Goal: Information Seeking & Learning: Learn about a topic

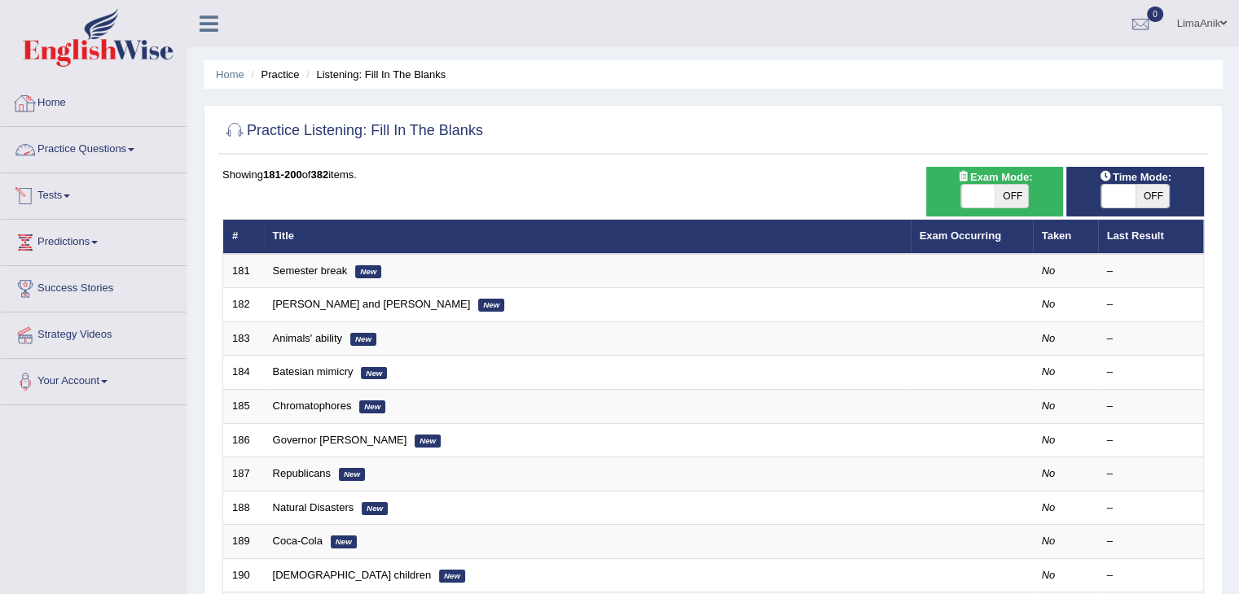
click at [108, 139] on link "Practice Questions" at bounding box center [94, 147] width 186 height 41
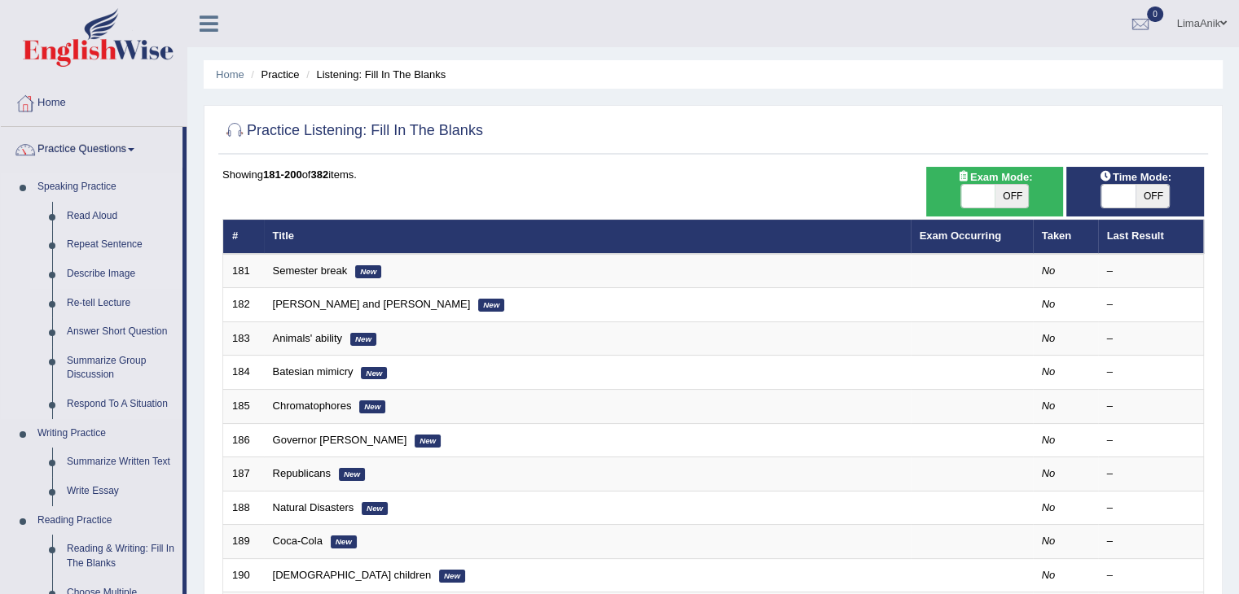
click at [94, 262] on link "Describe Image" at bounding box center [120, 274] width 123 height 29
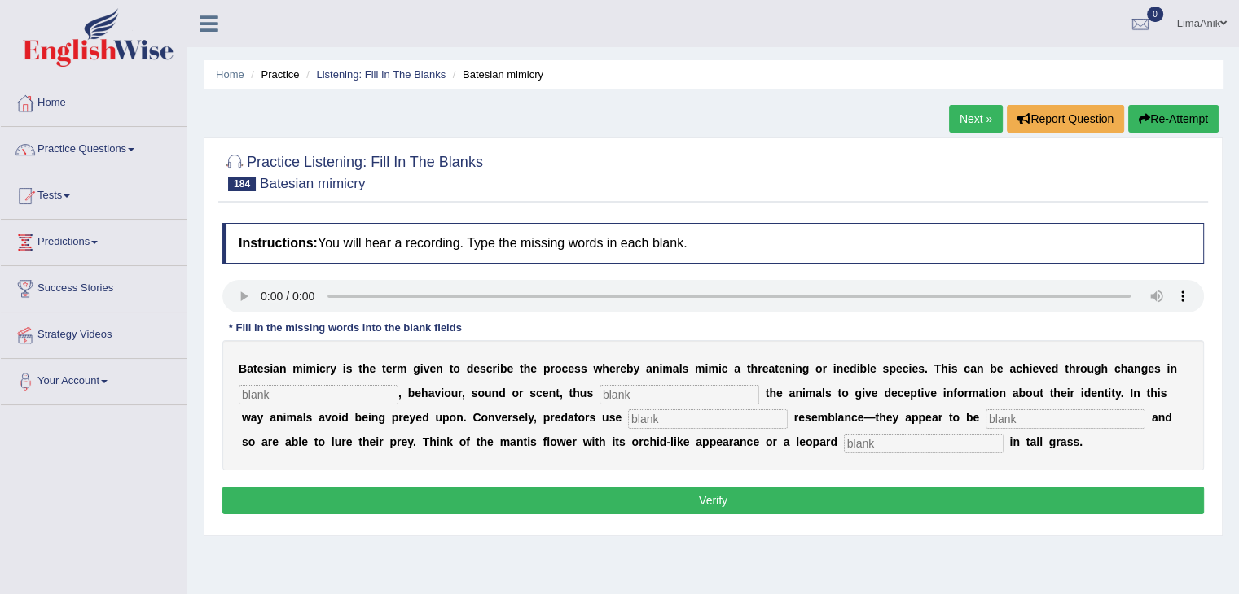
click at [274, 401] on input "text" at bounding box center [319, 395] width 160 height 20
type input "appea"
click at [599, 397] on input "text" at bounding box center [679, 395] width 160 height 20
type input "enabling"
click at [628, 428] on input "text" at bounding box center [708, 420] width 160 height 20
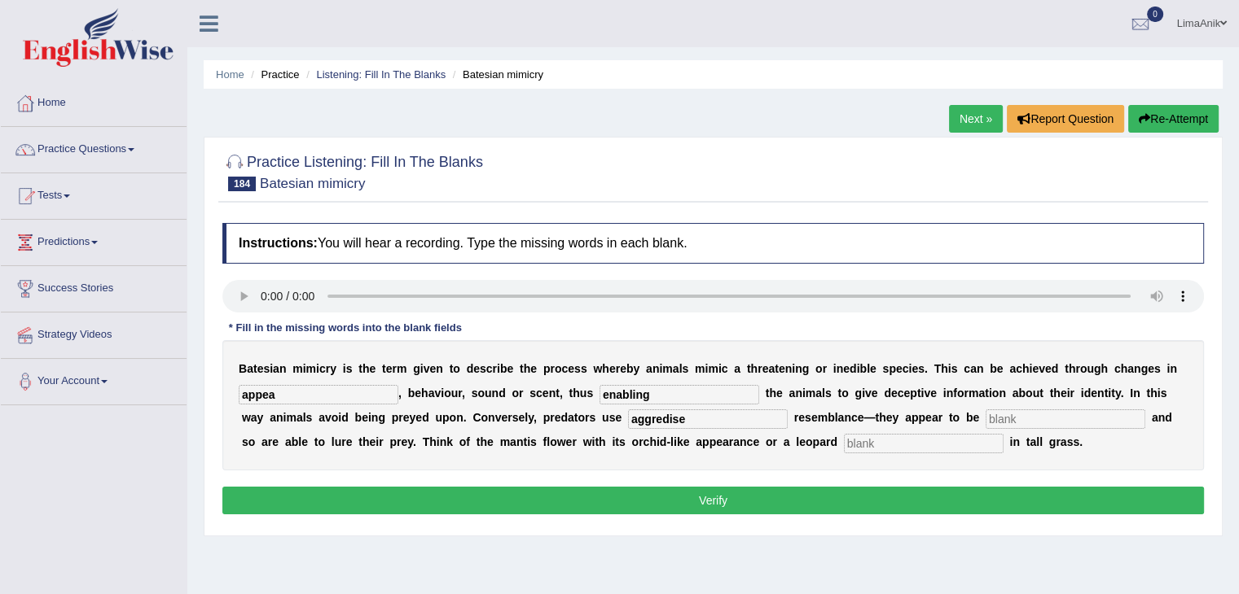
type input "aggredise"
click at [985, 423] on input "text" at bounding box center [1065, 420] width 160 height 20
type input "harmless"
click at [844, 437] on input "text" at bounding box center [924, 444] width 160 height 20
type input "lying"
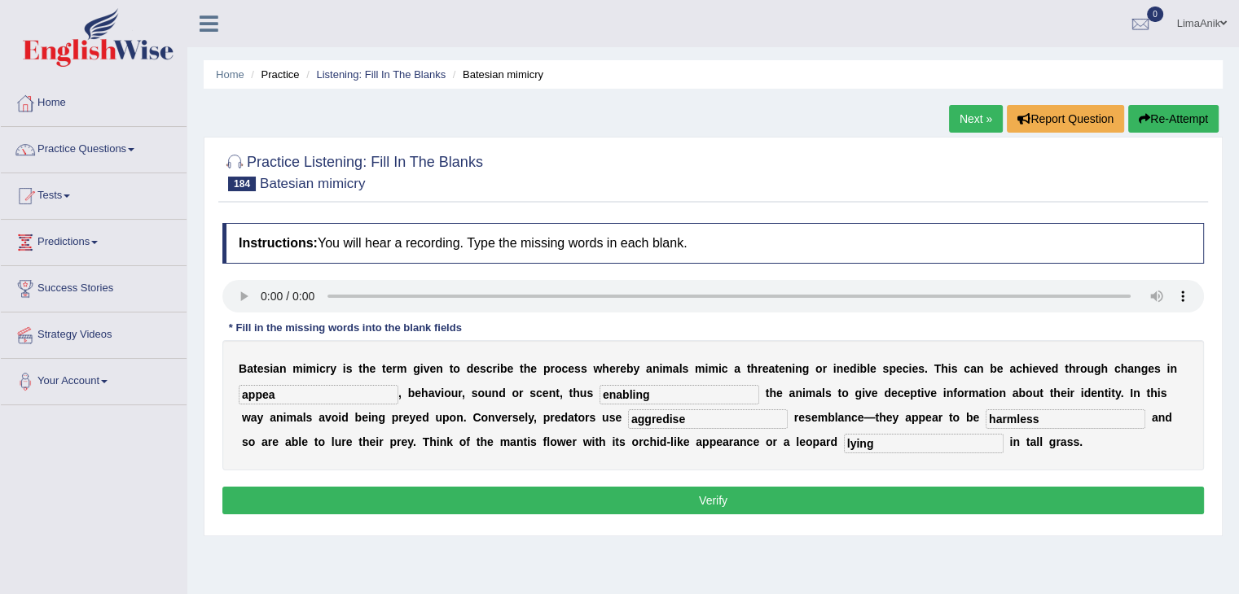
click at [628, 421] on input "aggredise" at bounding box center [708, 420] width 160 height 20
type input "aggresive"
click at [275, 387] on input "appea" at bounding box center [319, 395] width 160 height 20
click at [289, 390] on input "appea" at bounding box center [319, 395] width 160 height 20
type input "appeear"
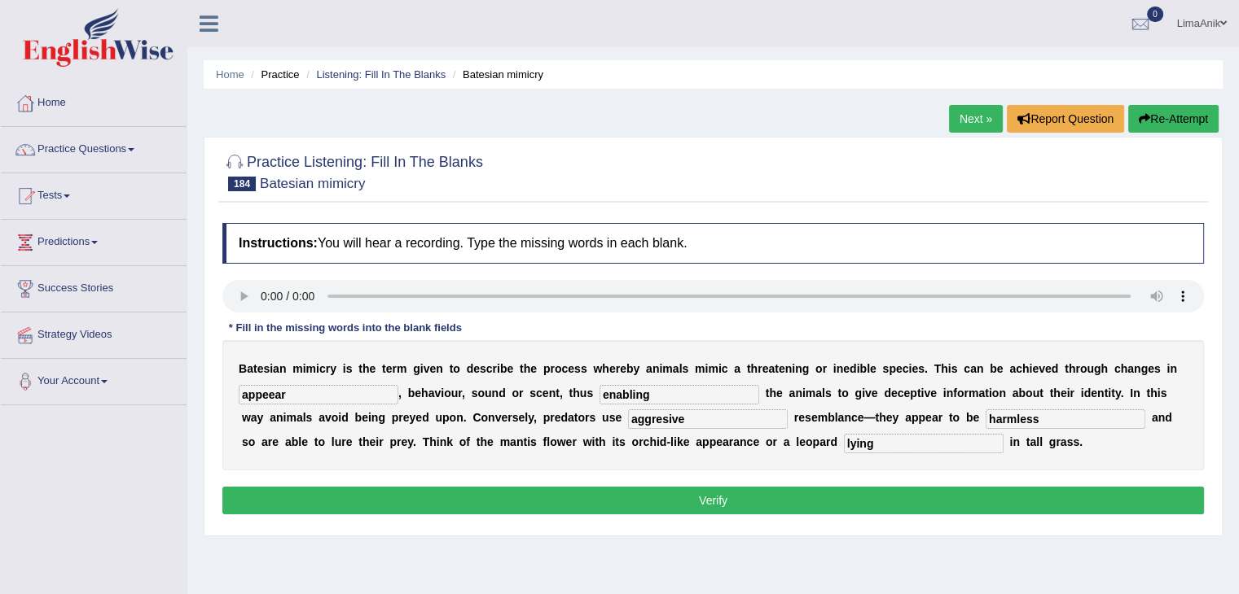
drag, startPoint x: 303, startPoint y: 406, endPoint x: 295, endPoint y: 396, distance: 12.7
click at [295, 396] on div "B a t e s i a n m i m i c r y i s t h e t e r m g i v e n t o d e s c r i b e t…" at bounding box center [712, 405] width 981 height 130
click at [295, 396] on input "appeear" at bounding box center [319, 395] width 160 height 20
type input "appearnce"
click at [630, 393] on input "enabling" at bounding box center [679, 395] width 160 height 20
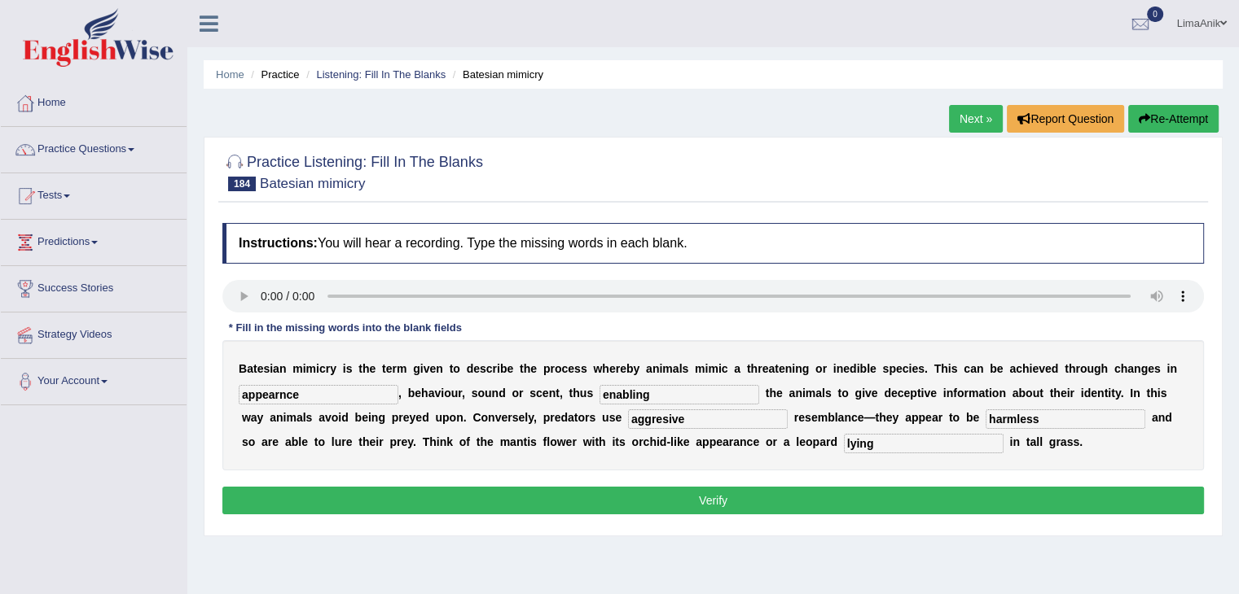
click at [844, 440] on input "lying" at bounding box center [924, 444] width 160 height 20
click at [599, 396] on input "enabling" at bounding box center [679, 395] width 160 height 20
type input "enabiling"
click at [275, 397] on input "appearnce" at bounding box center [319, 395] width 160 height 20
type input "appearance"
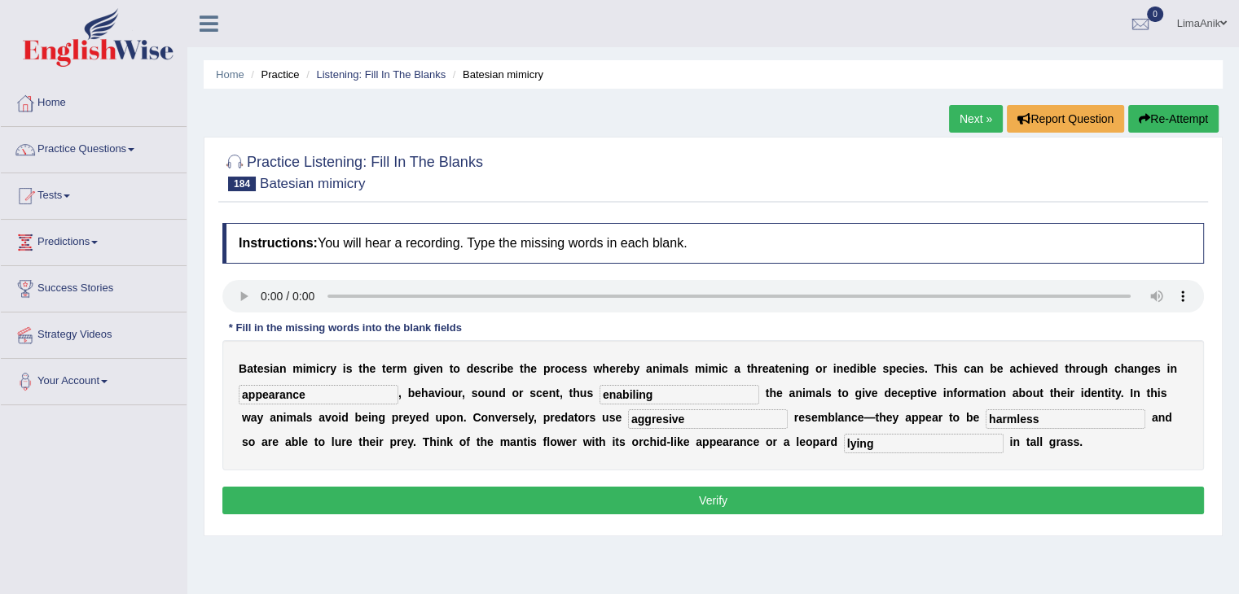
click at [674, 497] on button "Verify" at bounding box center [712, 501] width 981 height 28
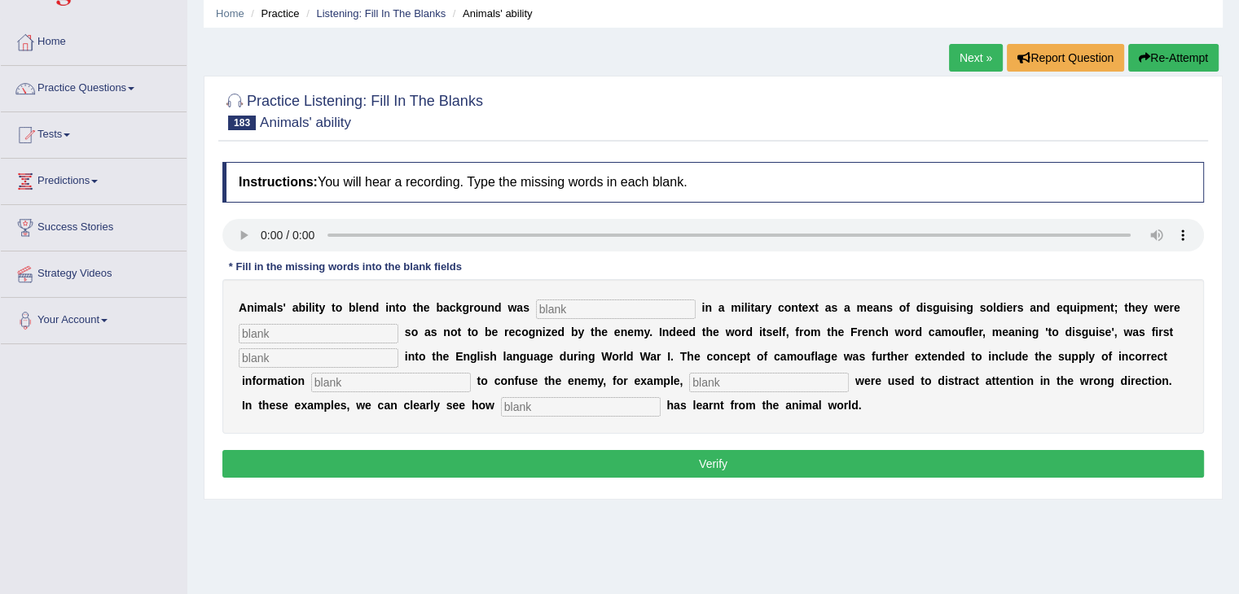
scroll to position [64, 0]
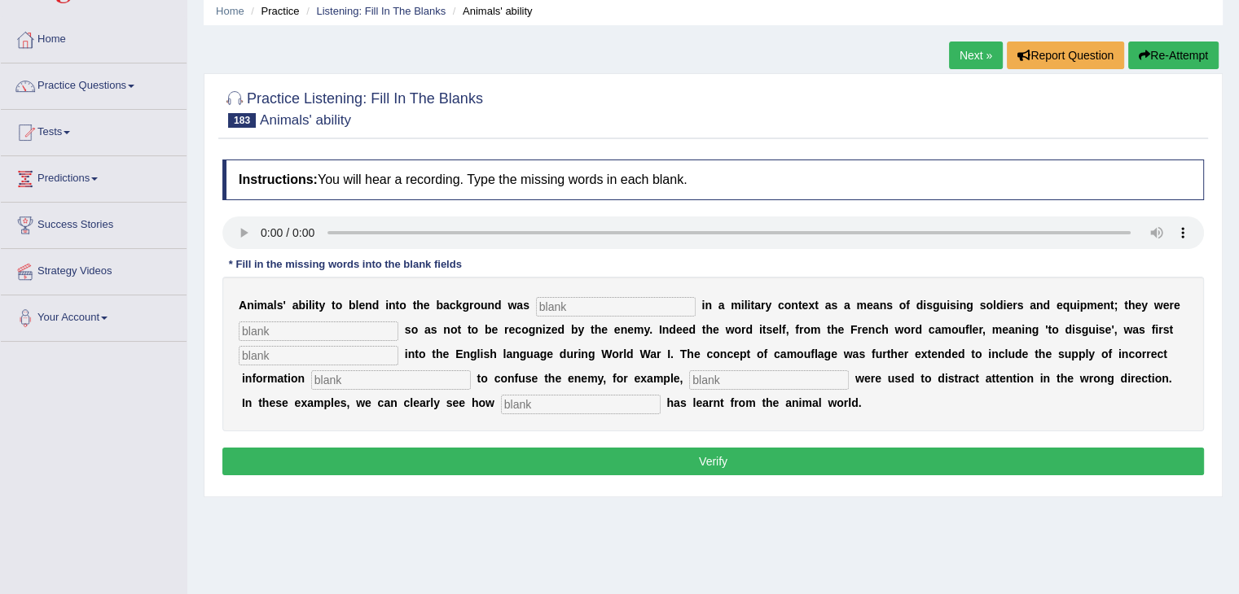
click at [537, 297] on input "text" at bounding box center [616, 307] width 160 height 20
type input "imitaed"
click at [305, 330] on input "text" at bounding box center [319, 332] width 160 height 20
click at [336, 362] on input "text" at bounding box center [319, 356] width 160 height 20
type input "intorduced"
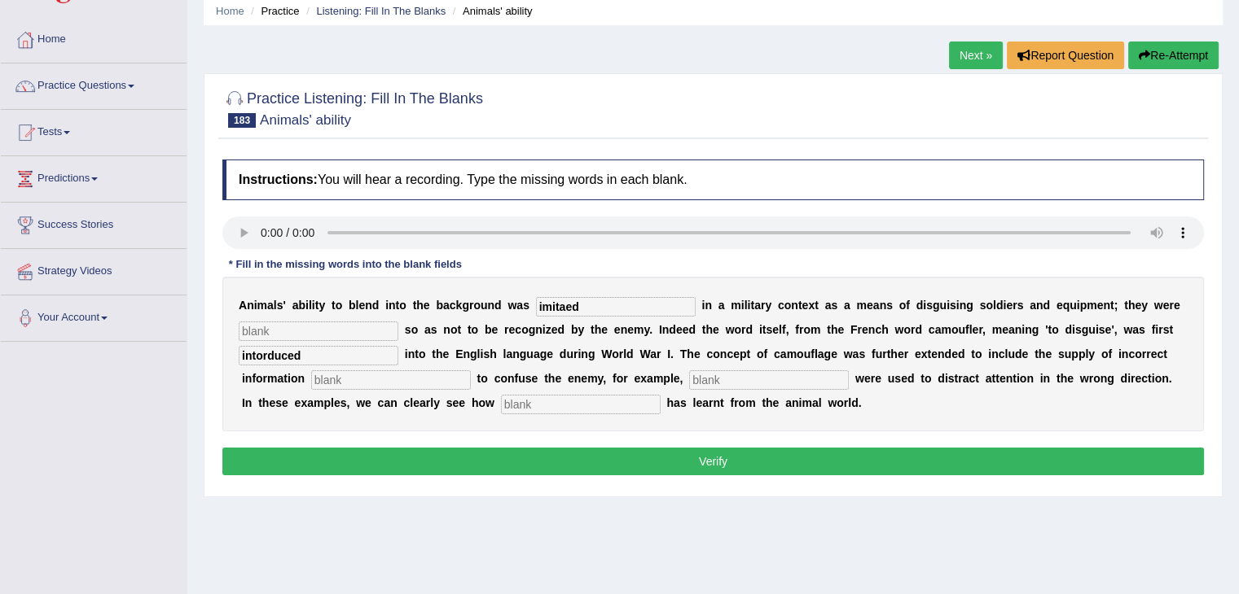
click at [311, 384] on input "text" at bounding box center [391, 381] width 160 height 20
type input "intended"
drag, startPoint x: 674, startPoint y: 362, endPoint x: 635, endPoint y: 371, distance: 40.1
click at [635, 371] on div "A n i m a l s ' a b i l i t y t o b l e n d i n t o t h e b a c k g r o u n d w…" at bounding box center [712, 354] width 981 height 155
click at [689, 371] on input "text" at bounding box center [769, 381] width 160 height 20
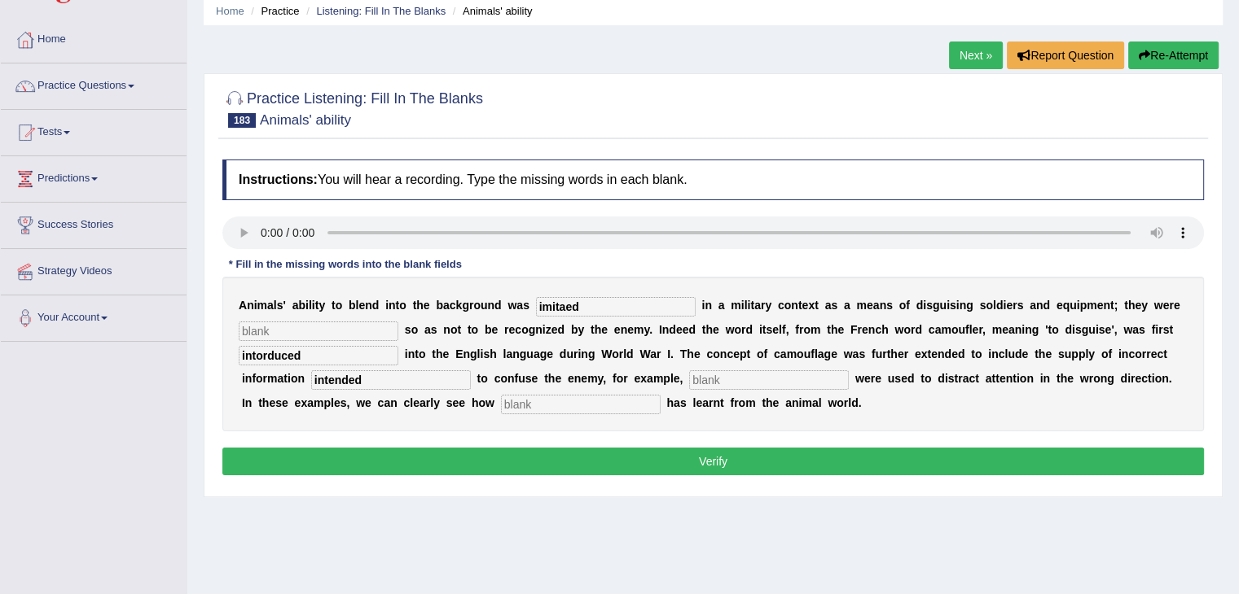
click at [501, 407] on input "text" at bounding box center [581, 405] width 160 height 20
type input "humankind"
click at [536, 314] on input "imitaed" at bounding box center [616, 307] width 160 height 20
click at [306, 319] on div "A n i m a l s ' a b i l i t y t o b l e n d i n t o t h e b a c k g r o u n d w…" at bounding box center [712, 354] width 981 height 155
click at [276, 328] on input "text" at bounding box center [319, 332] width 160 height 20
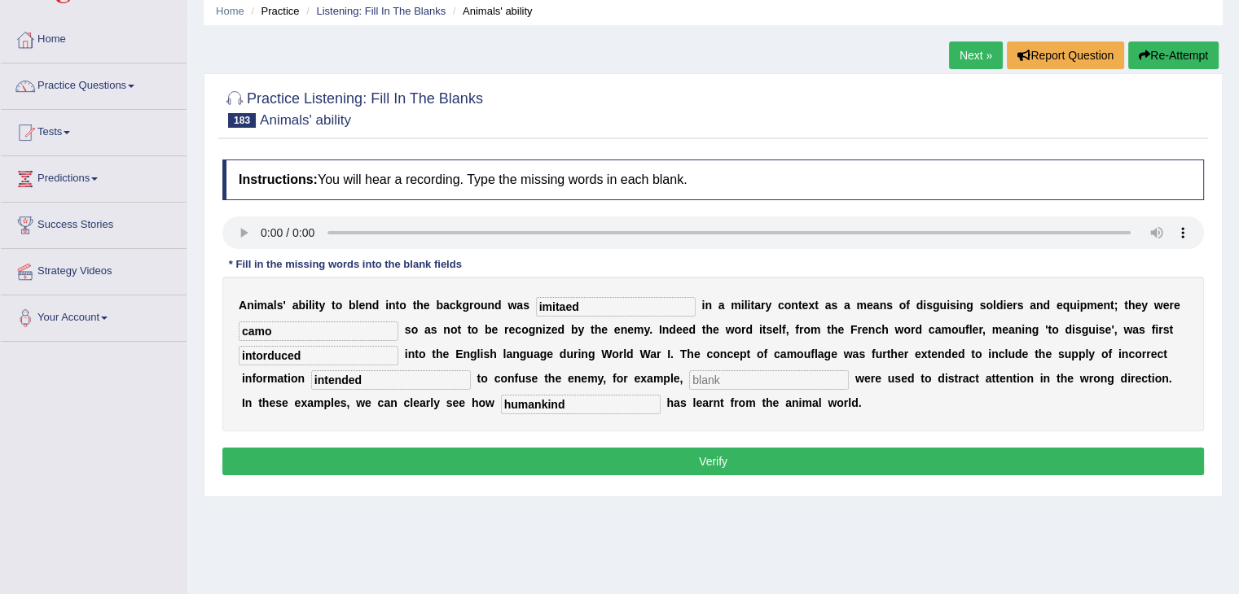
click at [311, 371] on input "intended" at bounding box center [391, 381] width 160 height 20
drag, startPoint x: 624, startPoint y: 364, endPoint x: 613, endPoint y: 376, distance: 16.2
click at [613, 376] on div "A n i m a l s ' a b i l i t y t o b l e n d i n t o t h e b a c k g r o u n d w…" at bounding box center [712, 354] width 981 height 155
click at [689, 376] on input "text" at bounding box center [769, 381] width 160 height 20
click at [271, 323] on input "camo" at bounding box center [319, 332] width 160 height 20
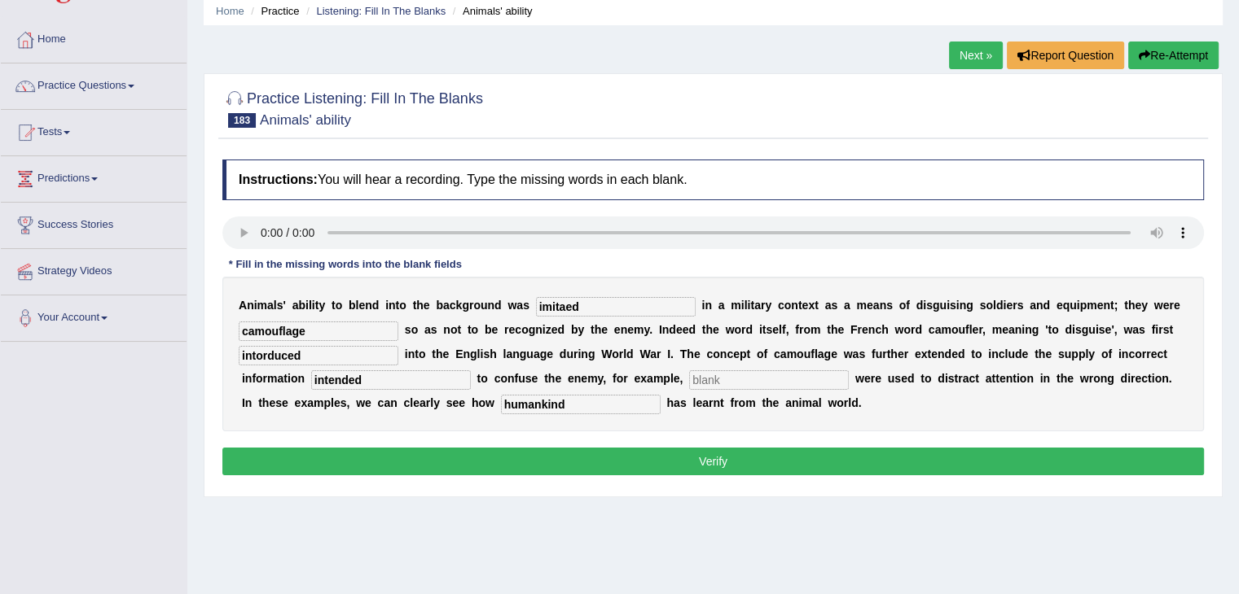
type input "camouflage"
click at [677, 451] on button "Verify" at bounding box center [712, 462] width 981 height 28
click at [643, 449] on button "Verify" at bounding box center [712, 462] width 981 height 28
click at [689, 382] on input "text" at bounding box center [769, 381] width 160 height 20
click at [245, 243] on div at bounding box center [712, 235] width 981 height 37
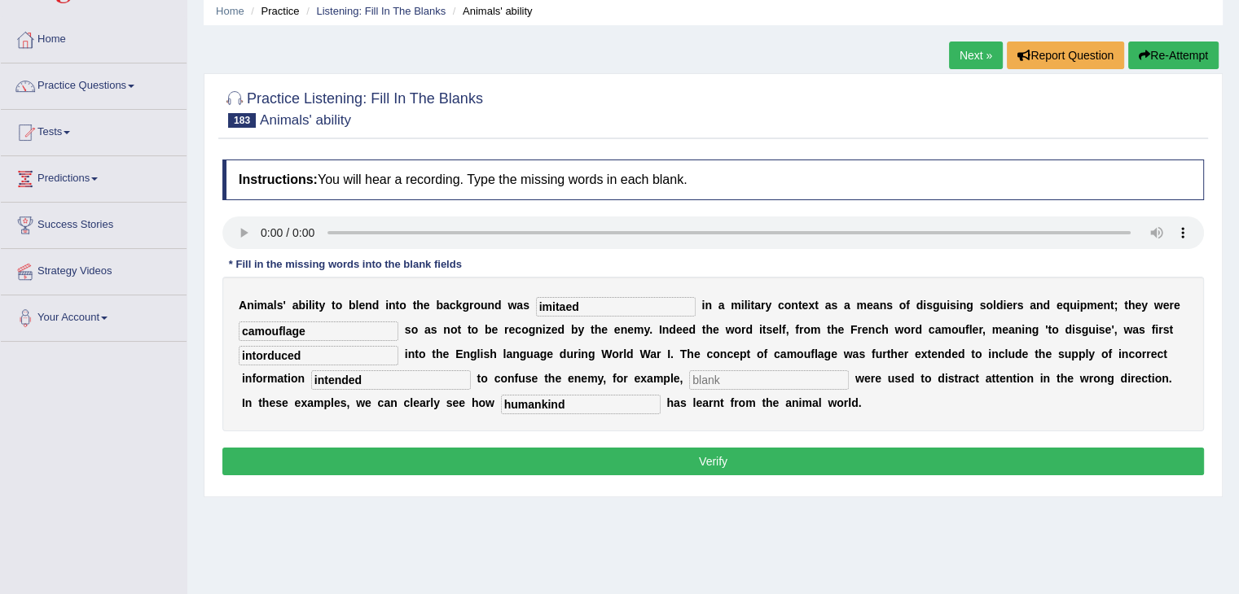
click at [594, 317] on div "A n i m a l s ' a b i l i t y t o b l e n d i n t o t h e b a c k g r o u n d w…" at bounding box center [712, 354] width 981 height 155
click at [567, 302] on input "imitaed" at bounding box center [616, 307] width 160 height 20
type input "imitated"
click at [689, 372] on input "text" at bounding box center [769, 381] width 160 height 20
click at [689, 371] on input "text" at bounding box center [769, 381] width 160 height 20
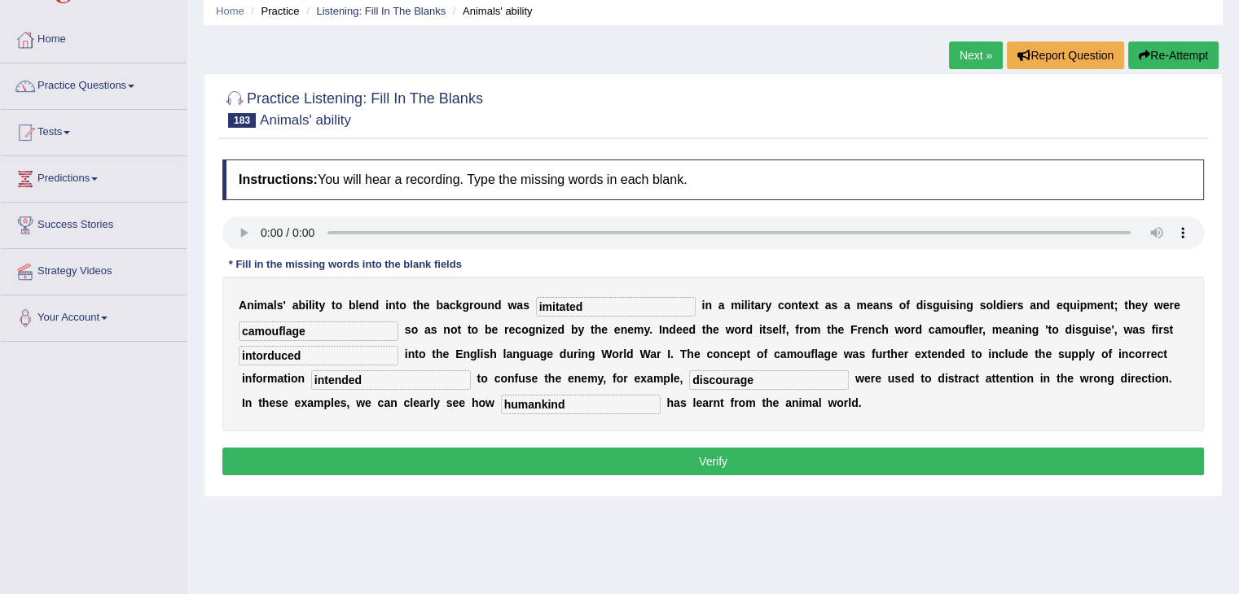
type input "discourage"
drag, startPoint x: 693, startPoint y: 445, endPoint x: 691, endPoint y: 453, distance: 8.5
click at [691, 453] on div "Instructions: You will hear a recording. Type the missing words in each blank. …" at bounding box center [712, 319] width 989 height 337
click at [691, 453] on button "Verify" at bounding box center [712, 462] width 981 height 28
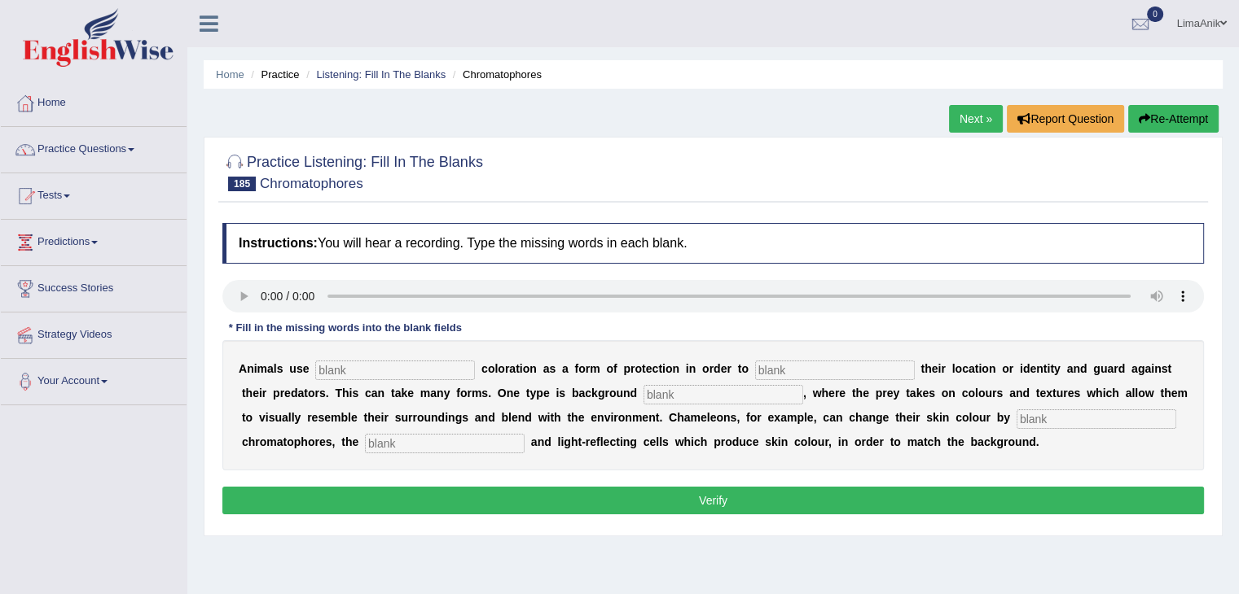
click at [327, 362] on input "text" at bounding box center [395, 371] width 160 height 20
type input "concealing"
click at [755, 378] on input "text" at bounding box center [835, 371] width 160 height 20
type input "disguis"
click at [643, 388] on input "text" at bounding box center [723, 395] width 160 height 20
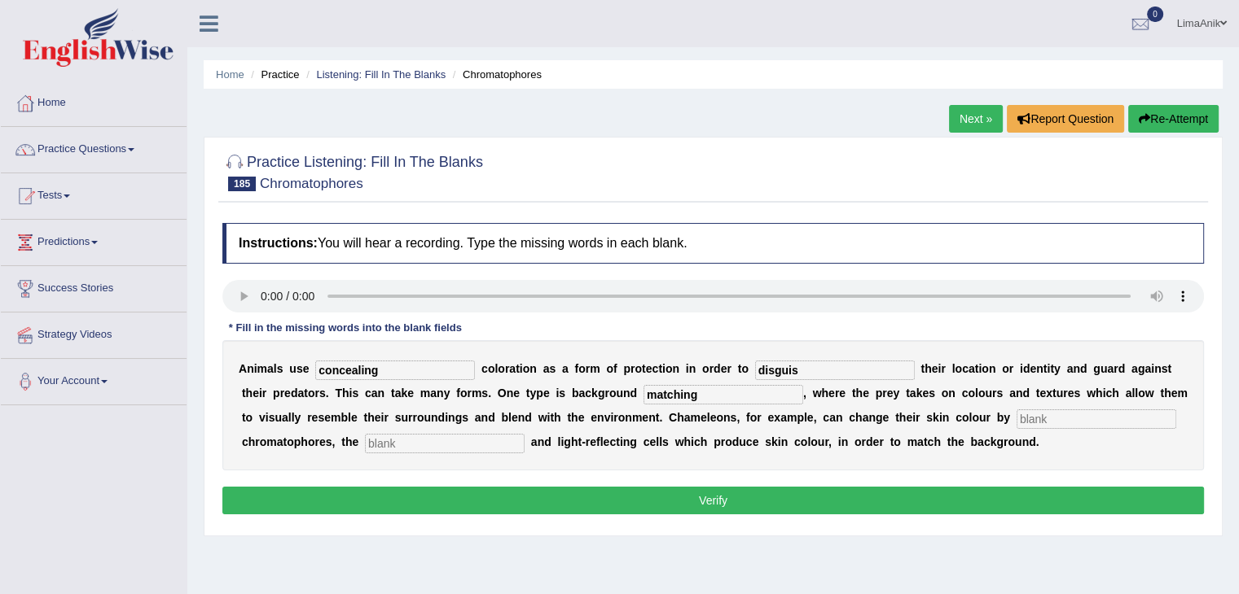
type input "matching"
click at [1016, 421] on input "text" at bounding box center [1096, 420] width 160 height 20
type input "exploding"
click at [365, 450] on input "text" at bounding box center [445, 444] width 160 height 20
click at [785, 373] on input "disguis" at bounding box center [835, 371] width 160 height 20
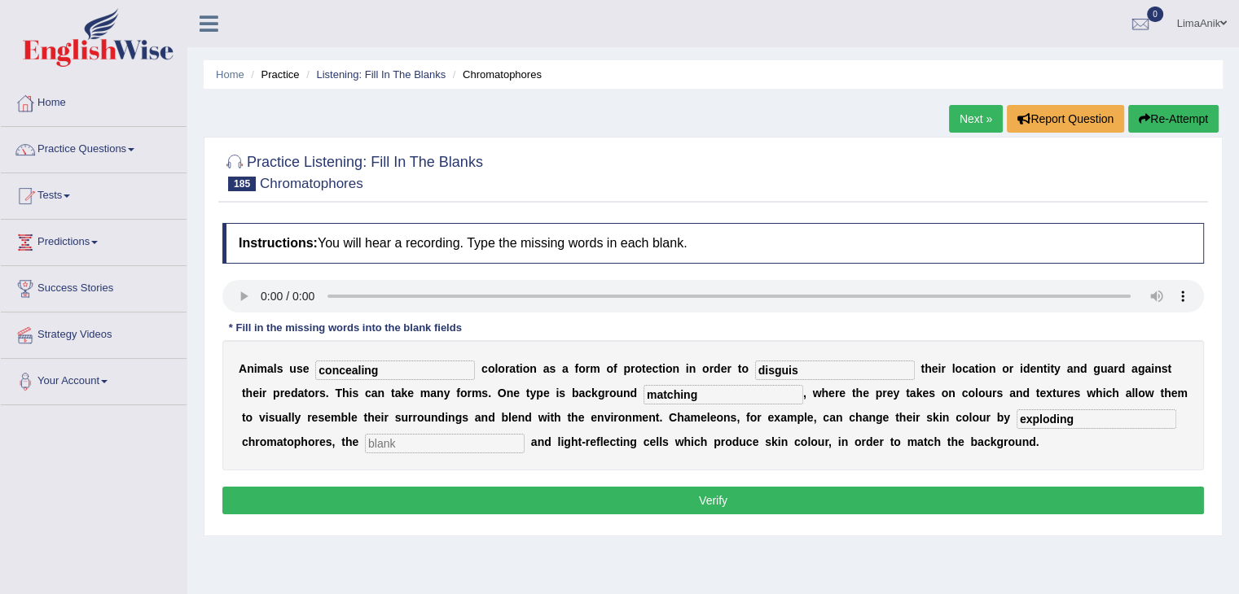
click at [769, 370] on input "disguis" at bounding box center [835, 371] width 160 height 20
type input "disguised"
click at [643, 399] on input "matching" at bounding box center [723, 395] width 160 height 20
click at [365, 434] on input "text" at bounding box center [445, 444] width 160 height 20
click at [765, 367] on input "disguised" at bounding box center [835, 371] width 160 height 20
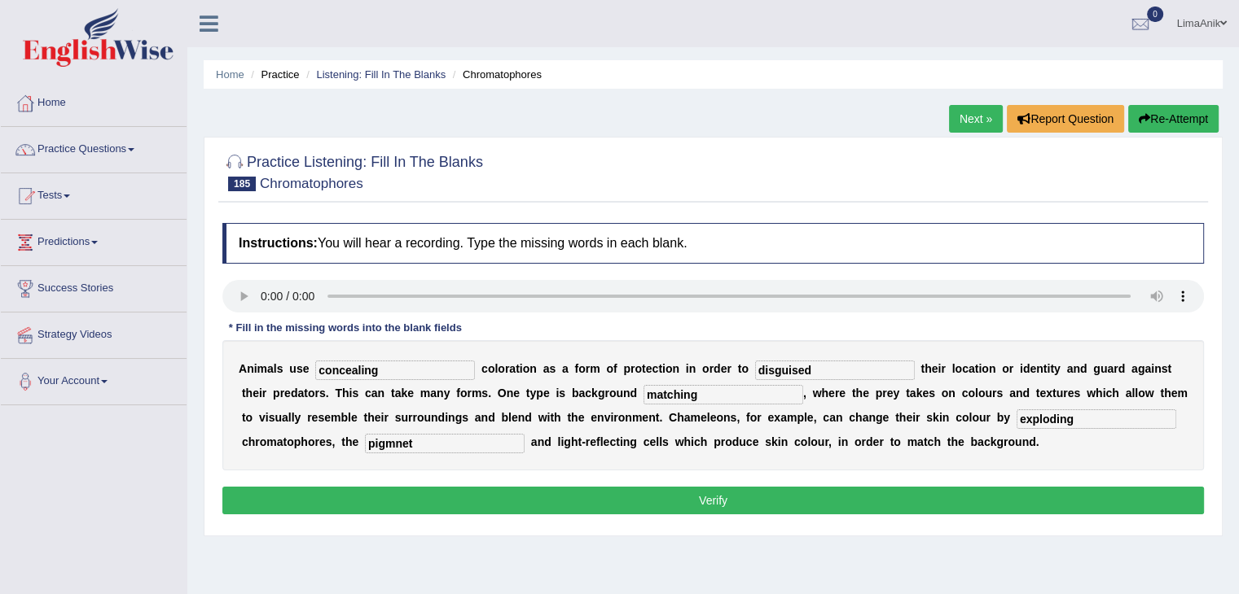
click at [365, 448] on input "pigmnet" at bounding box center [445, 444] width 160 height 20
click at [365, 447] on input "pigmenet" at bounding box center [445, 444] width 160 height 20
type input "pigment"
click at [349, 491] on button "Verify" at bounding box center [712, 501] width 981 height 28
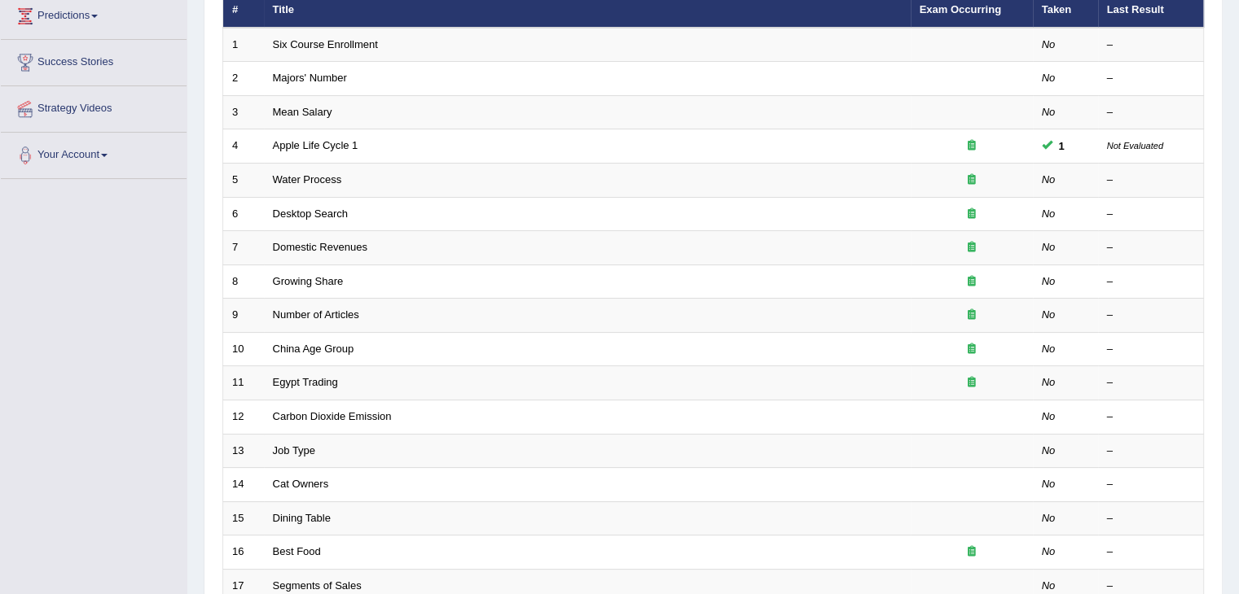
scroll to position [479, 0]
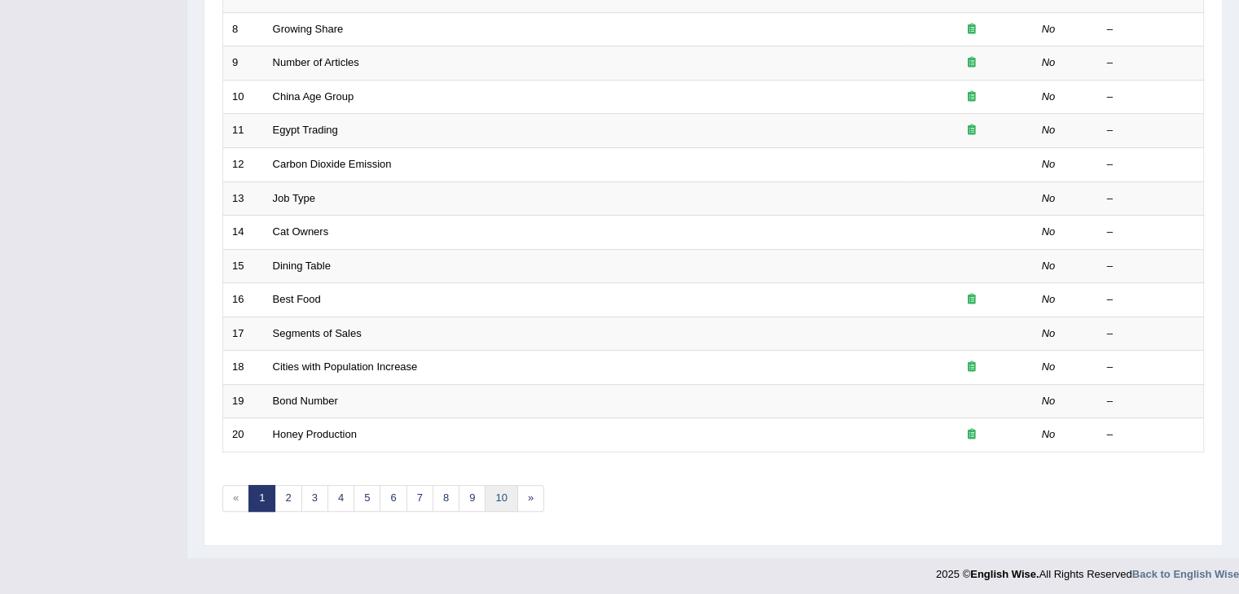
click at [501, 486] on link "10" at bounding box center [501, 498] width 33 height 27
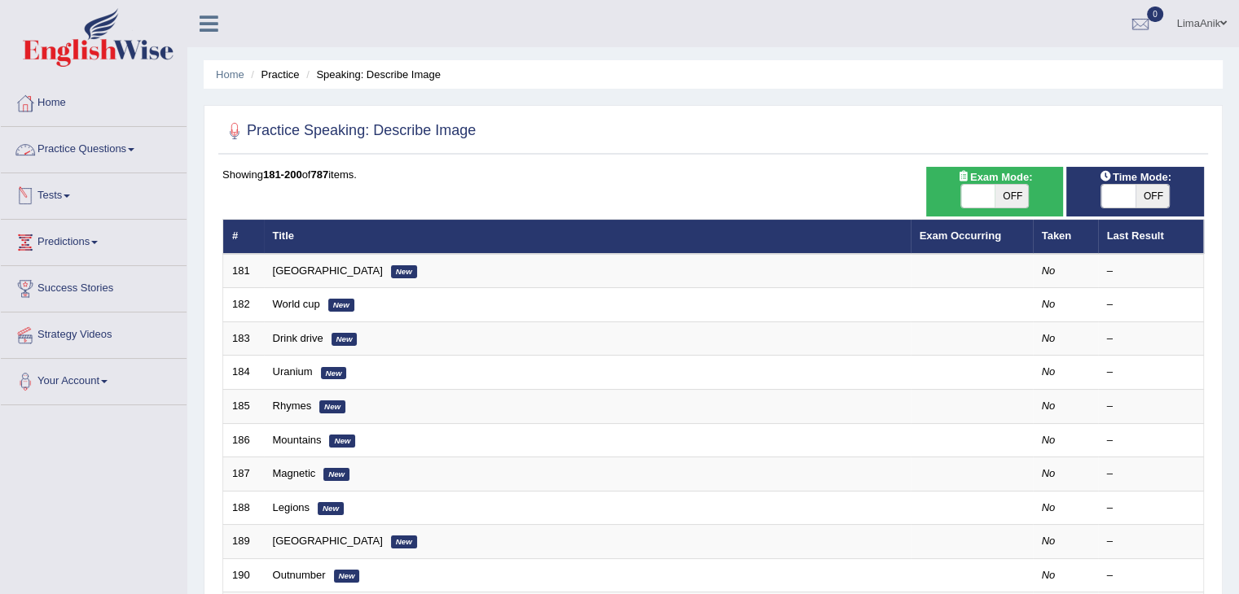
click at [103, 156] on link "Practice Questions" at bounding box center [94, 147] width 186 height 41
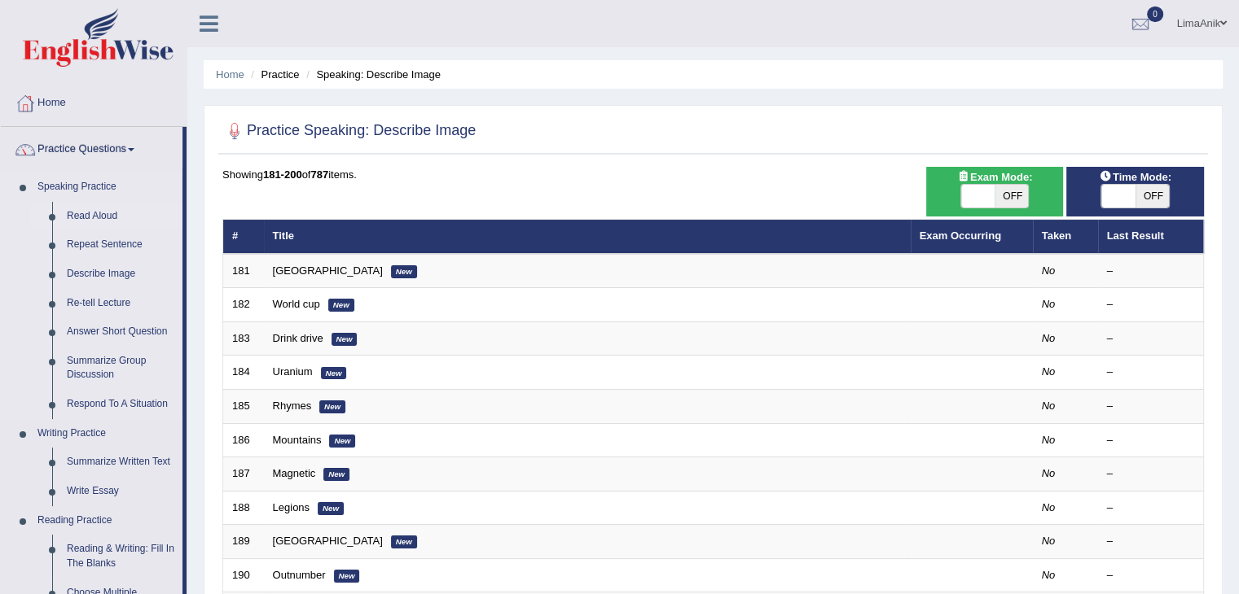
click at [103, 219] on link "Read Aloud" at bounding box center [120, 216] width 123 height 29
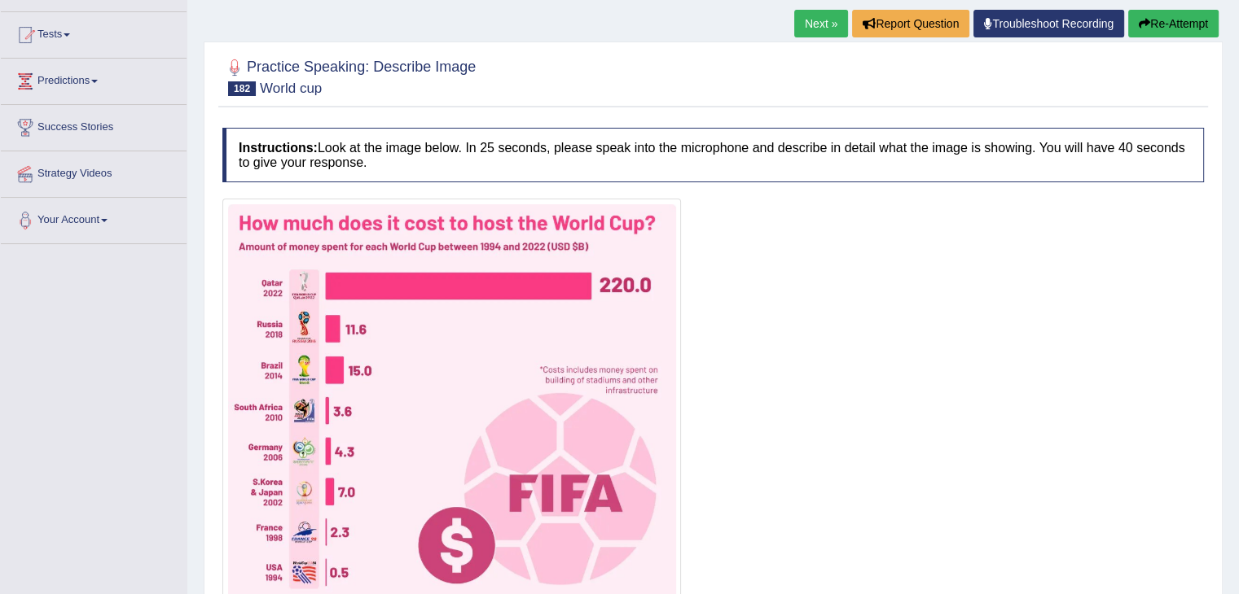
scroll to position [281, 0]
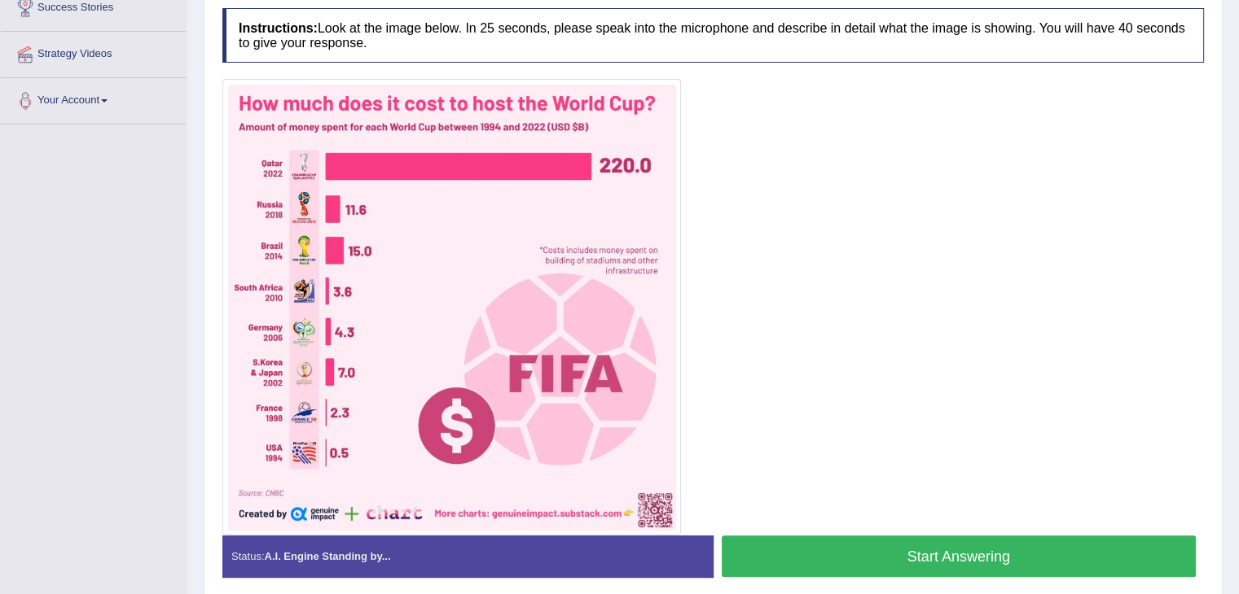
click at [810, 564] on button "Start Answering" at bounding box center [958, 557] width 475 height 42
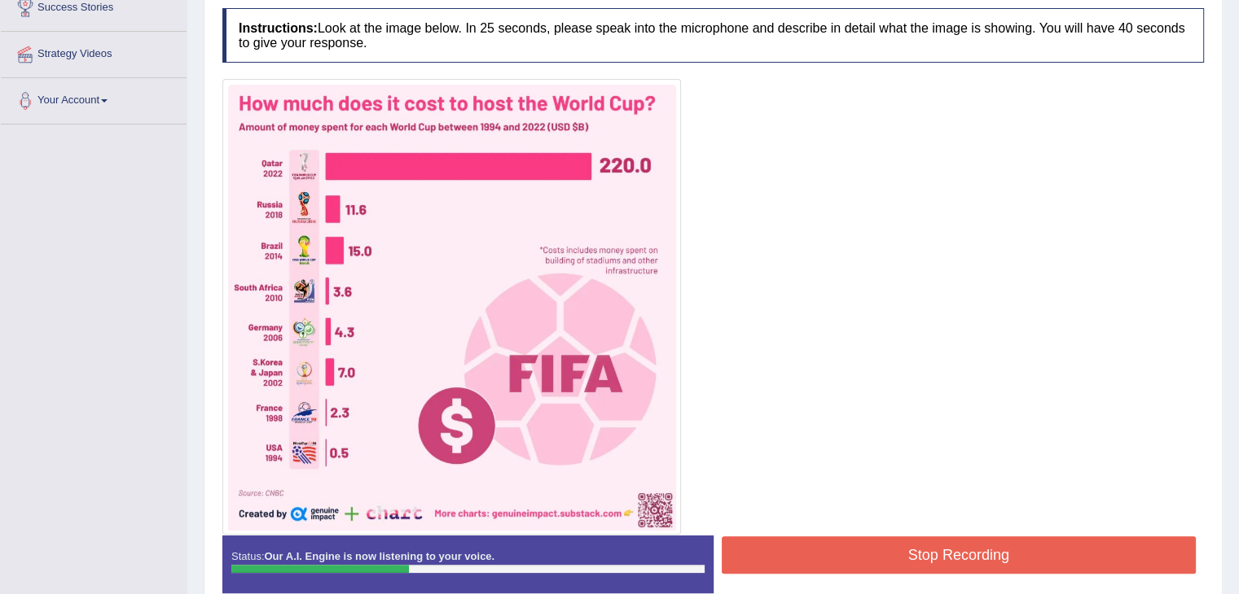
click at [615, 170] on img at bounding box center [451, 307] width 450 height 448
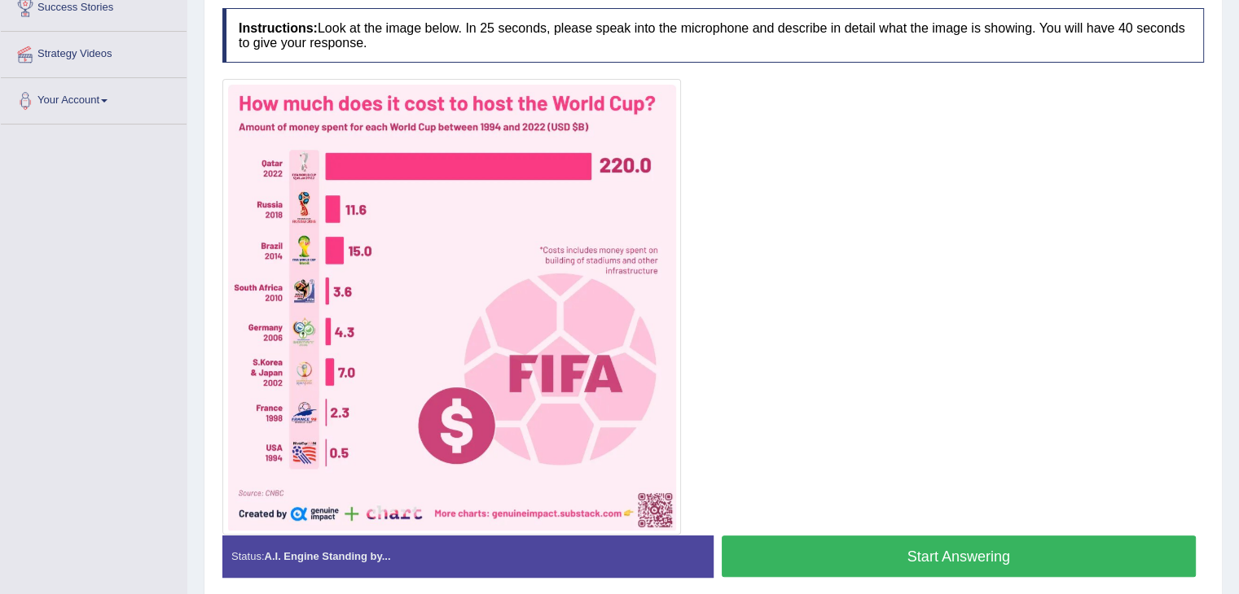
click at [854, 542] on button "Start Answering" at bounding box center [958, 557] width 475 height 42
click at [925, 535] on div "Created with Highcharts 7.1.2 Great Too slow Too fast Time Speech pace meter: 0…" at bounding box center [962, 535] width 499 height 1
click at [919, 538] on button "Start Answering" at bounding box center [958, 557] width 475 height 42
click at [914, 545] on button "Start Answering" at bounding box center [958, 557] width 475 height 42
click at [795, 544] on button "Start Answering" at bounding box center [958, 557] width 475 height 42
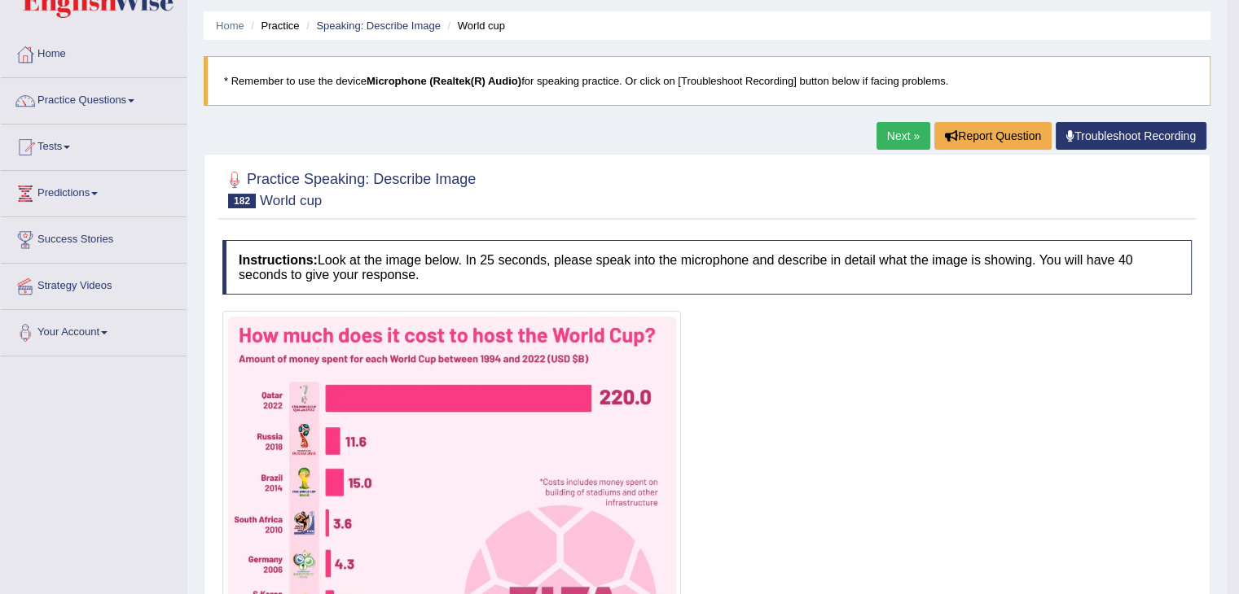
scroll to position [25, 0]
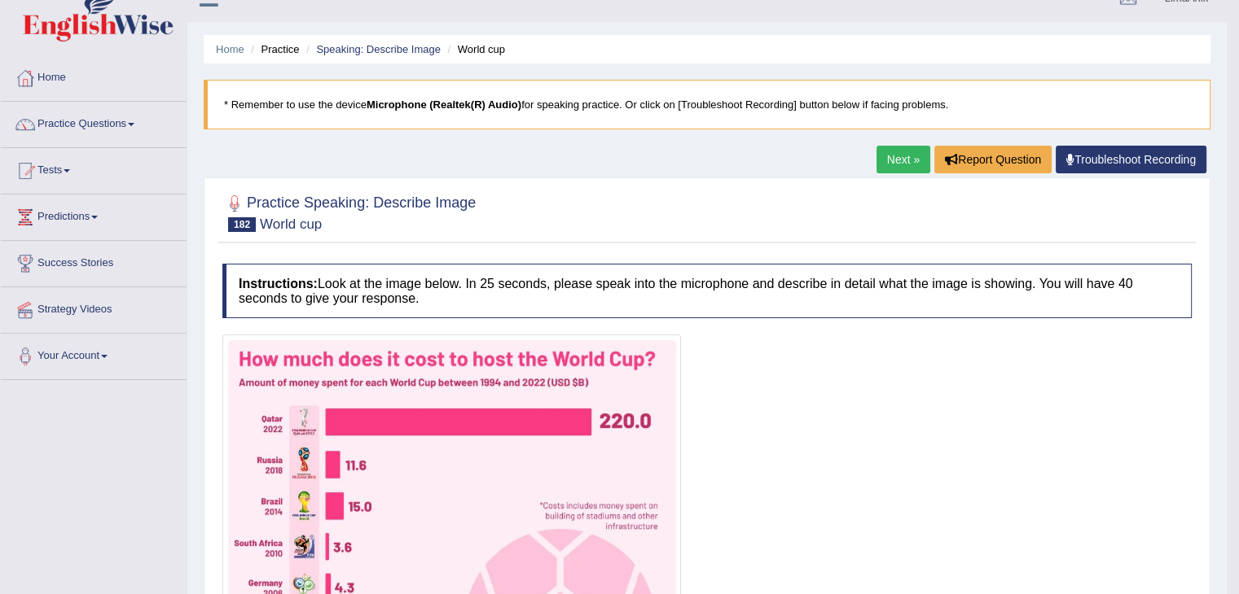
click at [1230, 70] on body "Toggle navigation Home Practice Questions Speaking Practice Read Aloud Repeat S…" at bounding box center [619, 272] width 1239 height 594
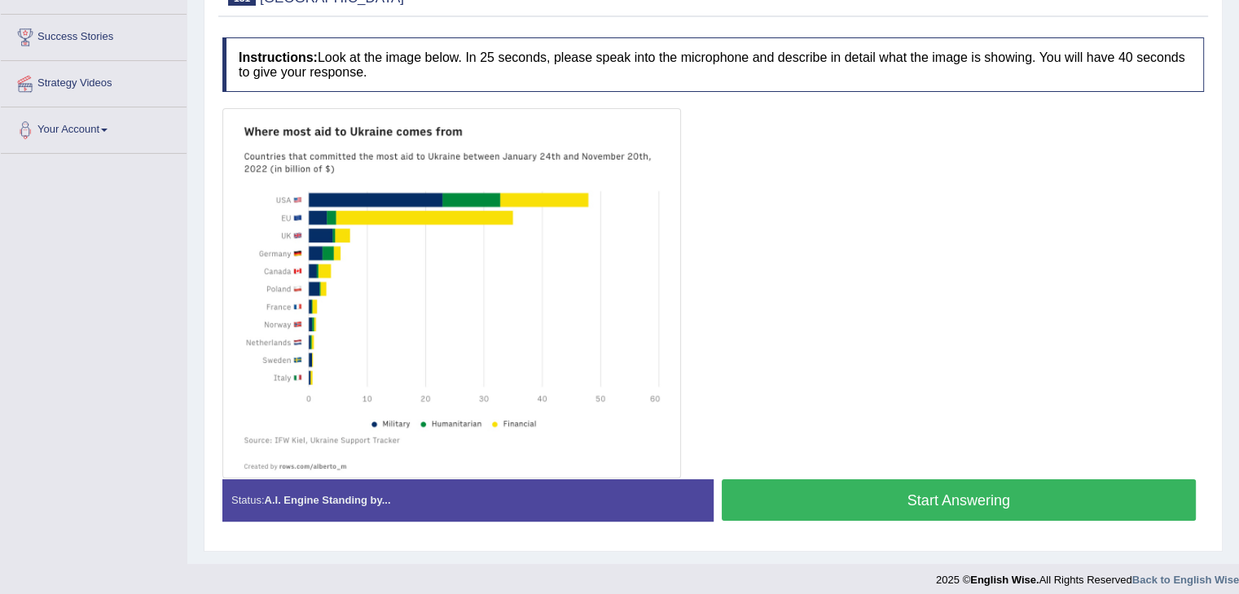
scroll to position [260, 0]
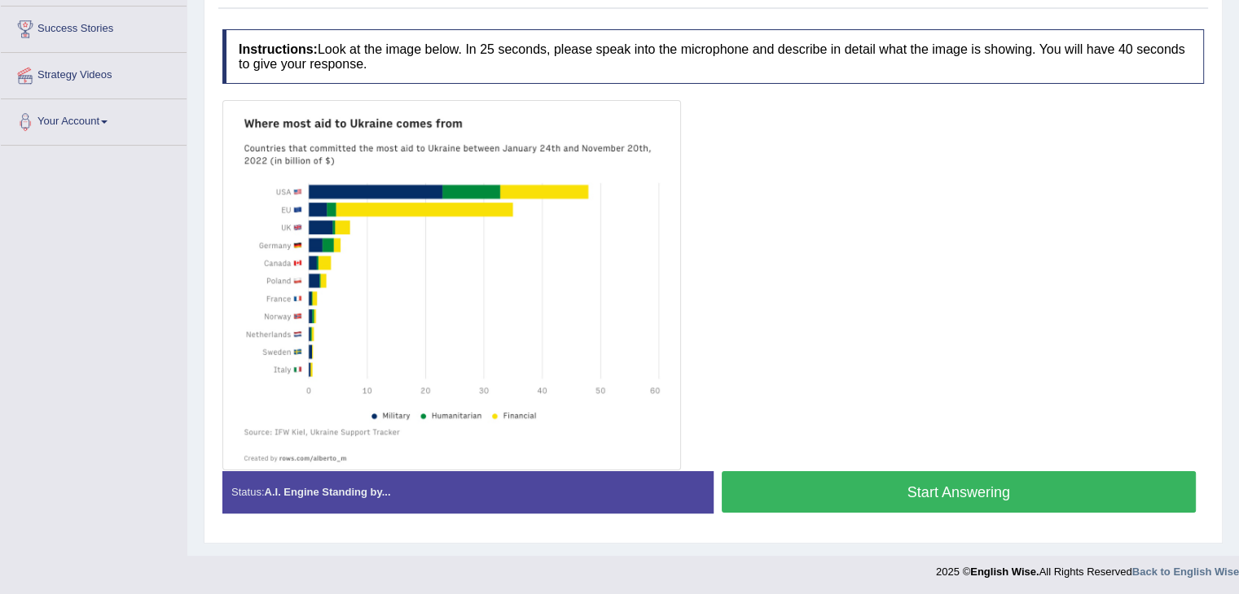
click at [902, 480] on button "Start Answering" at bounding box center [958, 492] width 475 height 42
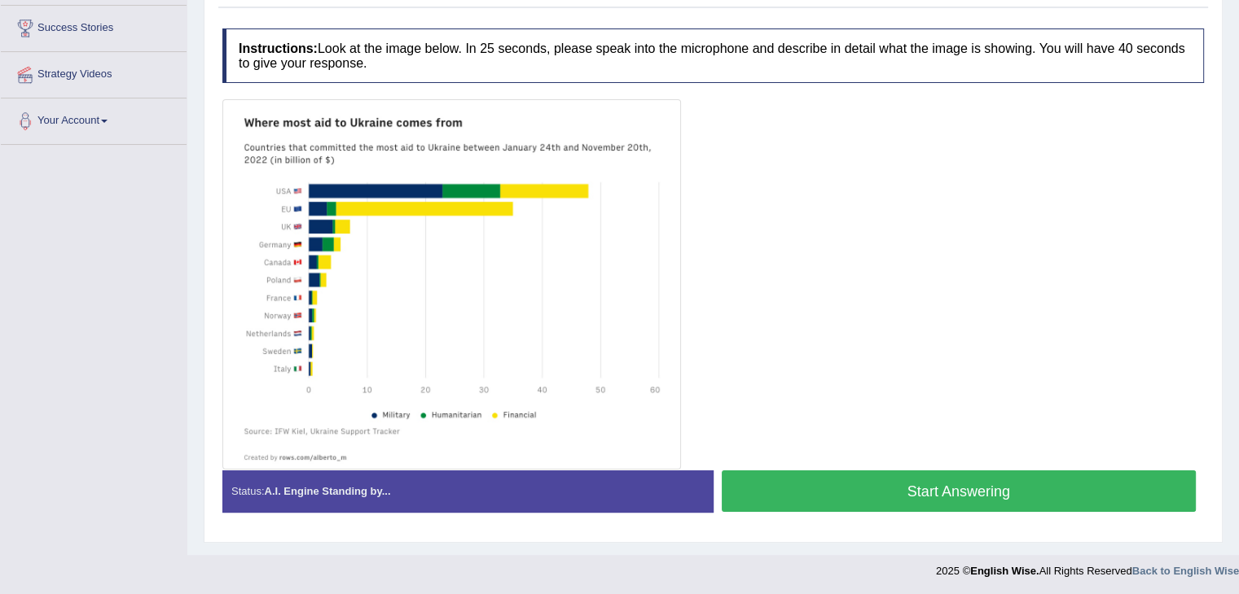
drag, startPoint x: 844, startPoint y: 498, endPoint x: 902, endPoint y: 368, distance: 142.1
click at [902, 368] on div "Instructions: Look at the image below. In 25 seconds, please speak into the mic…" at bounding box center [712, 276] width 989 height 513
click at [830, 467] on div at bounding box center [712, 284] width 981 height 371
click at [825, 480] on button "Start Answering" at bounding box center [958, 492] width 475 height 42
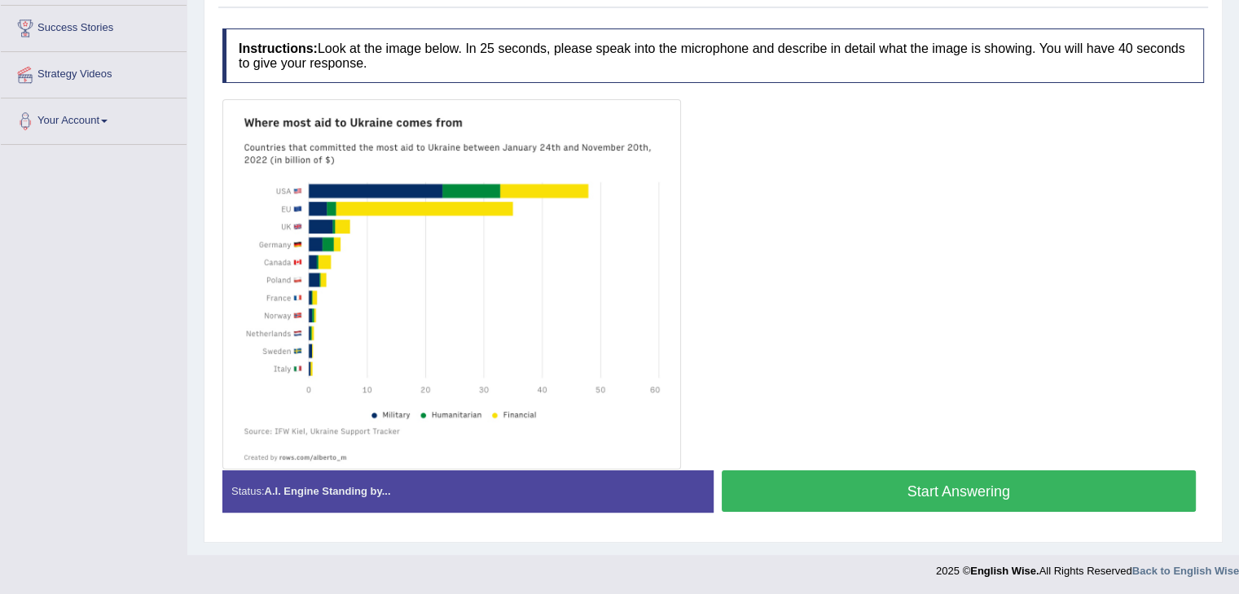
click at [887, 493] on button "Start Answering" at bounding box center [958, 492] width 475 height 42
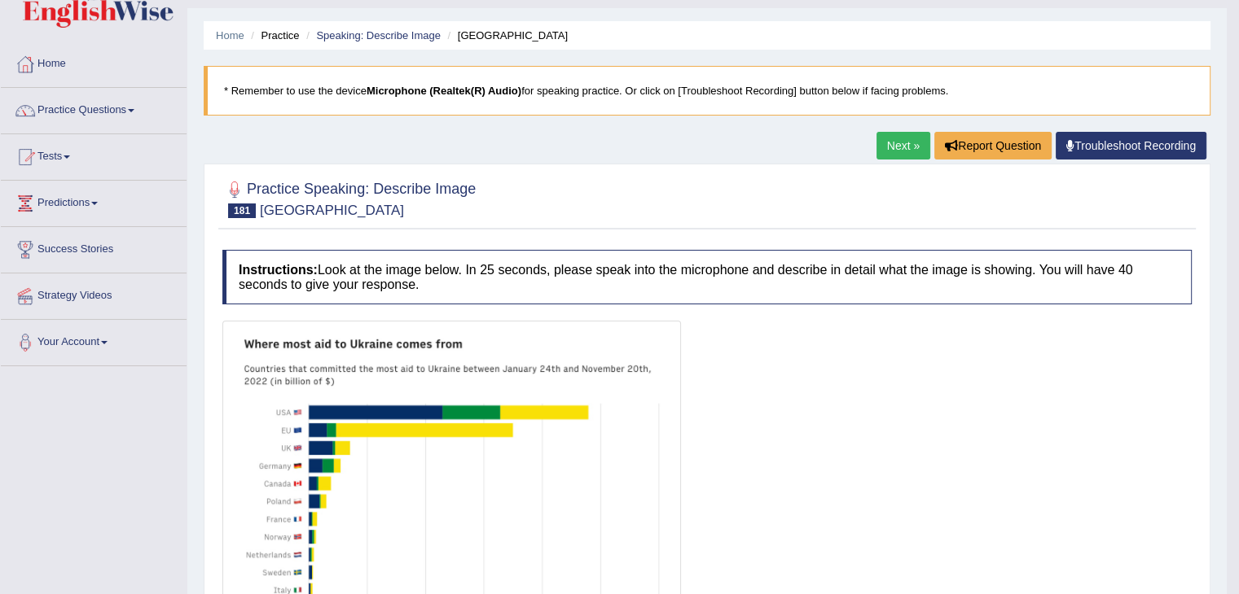
scroll to position [0, 0]
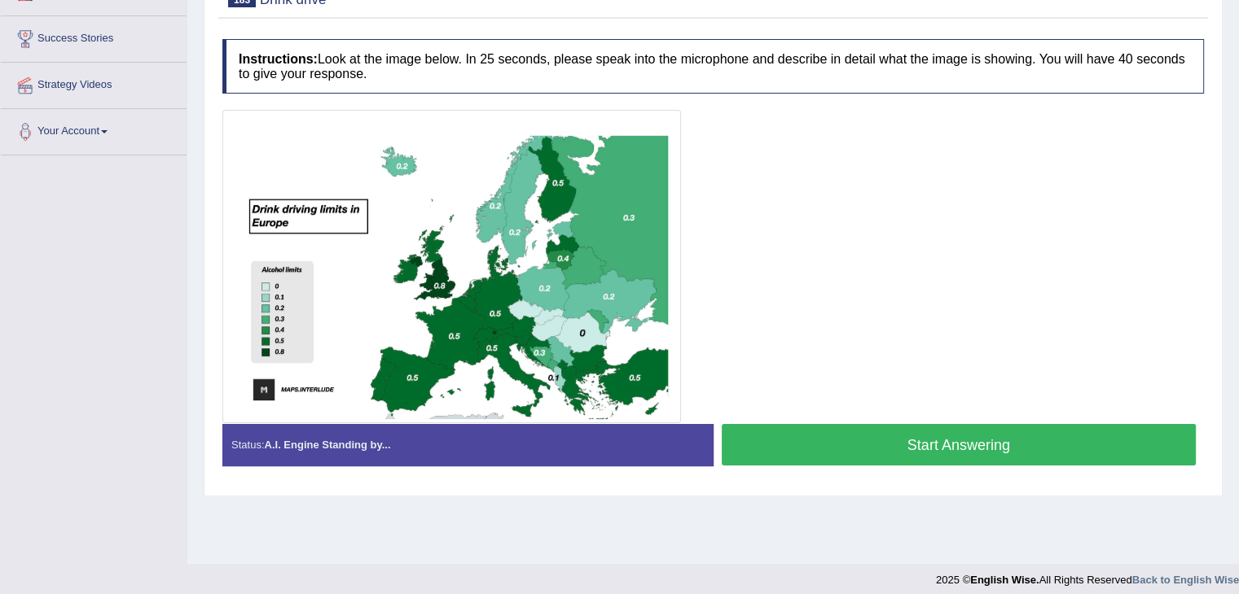
scroll to position [252, 0]
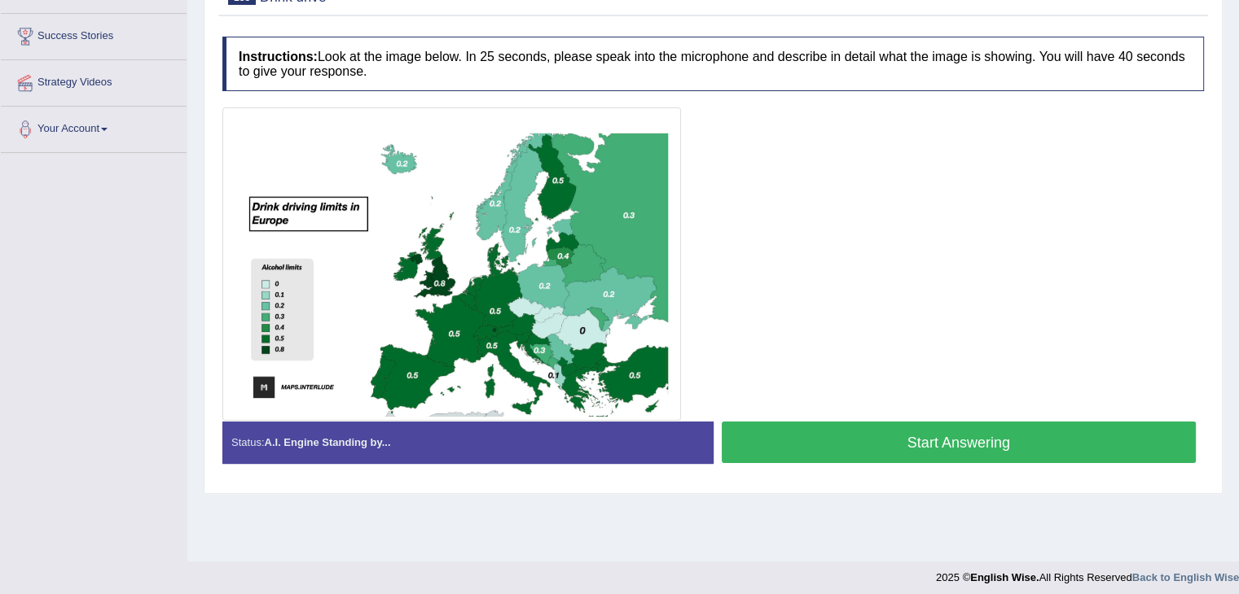
click at [884, 445] on button "Start Answering" at bounding box center [958, 443] width 475 height 42
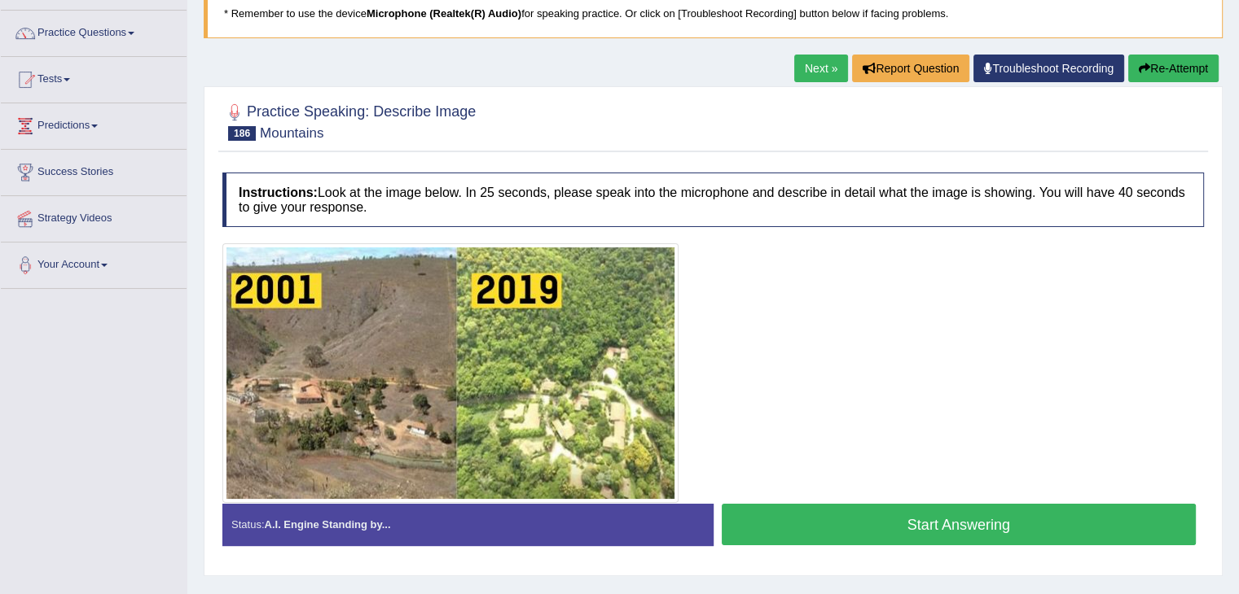
scroll to position [242, 0]
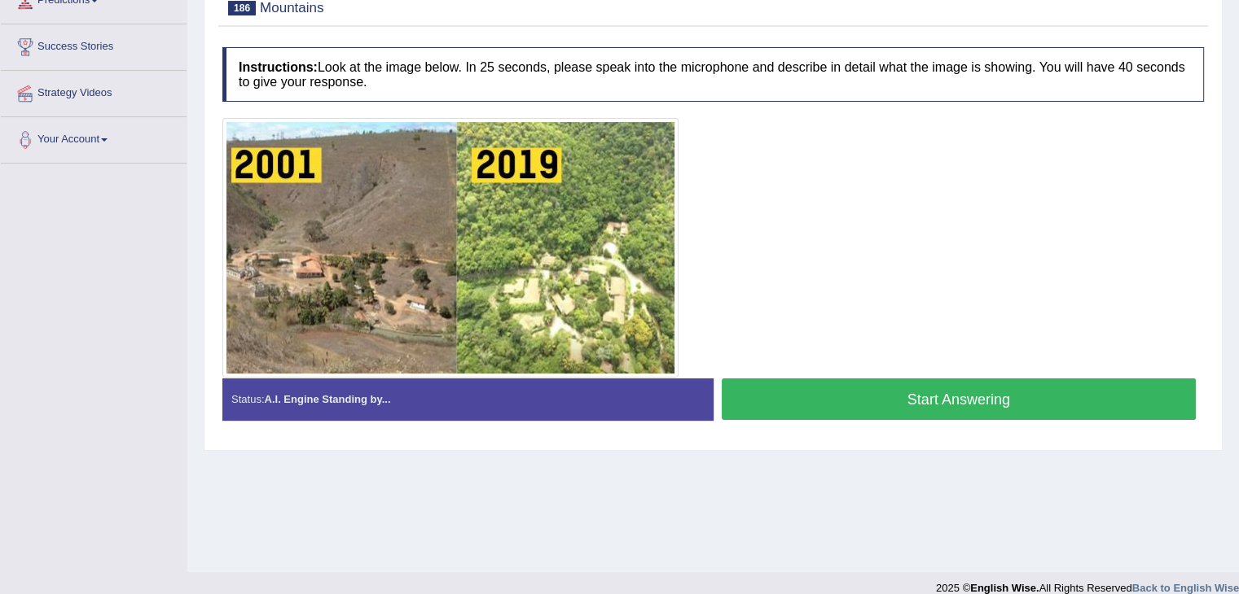
click at [964, 403] on button "Start Answering" at bounding box center [958, 400] width 475 height 42
click at [888, 393] on button "Start Answering" at bounding box center [958, 400] width 475 height 42
click at [818, 410] on button "Start Answering" at bounding box center [958, 400] width 475 height 42
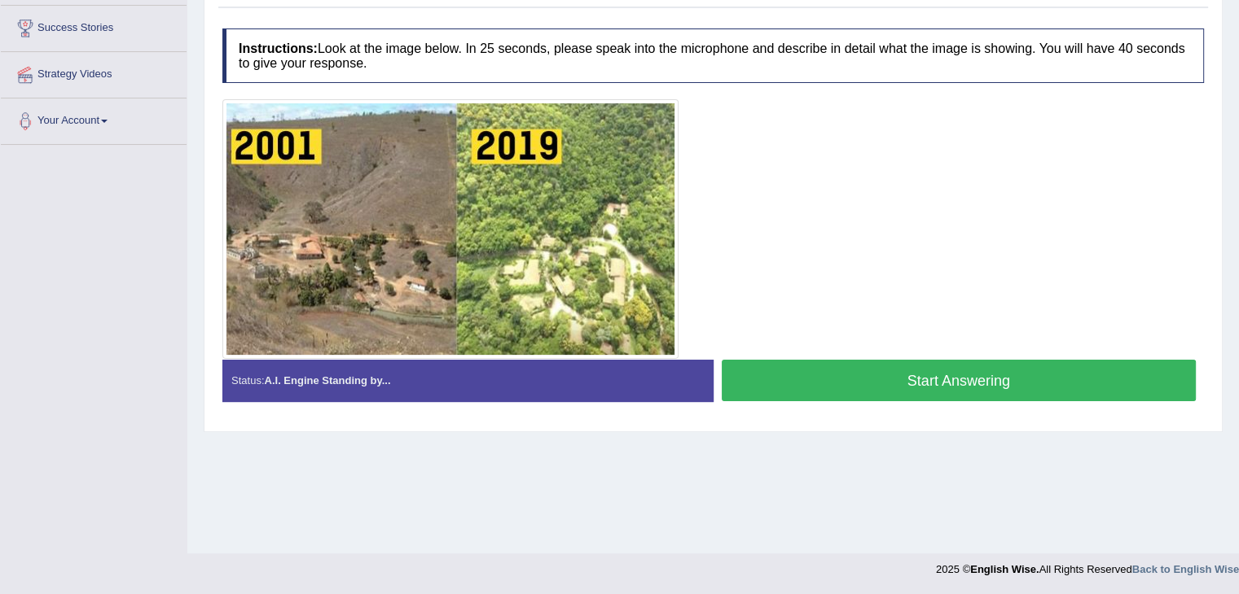
click at [805, 364] on button "Start Answering" at bounding box center [958, 381] width 475 height 42
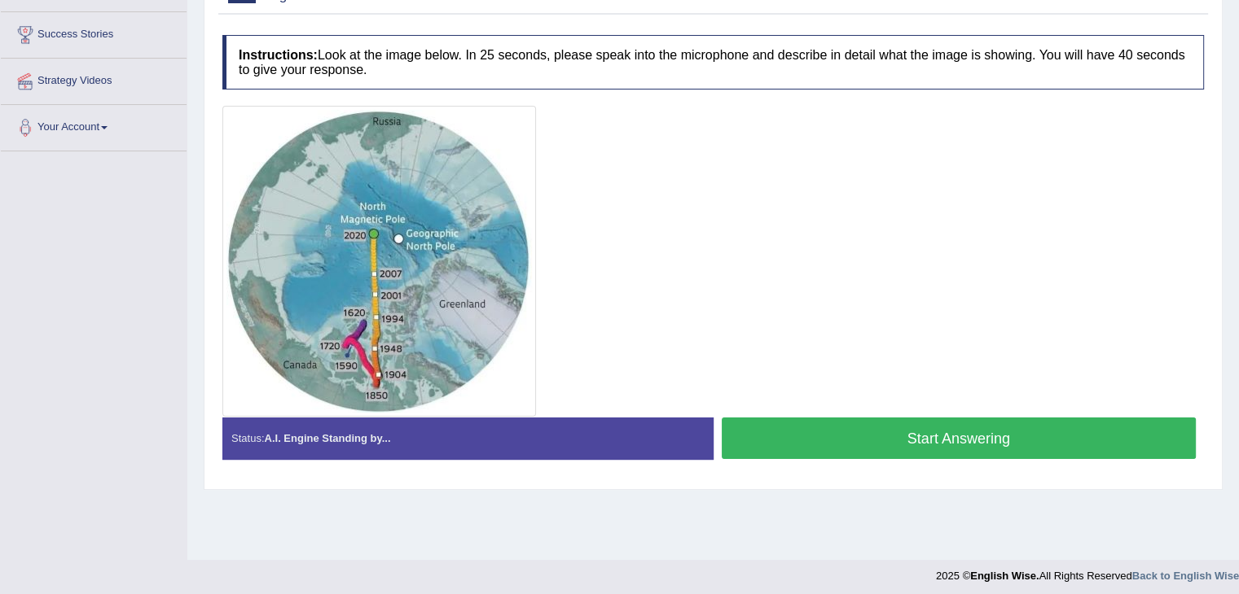
scroll to position [261, 0]
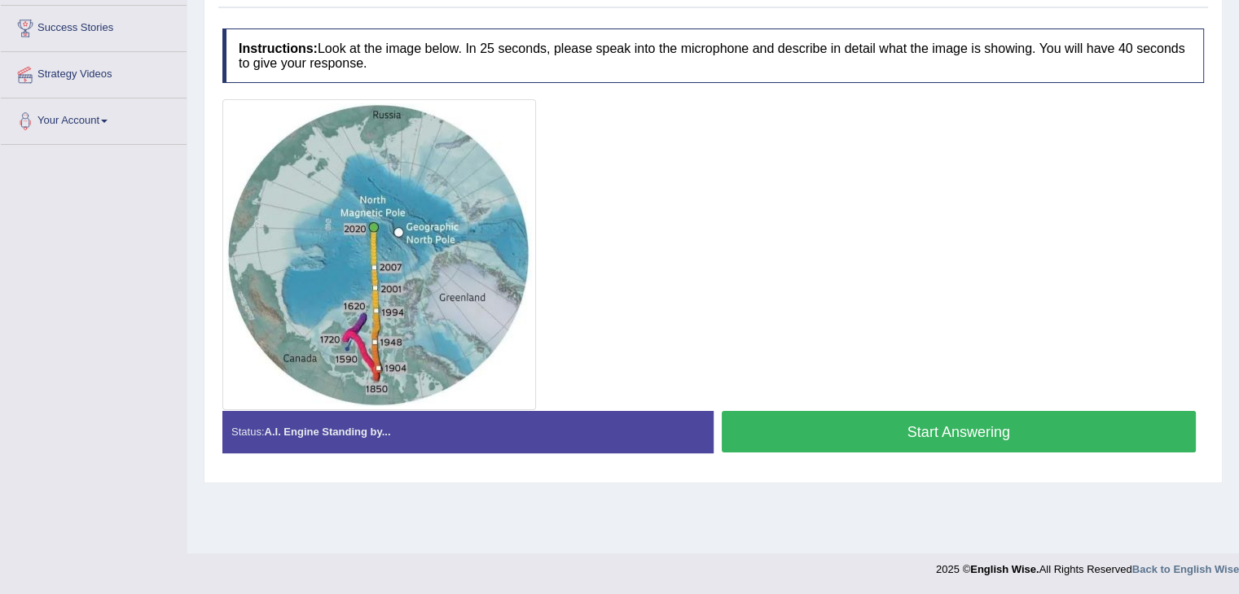
click at [968, 432] on button "Start Answering" at bounding box center [958, 432] width 475 height 42
click at [883, 436] on button "Start Answering" at bounding box center [958, 432] width 475 height 42
click at [827, 434] on button "Start Answering" at bounding box center [958, 432] width 475 height 42
click at [847, 443] on button "Start Answering" at bounding box center [958, 432] width 475 height 42
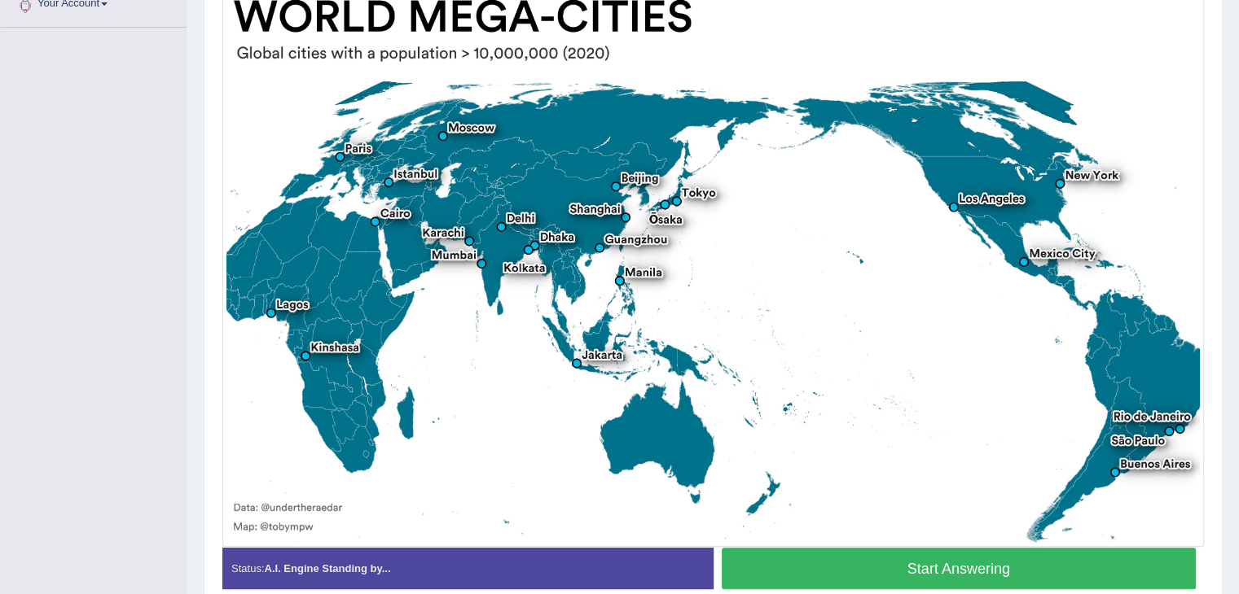
scroll to position [371, 0]
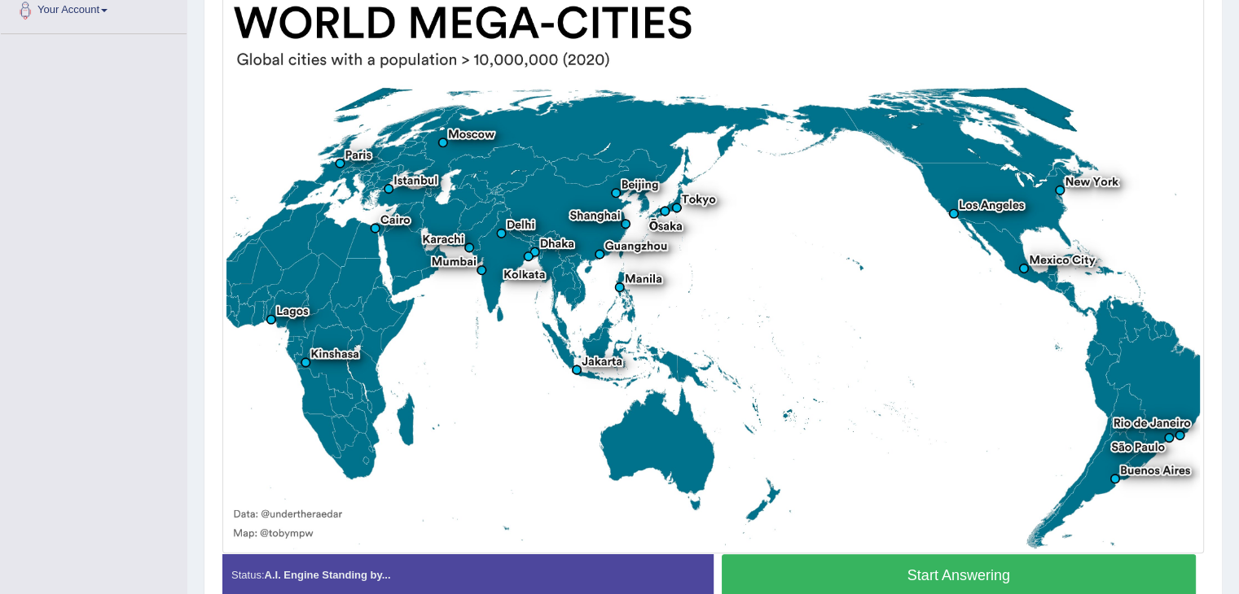
click at [937, 555] on button "Start Answering" at bounding box center [958, 576] width 475 height 42
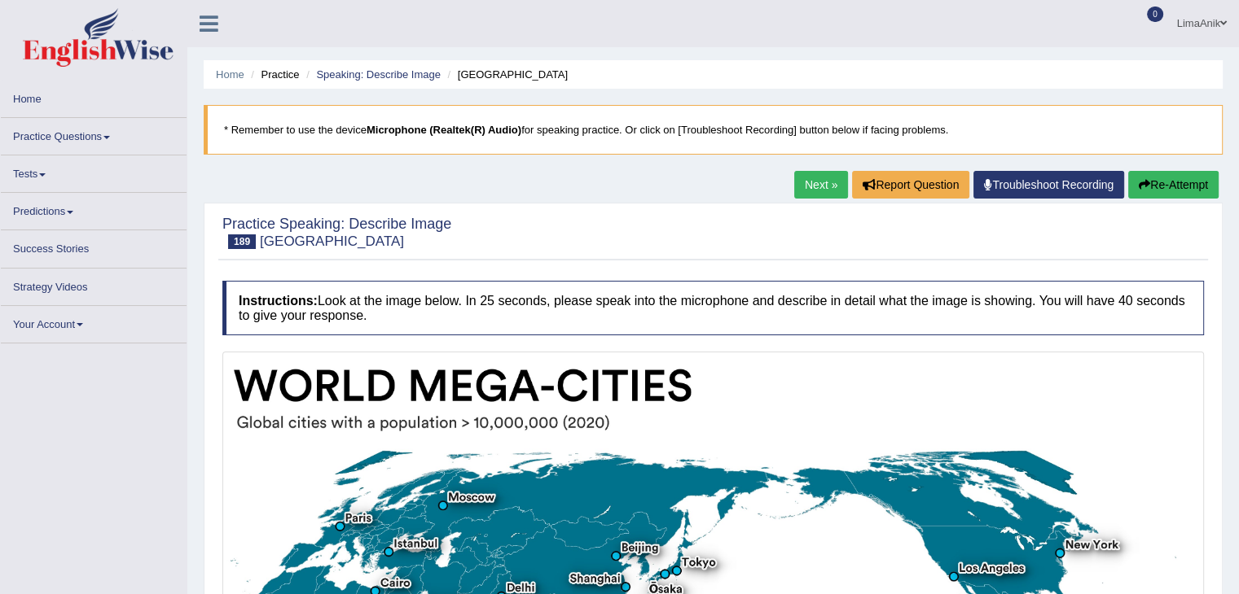
scroll to position [371, 0]
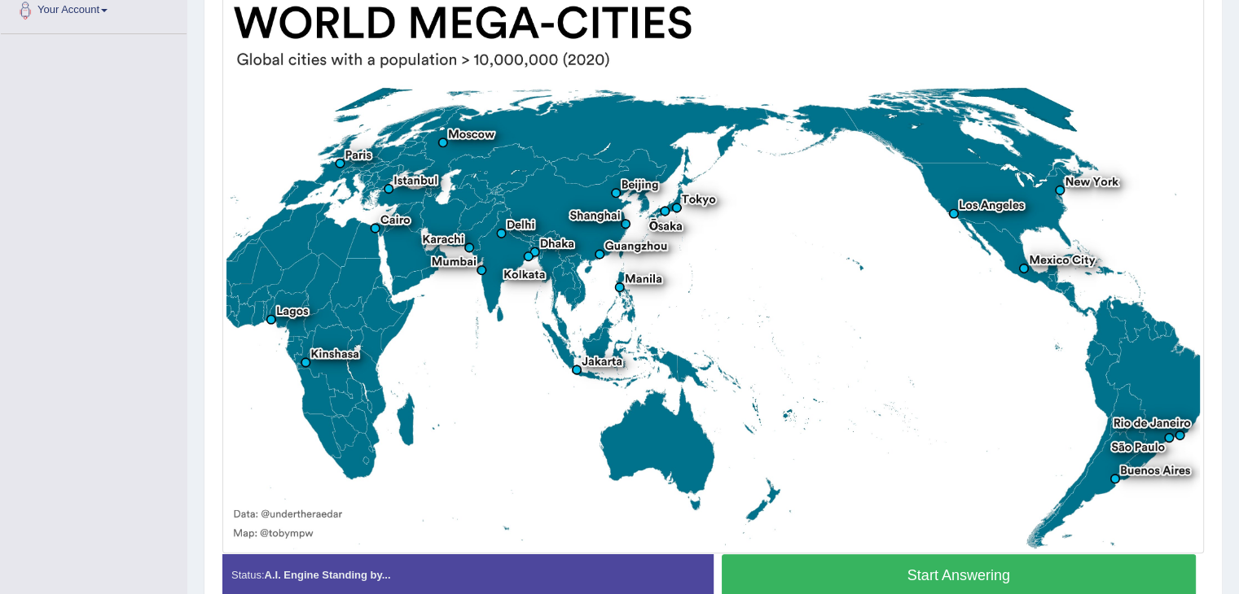
click at [963, 574] on button "Start Answering" at bounding box center [958, 576] width 475 height 42
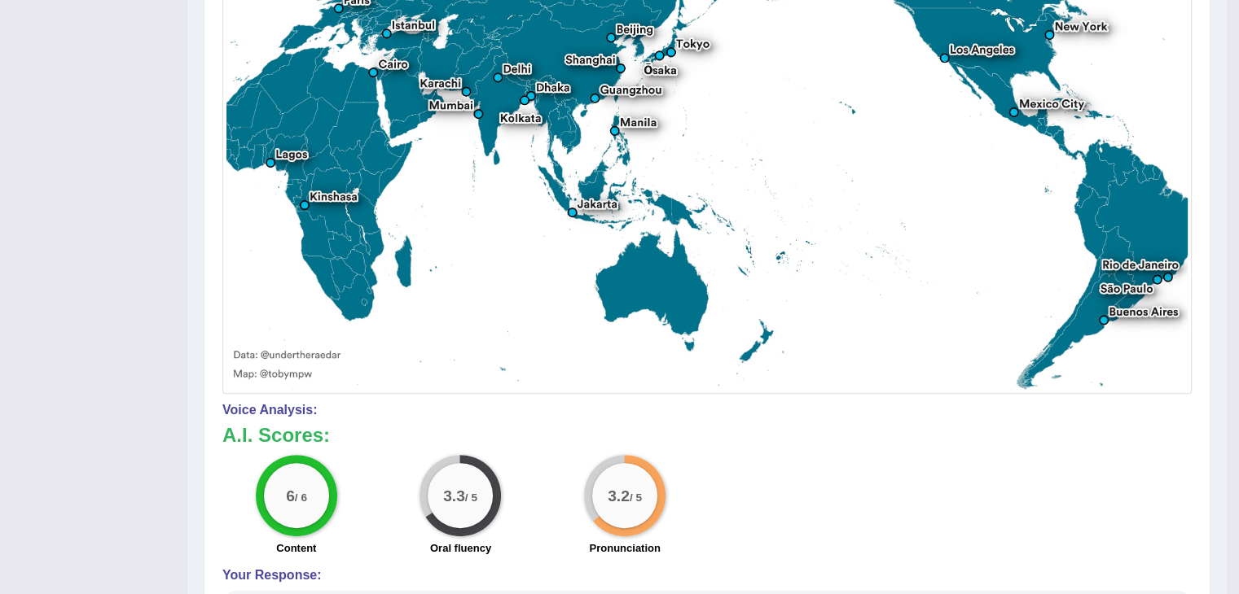
scroll to position [530, 0]
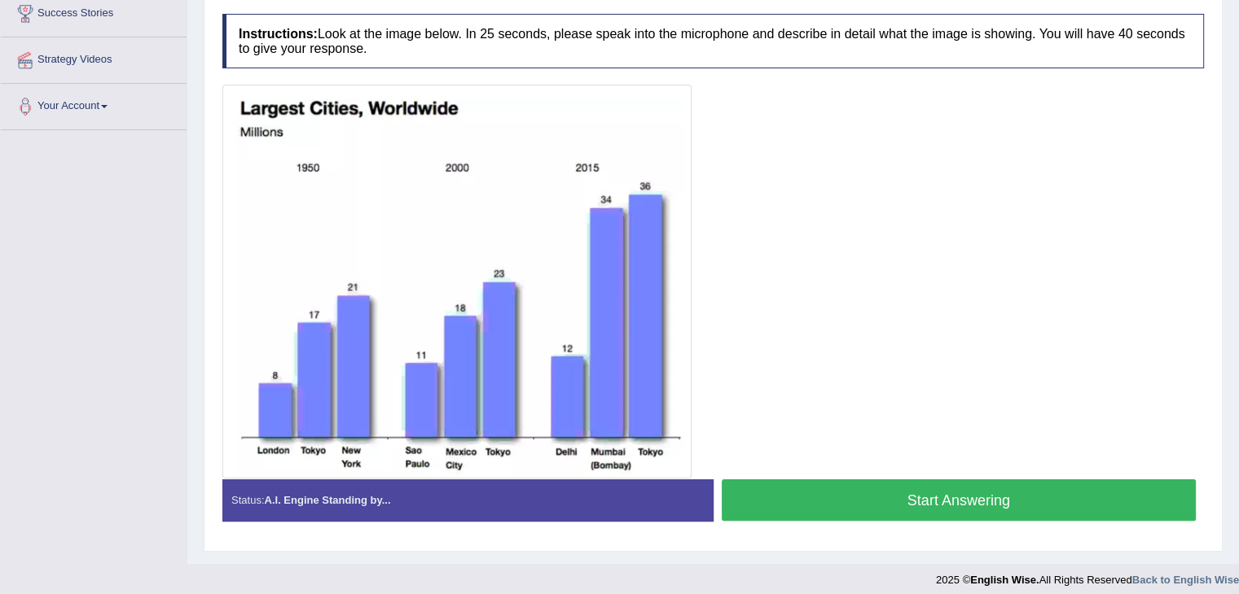
scroll to position [280, 0]
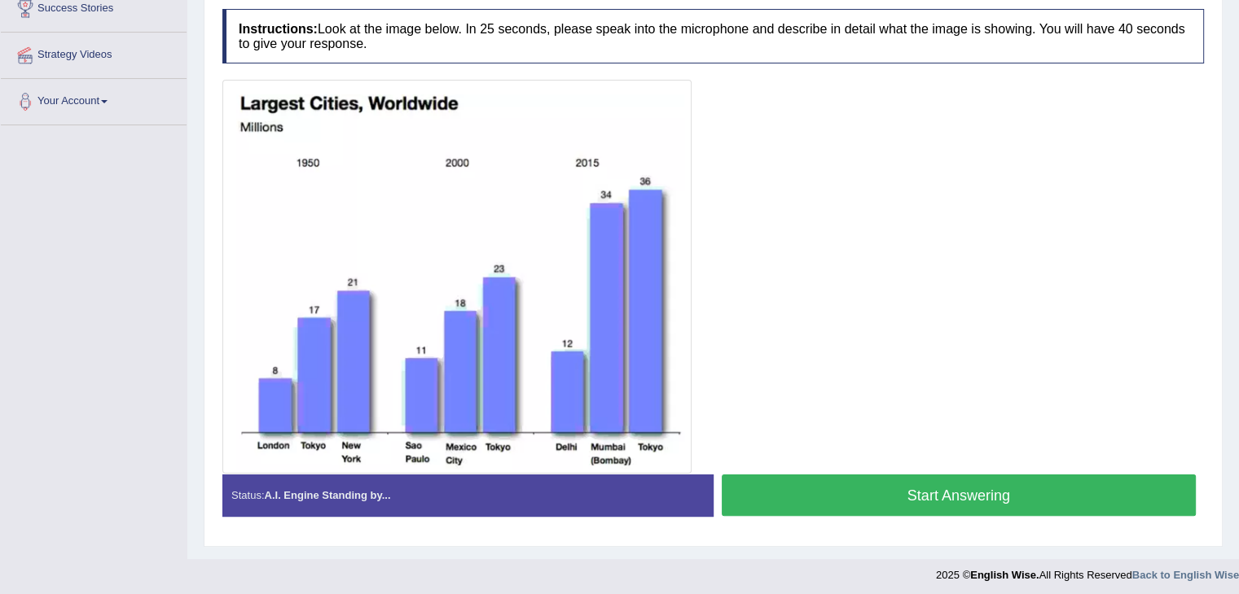
click at [980, 505] on button "Start Answering" at bounding box center [958, 496] width 475 height 42
click at [951, 506] on button "Start Answering" at bounding box center [958, 496] width 475 height 42
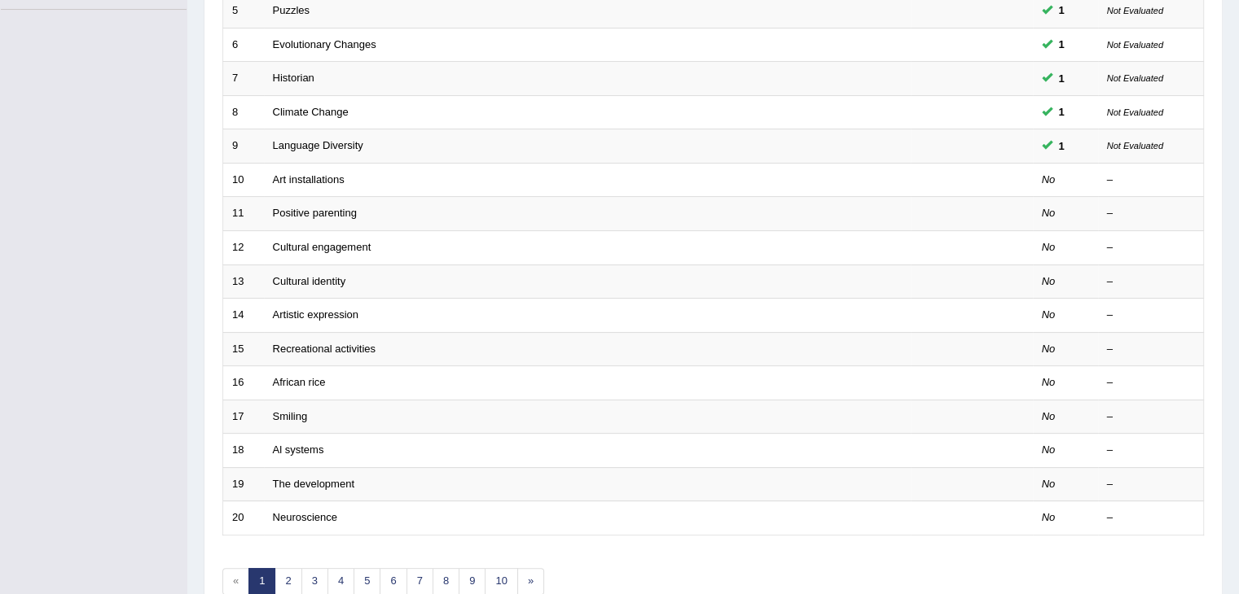
scroll to position [453, 0]
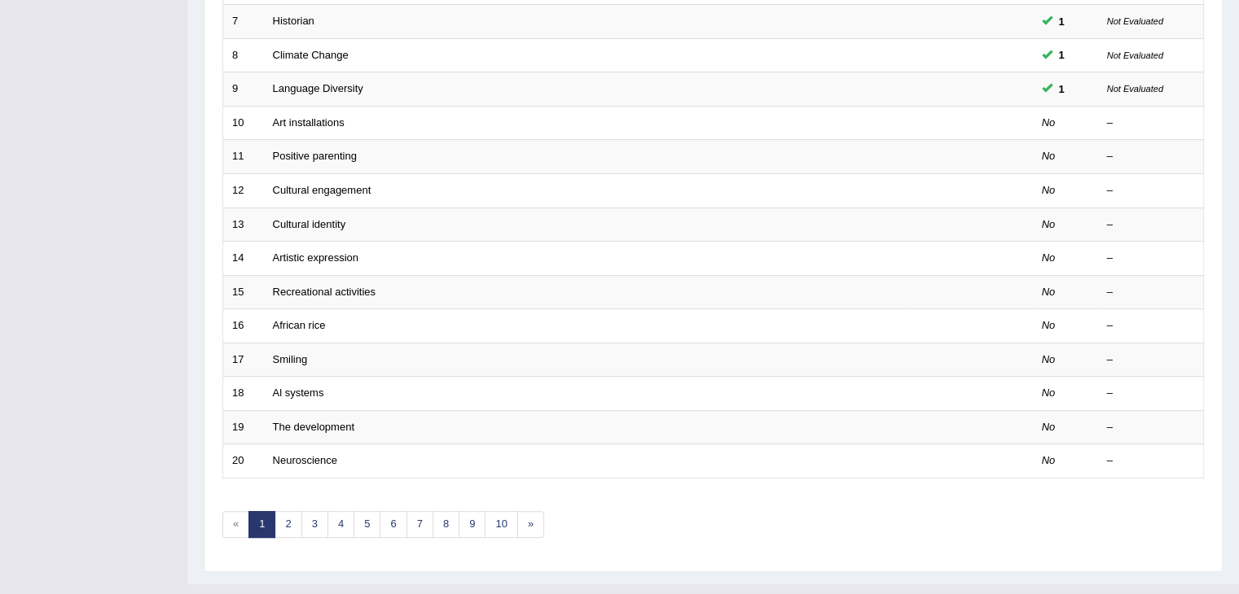
drag, startPoint x: 1250, startPoint y: 220, endPoint x: 1242, endPoint y: 460, distance: 240.4
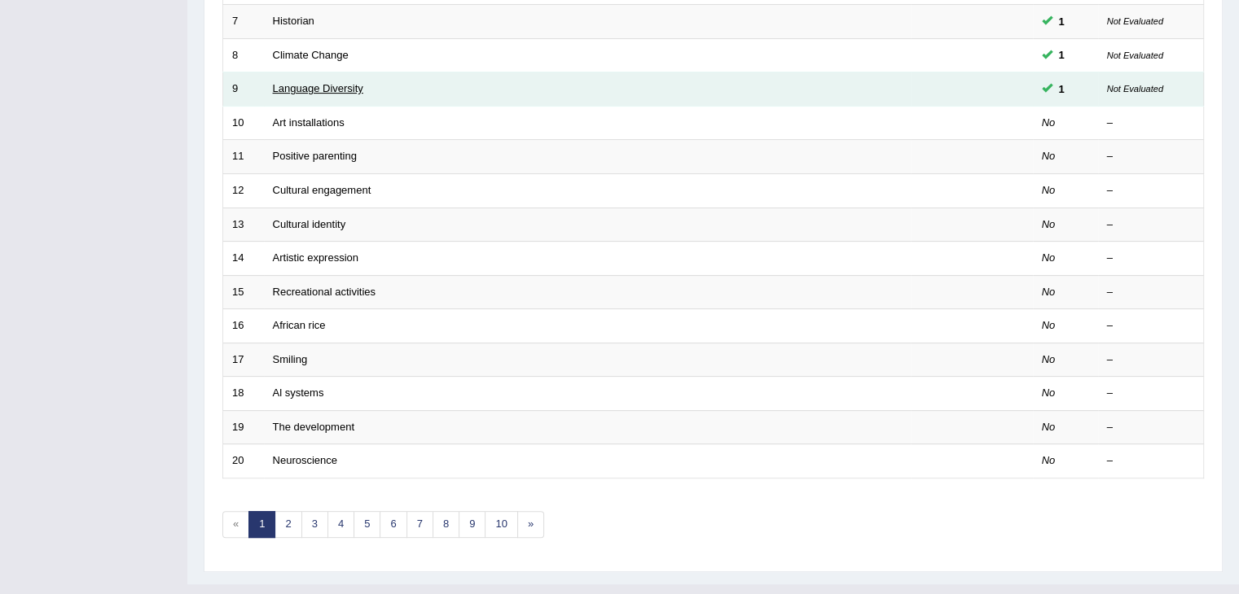
scroll to position [479, 0]
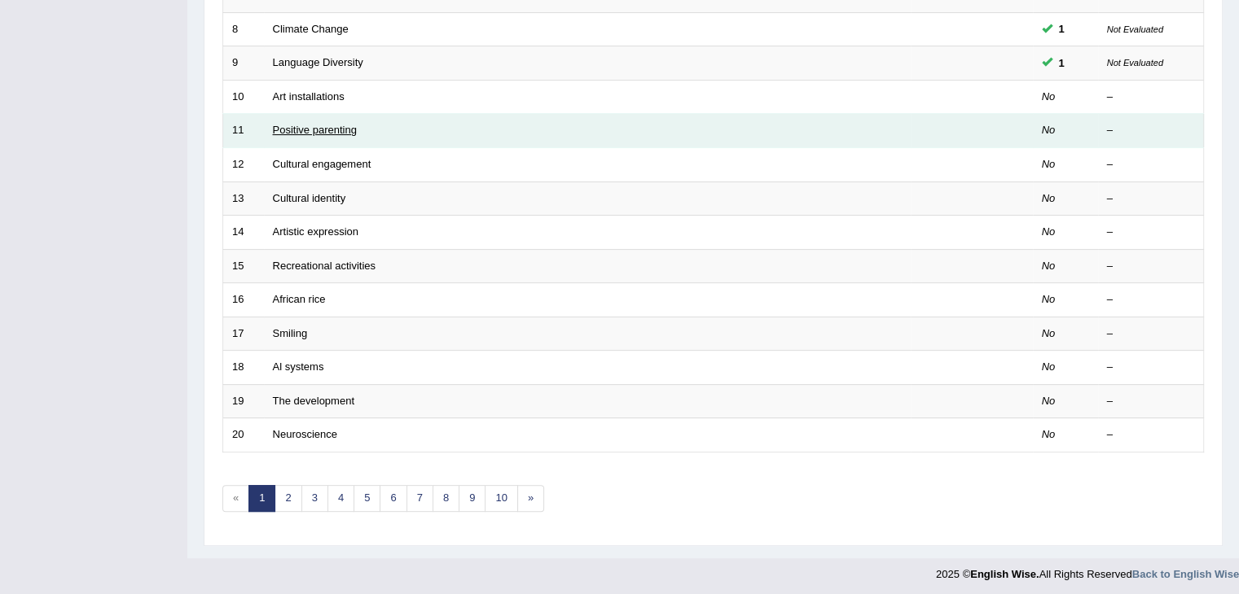
drag, startPoint x: 1250, startPoint y: 353, endPoint x: 330, endPoint y: 127, distance: 947.4
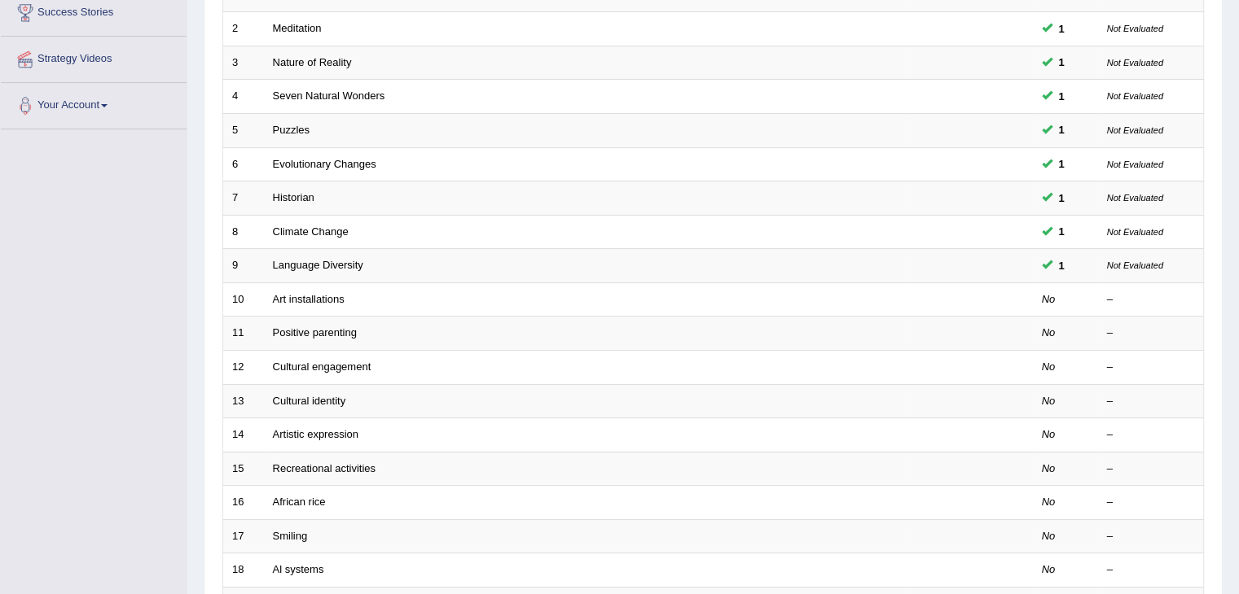
scroll to position [0, 0]
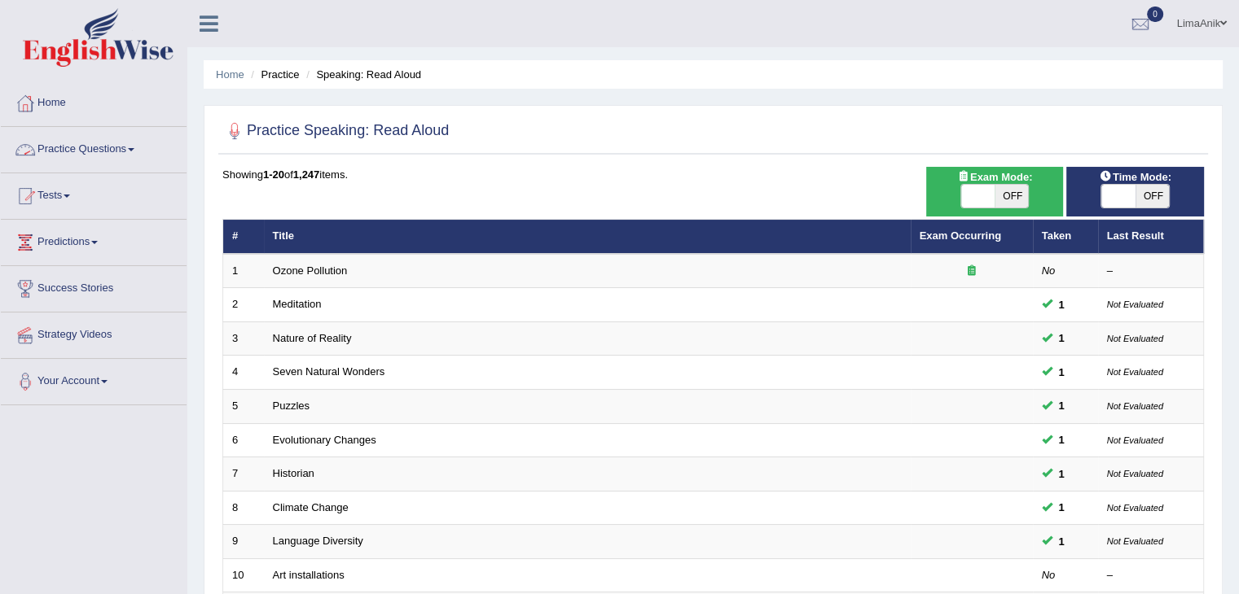
click at [85, 162] on link "Practice Questions" at bounding box center [94, 147] width 186 height 41
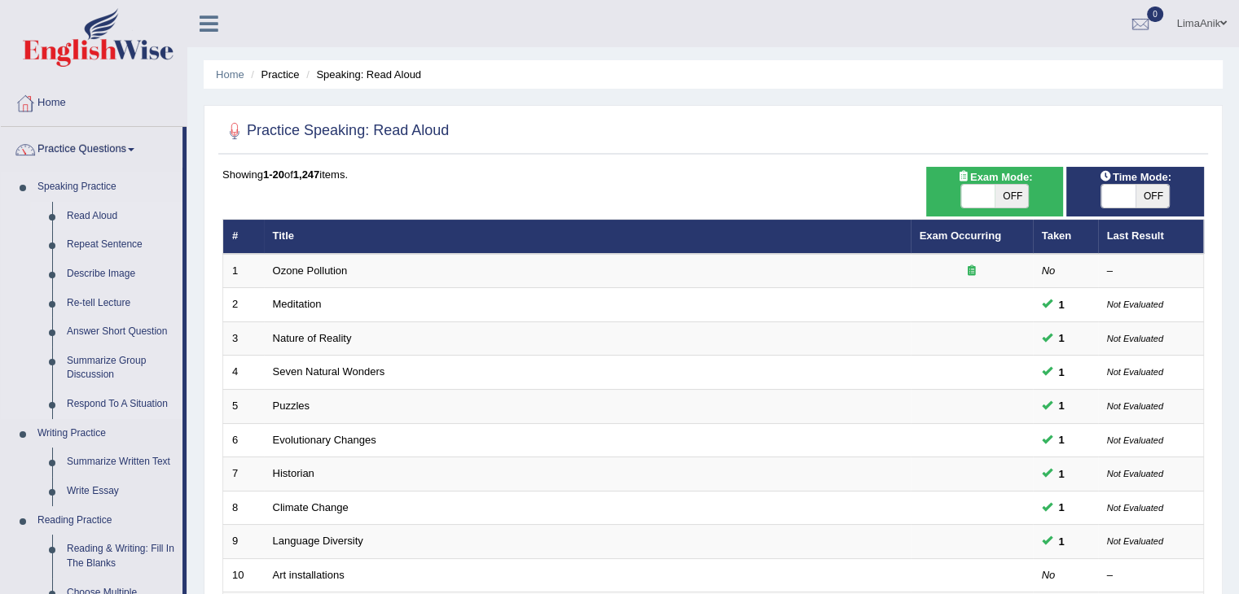
click at [78, 406] on link "Respond To A Situation" at bounding box center [120, 404] width 123 height 29
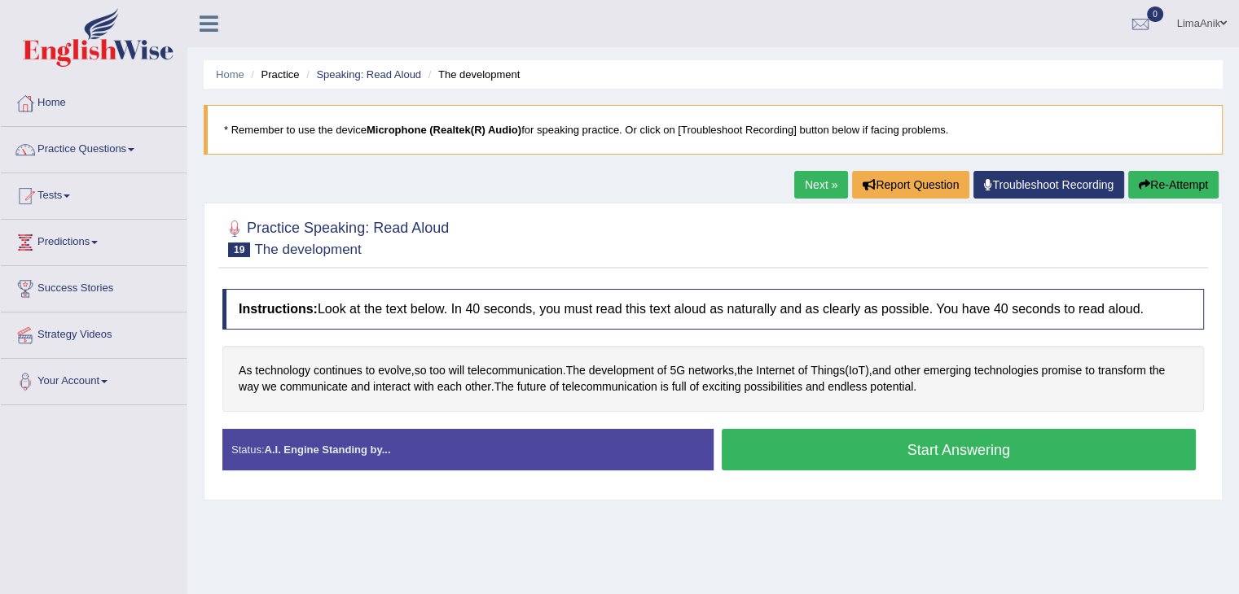
click at [876, 463] on button "Start Answering" at bounding box center [958, 450] width 475 height 42
click at [870, 436] on button "Start Answering" at bounding box center [958, 450] width 475 height 42
click at [934, 449] on button "Start Answering" at bounding box center [958, 450] width 475 height 42
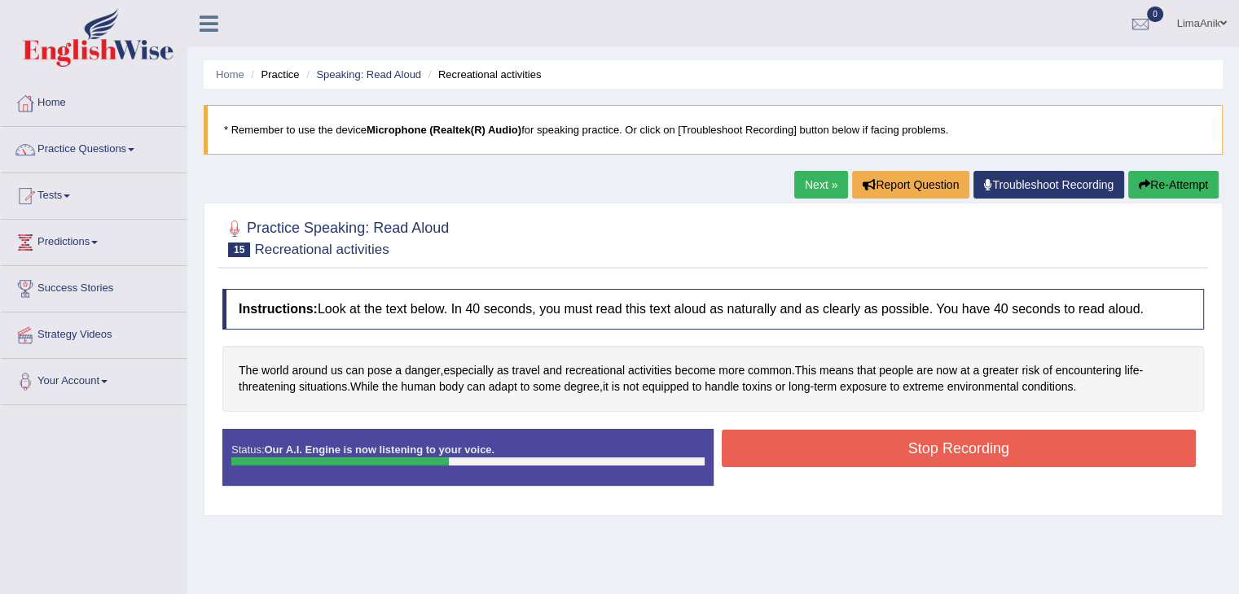
click at [934, 449] on button "Stop Recording" at bounding box center [958, 448] width 475 height 37
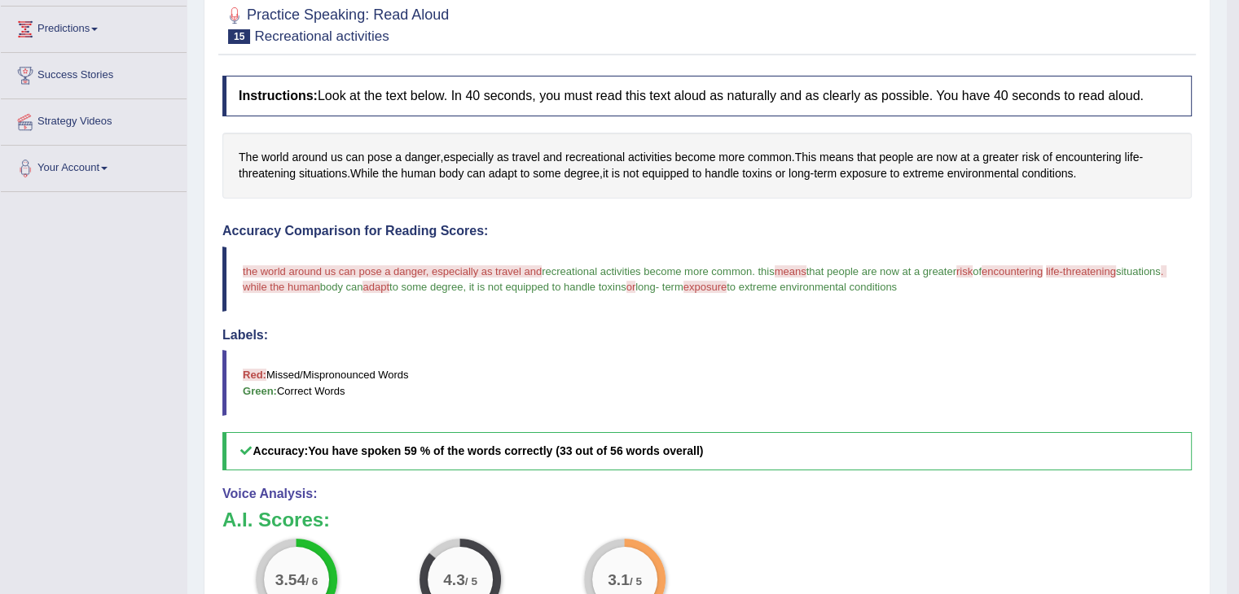
scroll to position [302, 0]
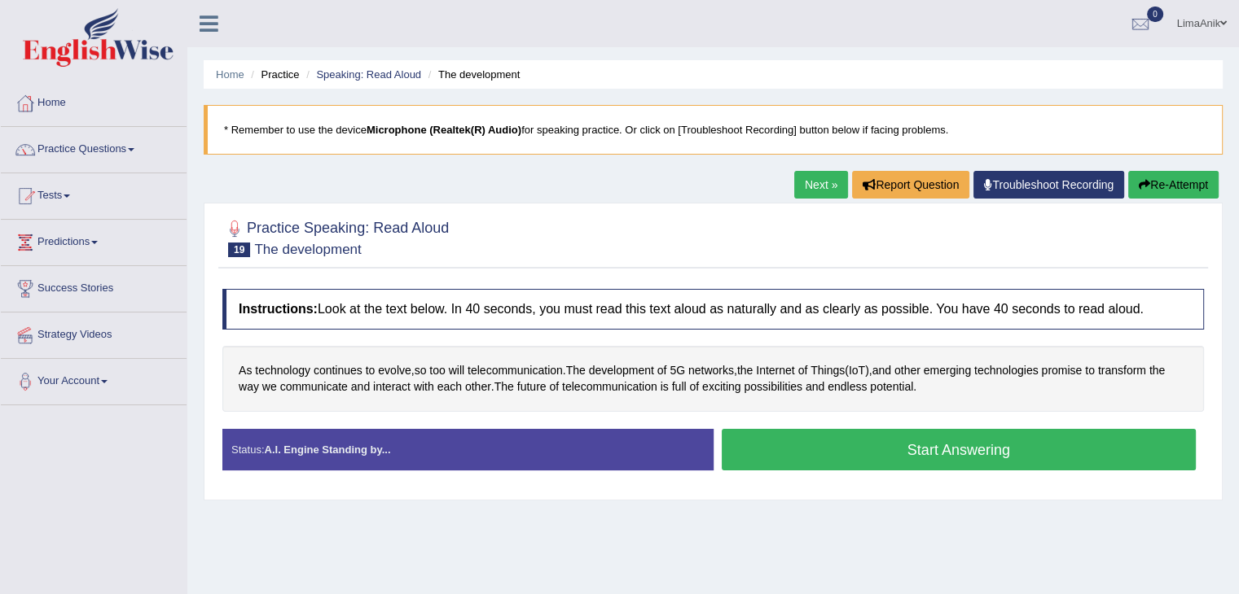
click at [808, 431] on button "Start Answering" at bounding box center [958, 450] width 475 height 42
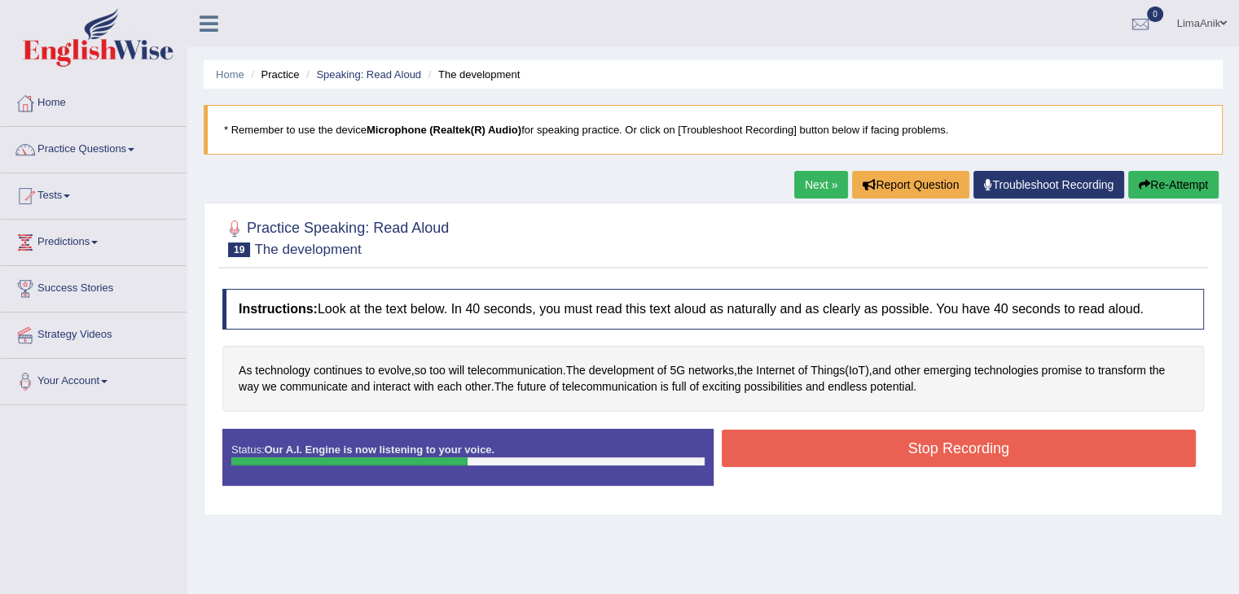
click at [808, 434] on button "Stop Recording" at bounding box center [958, 448] width 475 height 37
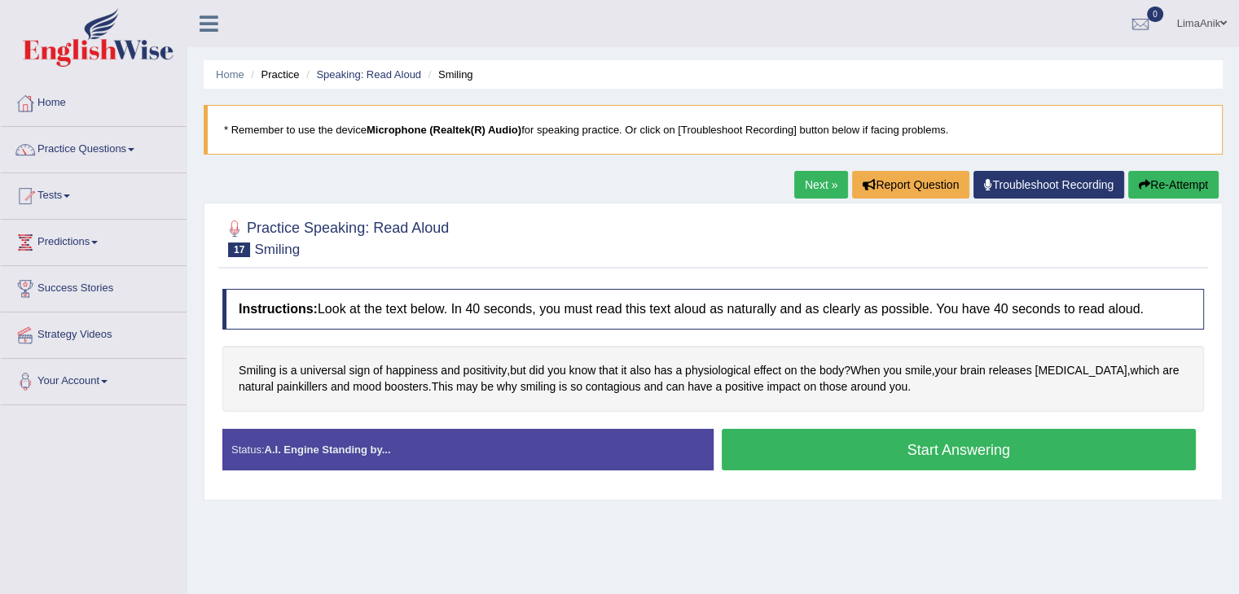
click at [767, 447] on button "Start Answering" at bounding box center [958, 450] width 475 height 42
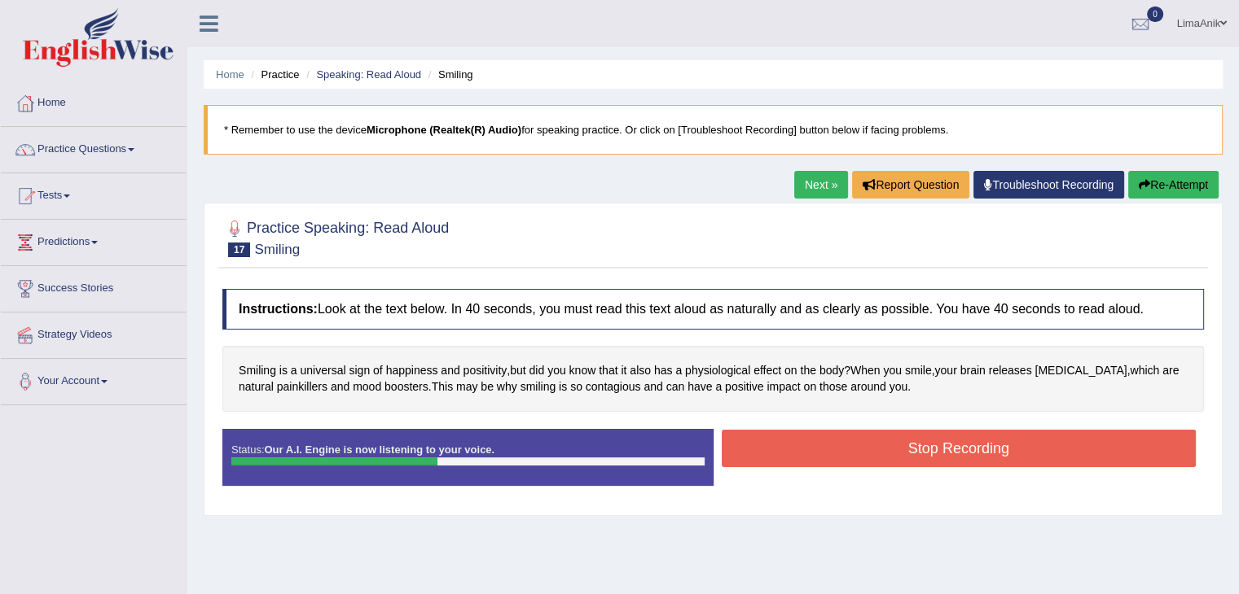
click at [767, 447] on button "Stop Recording" at bounding box center [958, 448] width 475 height 37
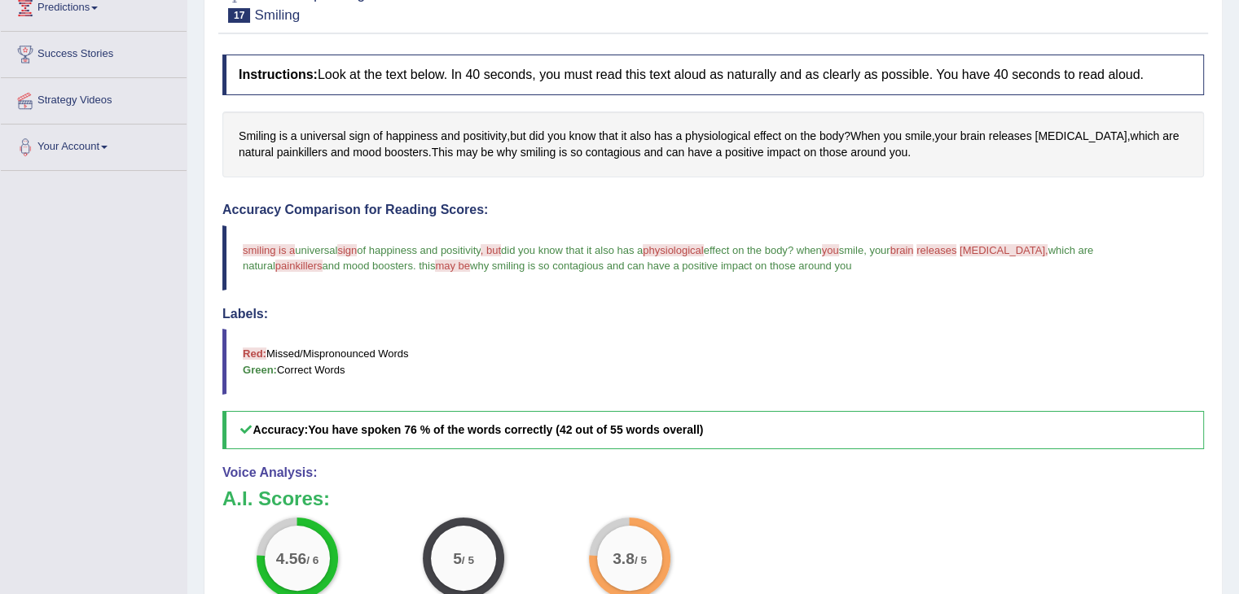
scroll to position [309, 0]
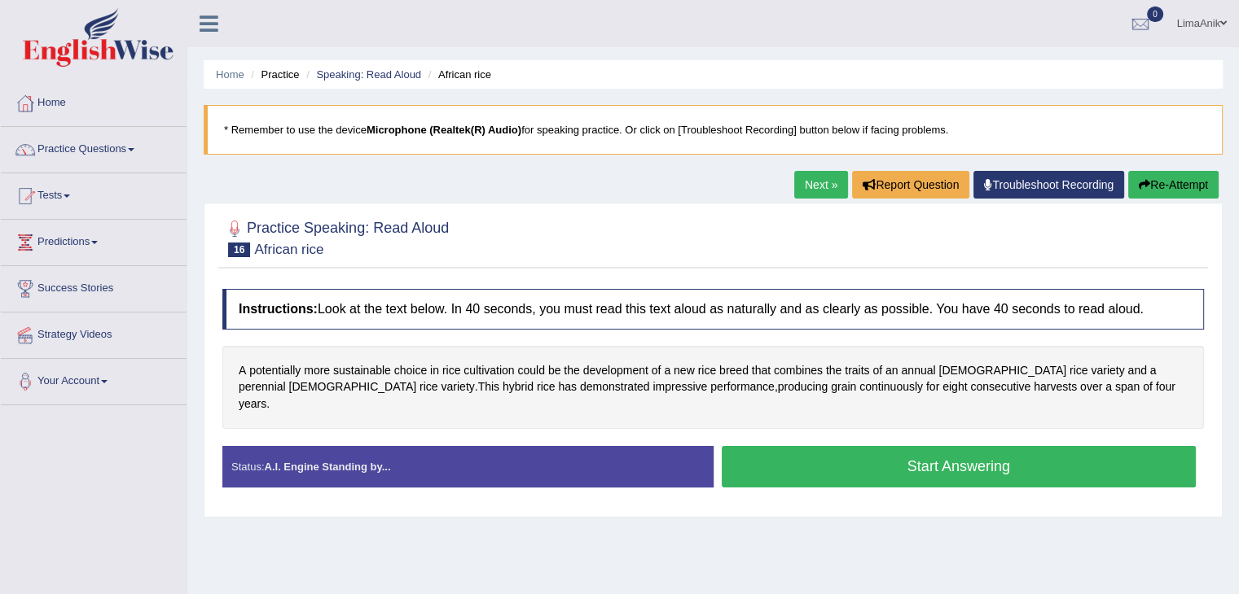
click at [881, 461] on button "Start Answering" at bounding box center [958, 467] width 475 height 42
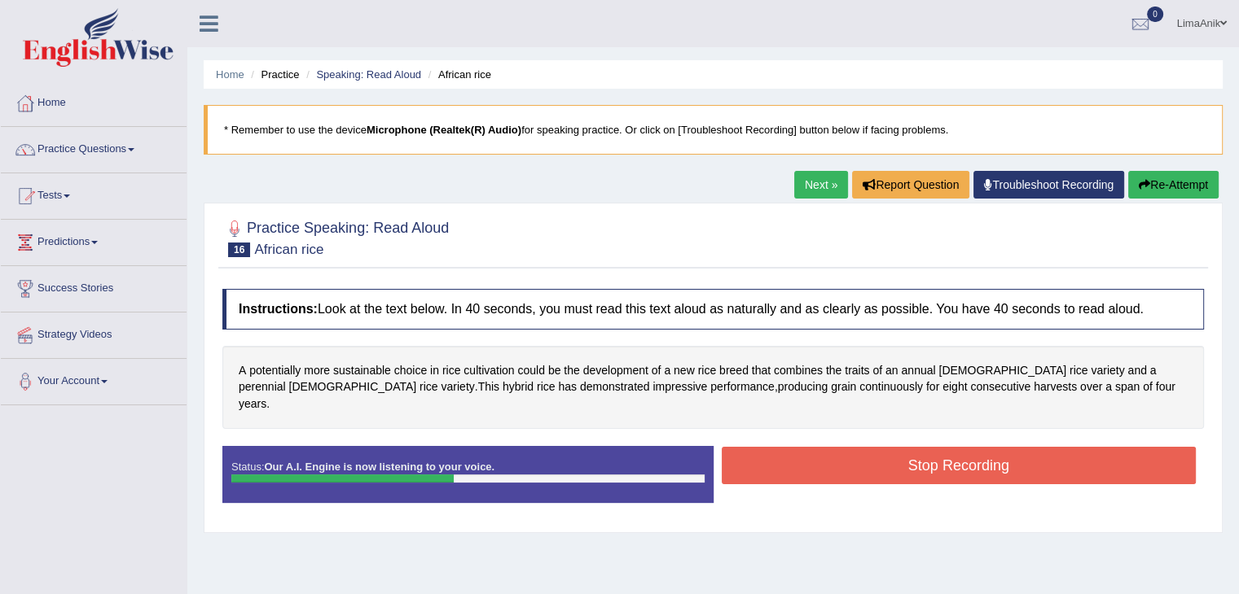
click at [935, 447] on button "Stop Recording" at bounding box center [958, 465] width 475 height 37
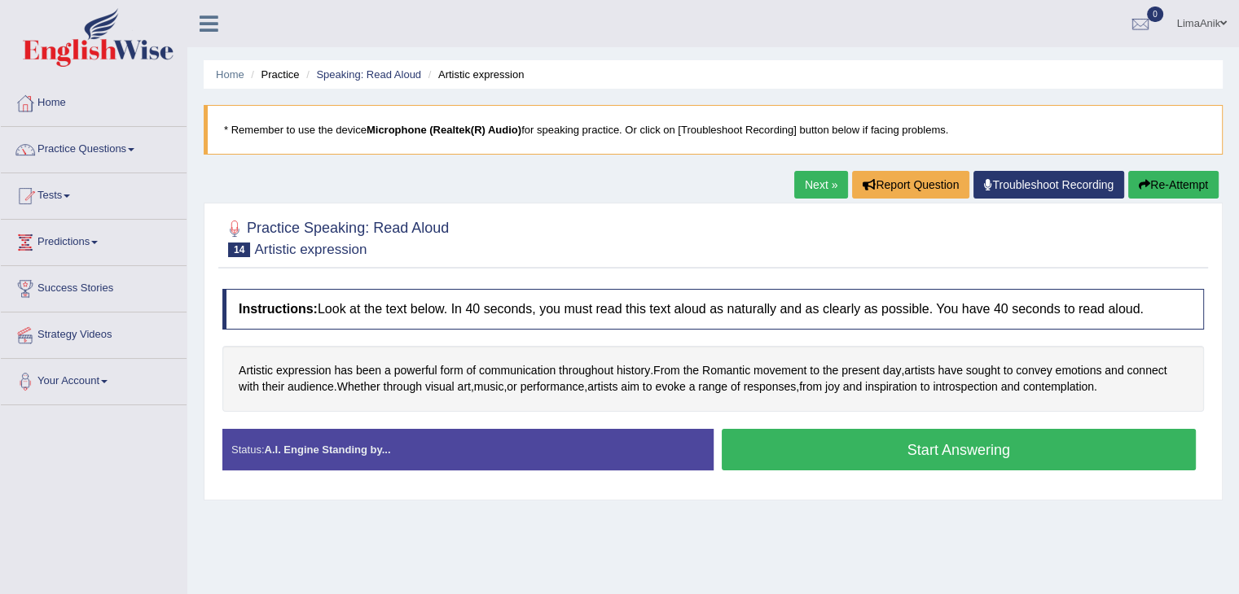
click at [831, 446] on button "Start Answering" at bounding box center [958, 450] width 475 height 42
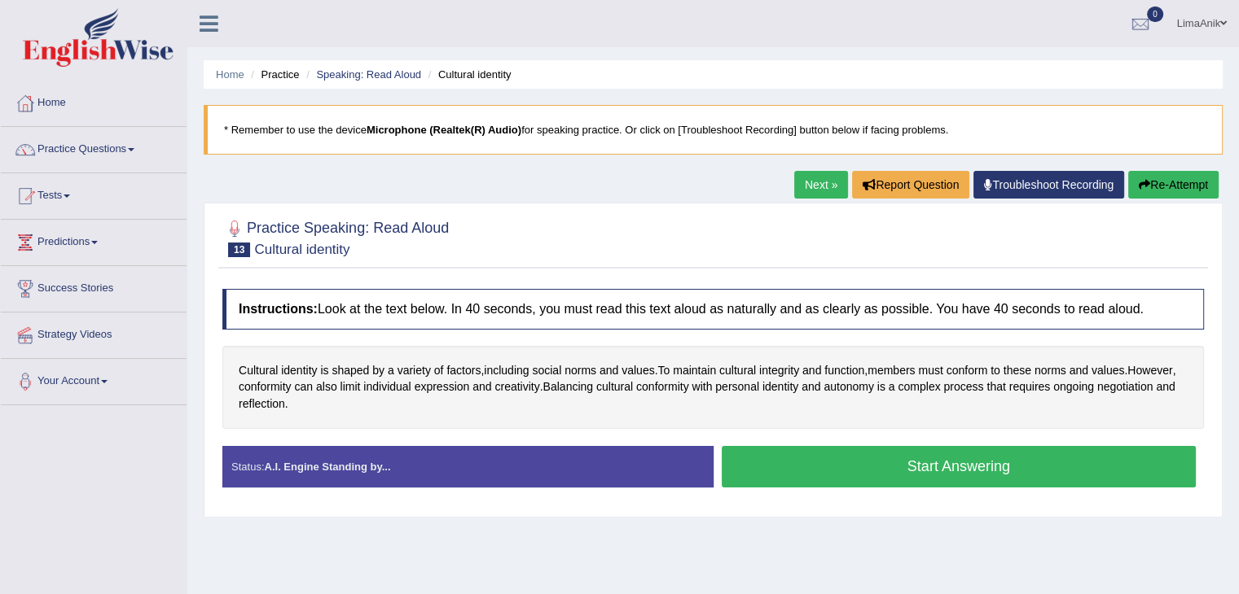
click at [835, 460] on button "Start Answering" at bounding box center [958, 467] width 475 height 42
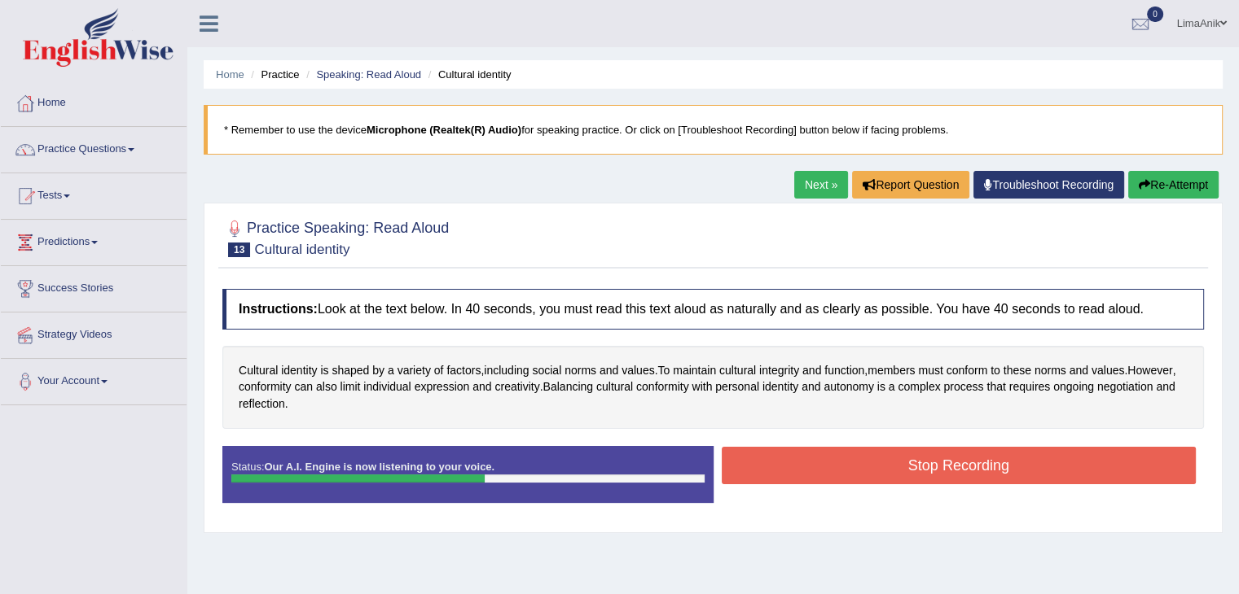
click at [835, 460] on button "Stop Recording" at bounding box center [958, 465] width 475 height 37
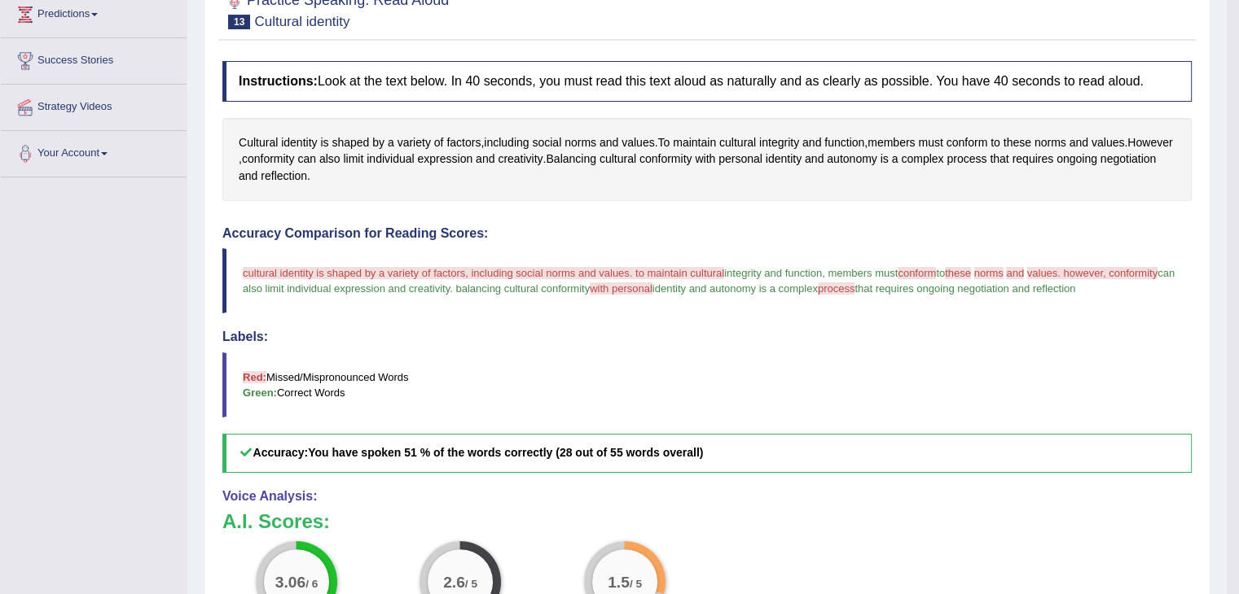
scroll to position [236, 0]
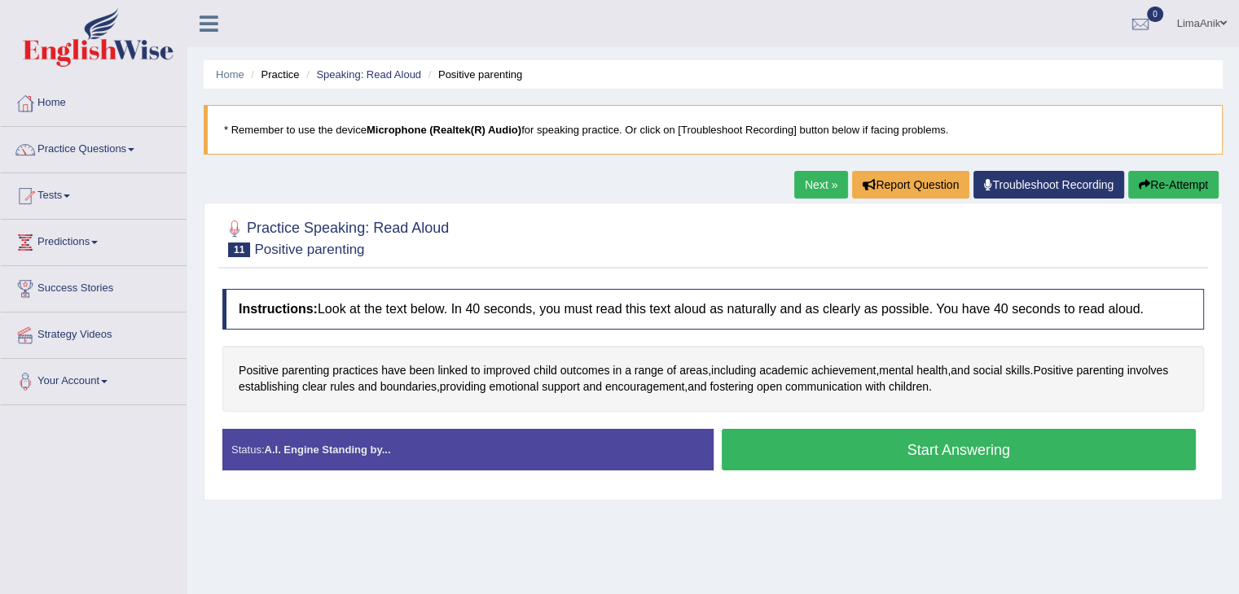
click at [857, 435] on button "Start Answering" at bounding box center [958, 450] width 475 height 42
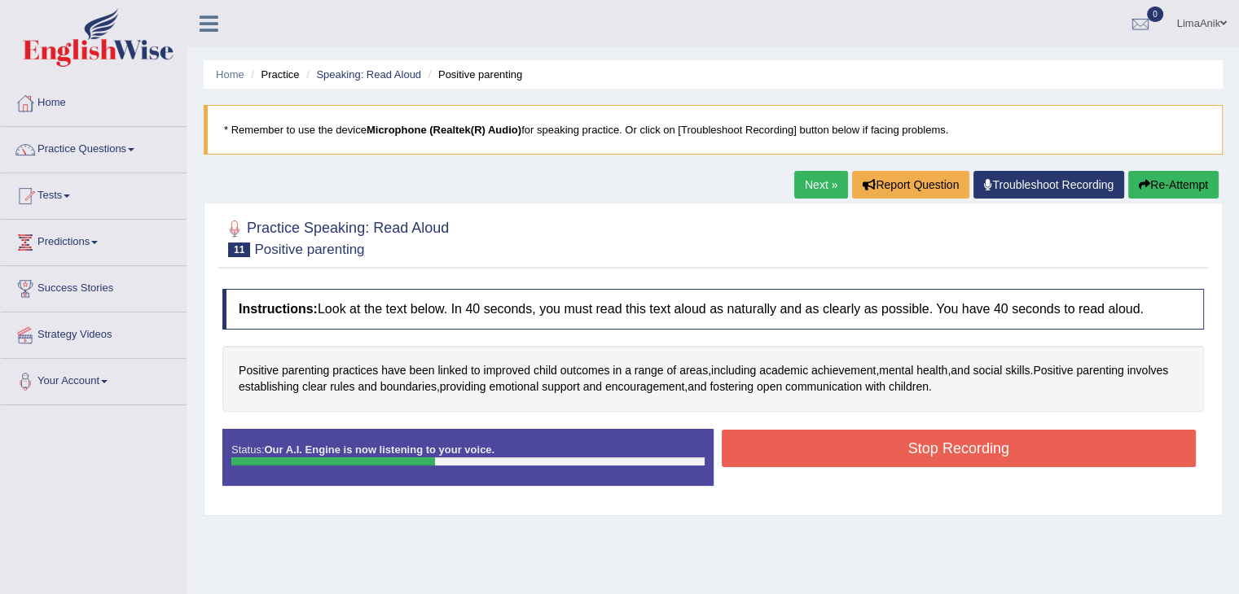
click at [857, 435] on button "Stop Recording" at bounding box center [958, 448] width 475 height 37
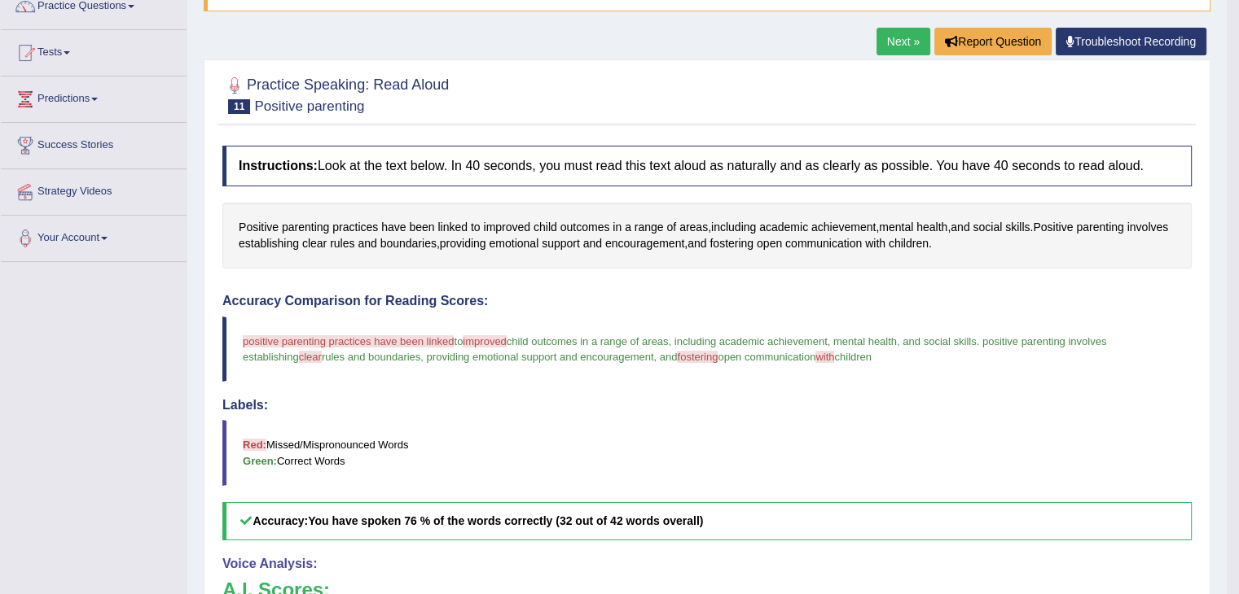
scroll to position [332, 0]
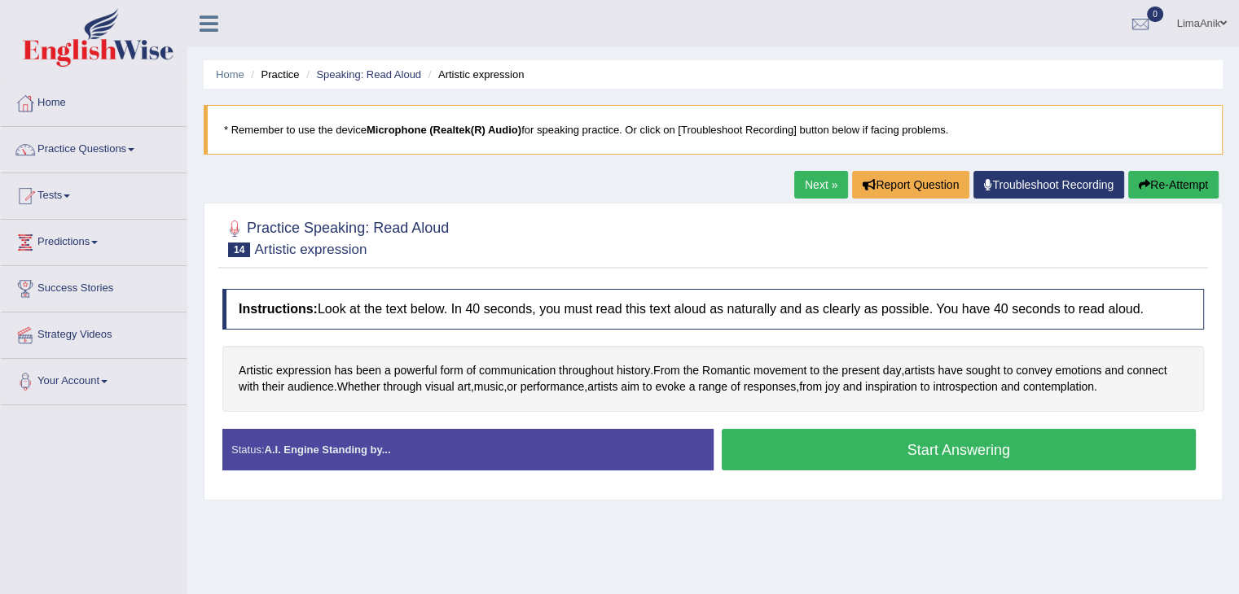
click at [812, 463] on button "Start Answering" at bounding box center [958, 450] width 475 height 42
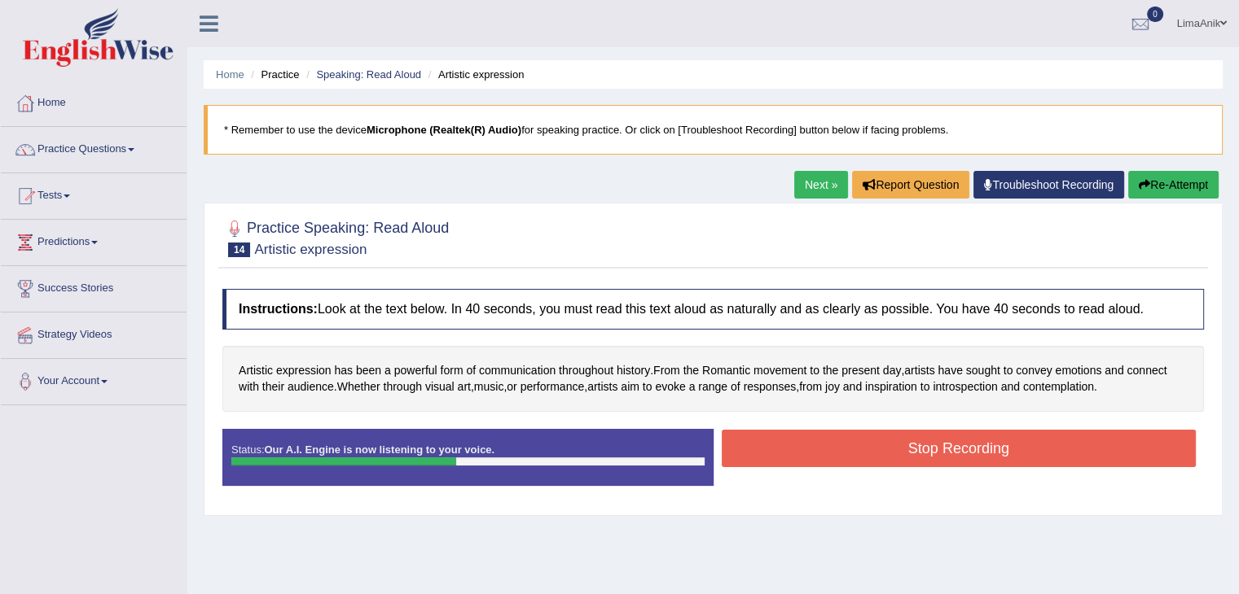
click at [812, 463] on button "Stop Recording" at bounding box center [958, 448] width 475 height 37
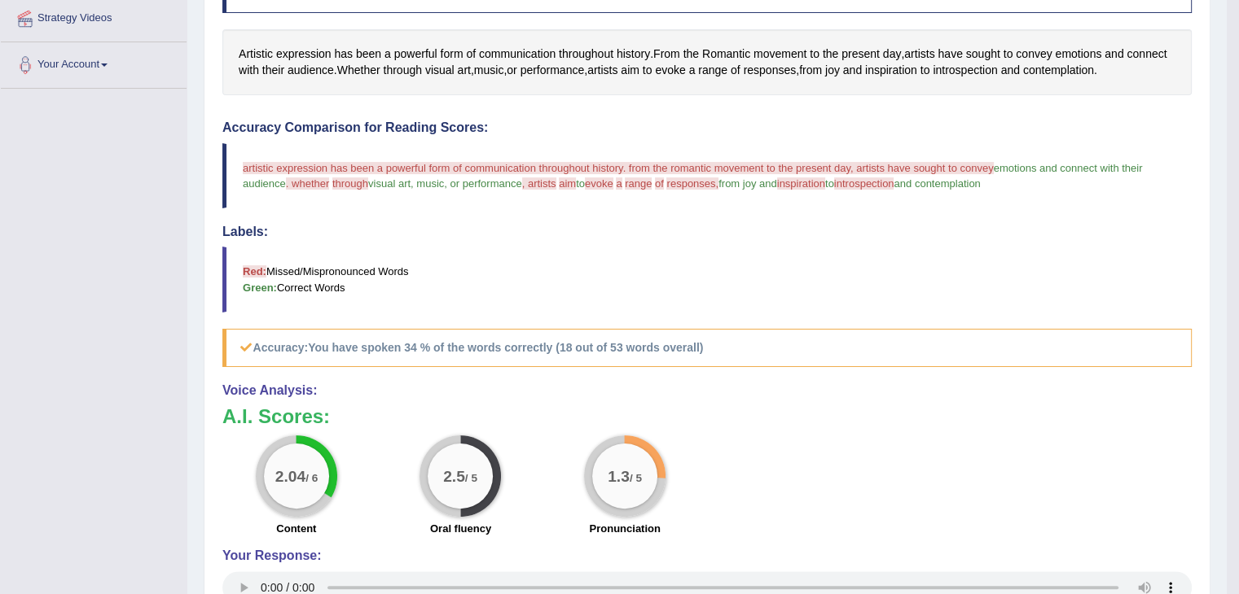
scroll to position [349, 0]
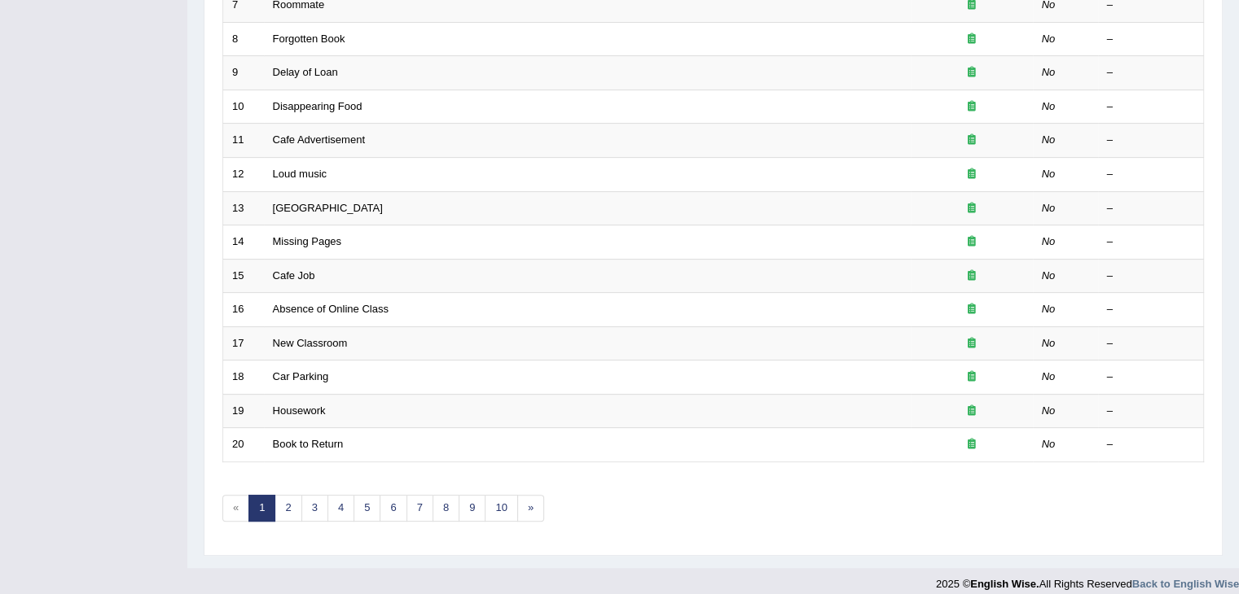
scroll to position [479, 0]
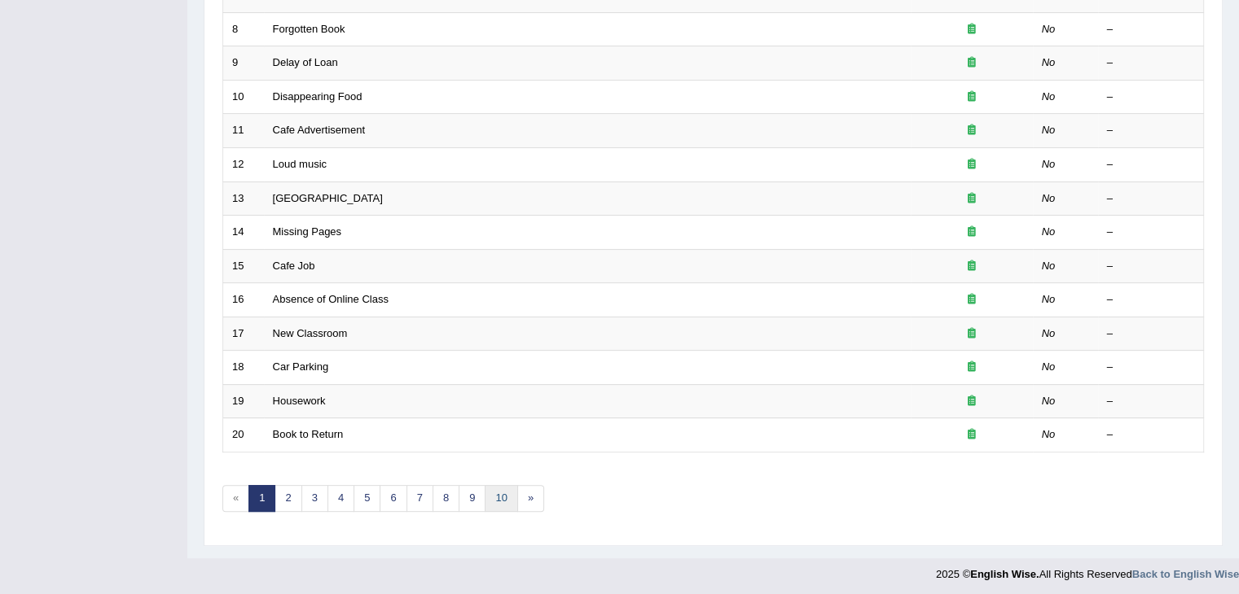
click at [496, 490] on link "10" at bounding box center [501, 498] width 33 height 27
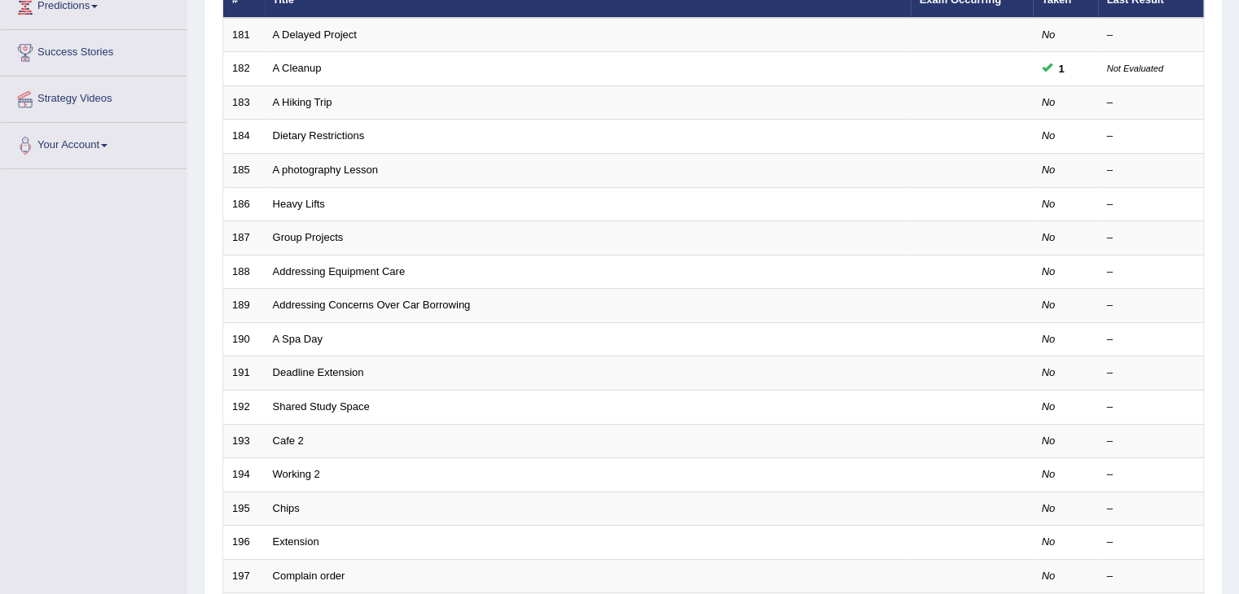
scroll to position [246, 0]
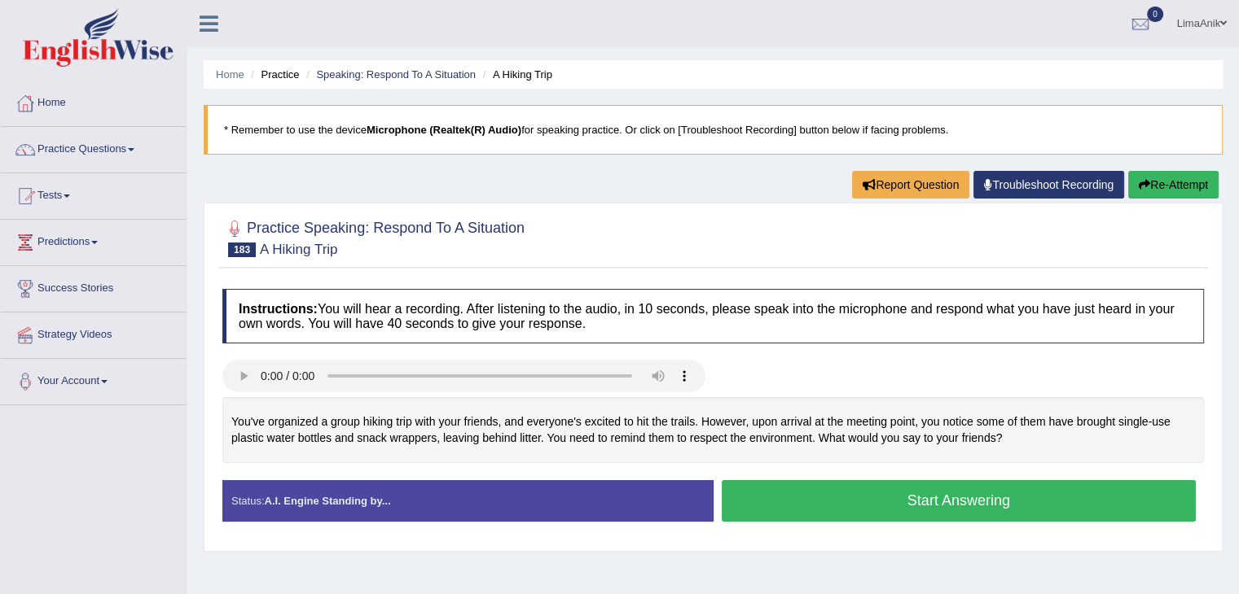
click at [810, 492] on button "Start Answering" at bounding box center [958, 501] width 475 height 42
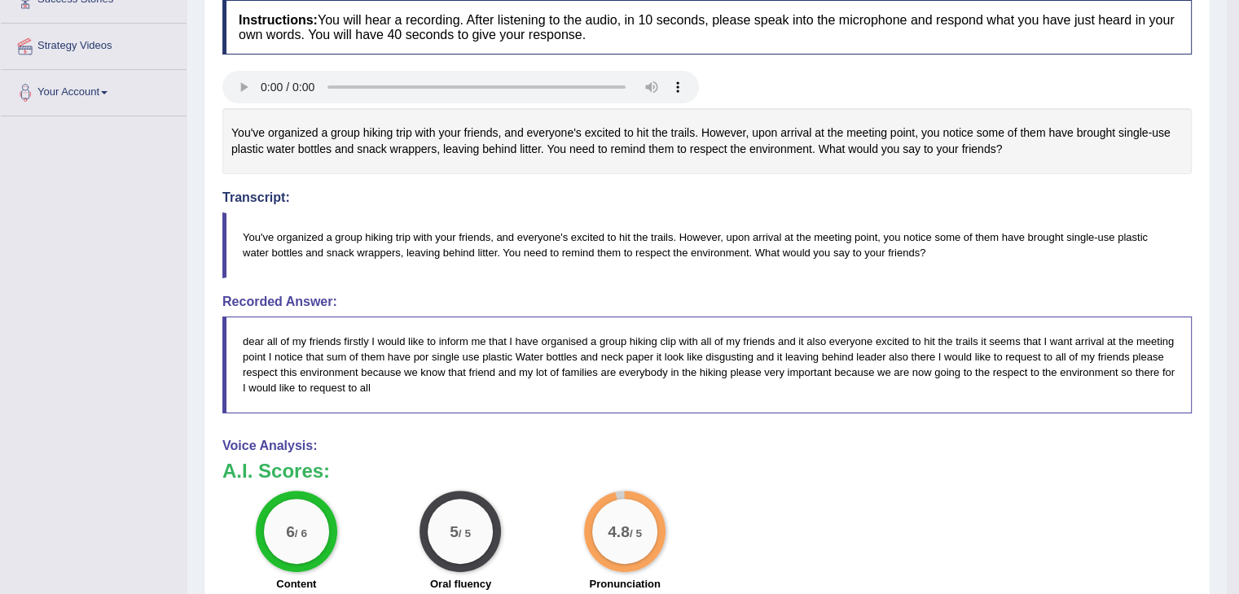
scroll to position [296, 0]
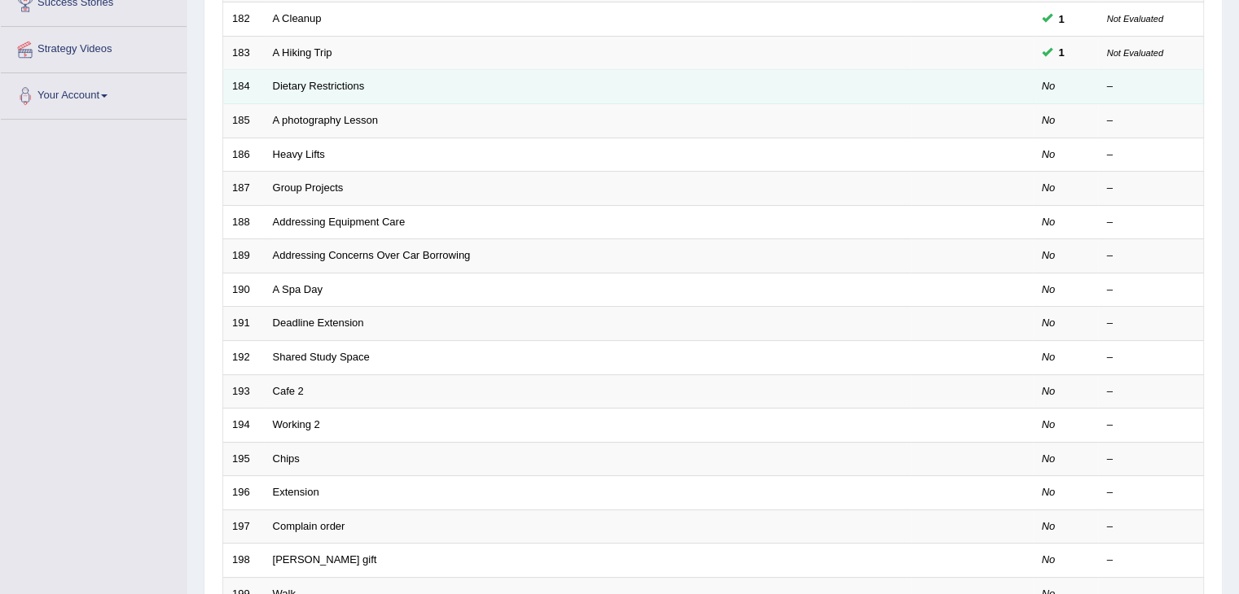
scroll to position [246, 0]
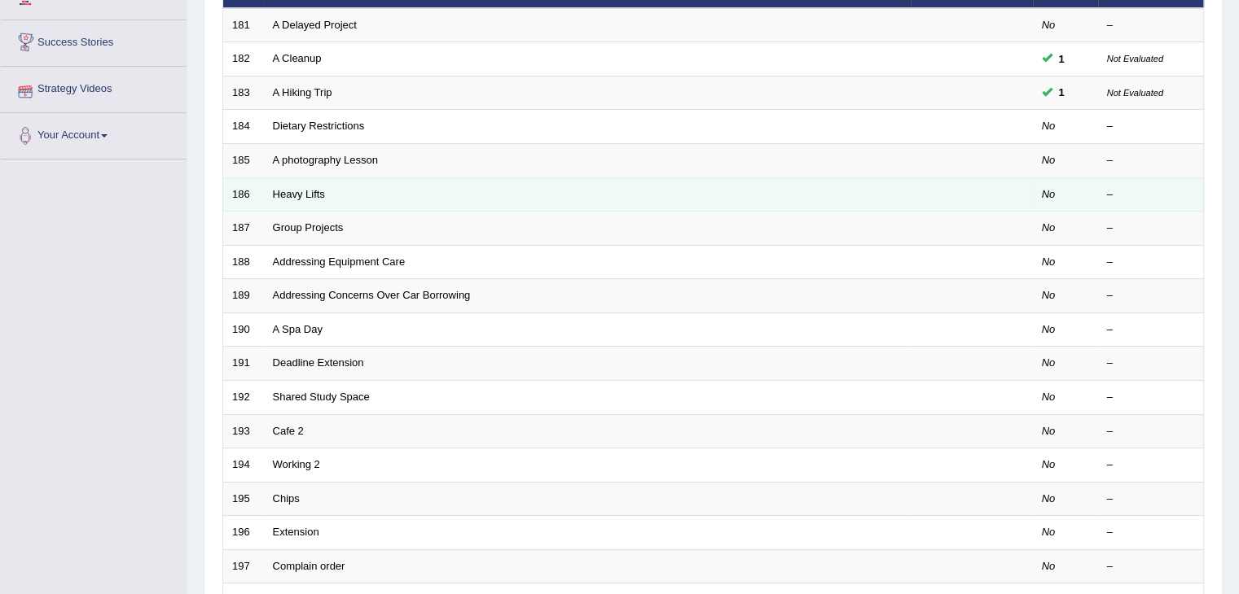
click at [1047, 178] on td "No" at bounding box center [1065, 195] width 65 height 34
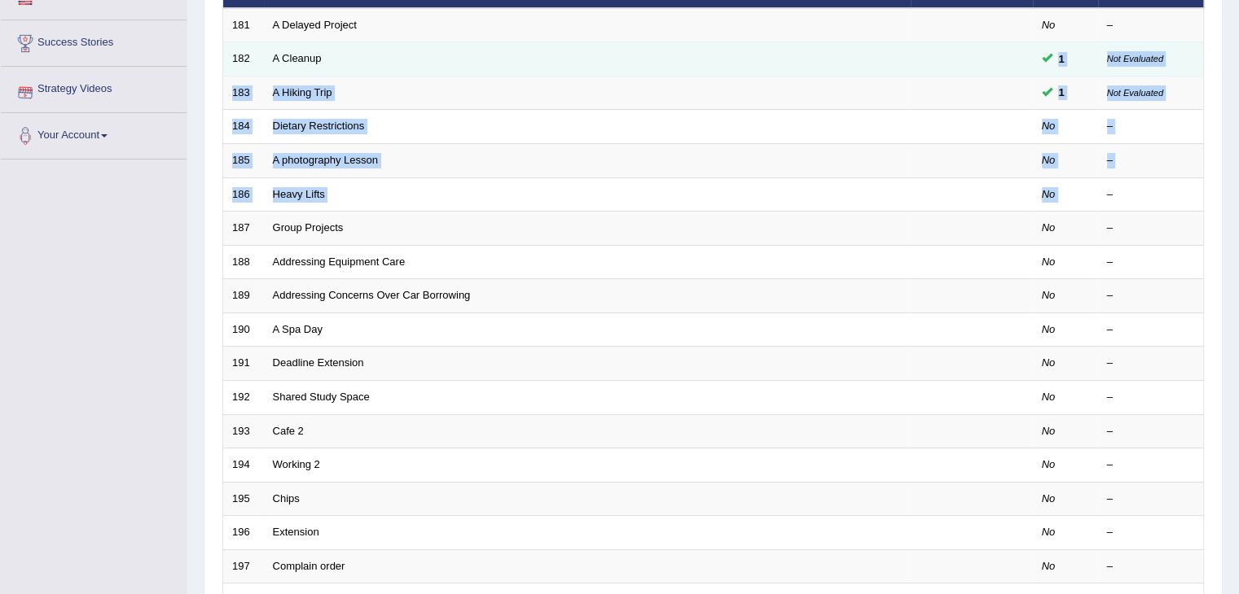
drag, startPoint x: 1047, startPoint y: 176, endPoint x: 1049, endPoint y: 51, distance: 124.6
click at [1049, 51] on tbody "181 A Delayed Project No – 182 A Cleanup 1 Not Evaluated 183 A Hiking Trip 1 No…" at bounding box center [713, 346] width 980 height 677
click at [1199, 64] on td "Not Evaluated" at bounding box center [1151, 59] width 106 height 34
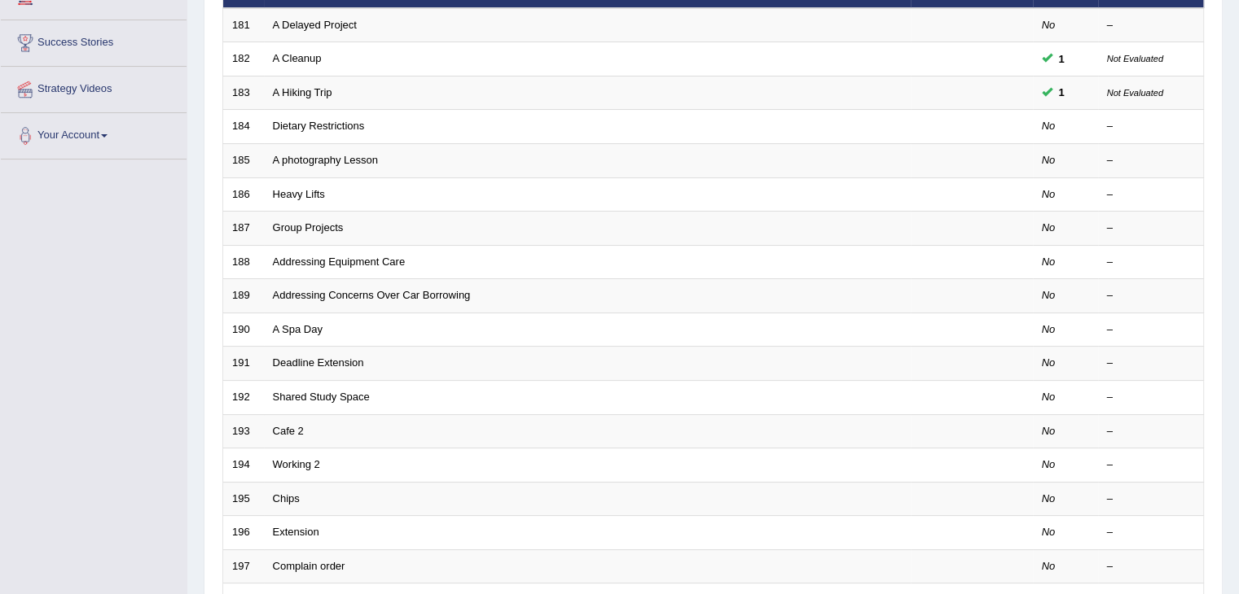
scroll to position [0, 0]
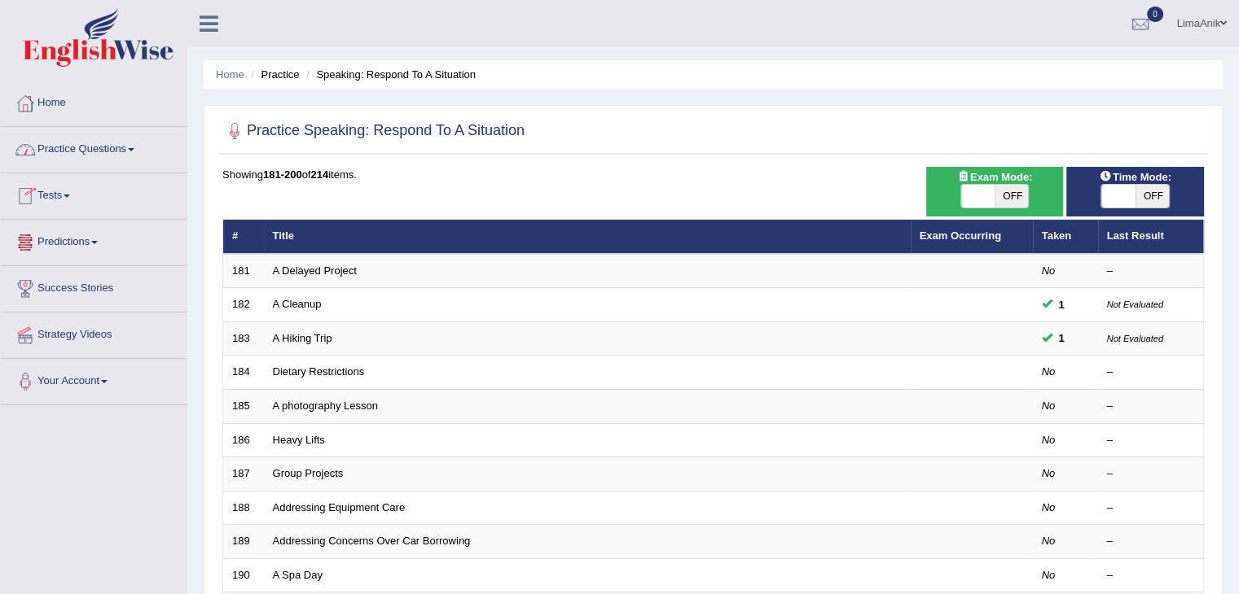
click at [126, 140] on link "Practice Questions" at bounding box center [94, 147] width 186 height 41
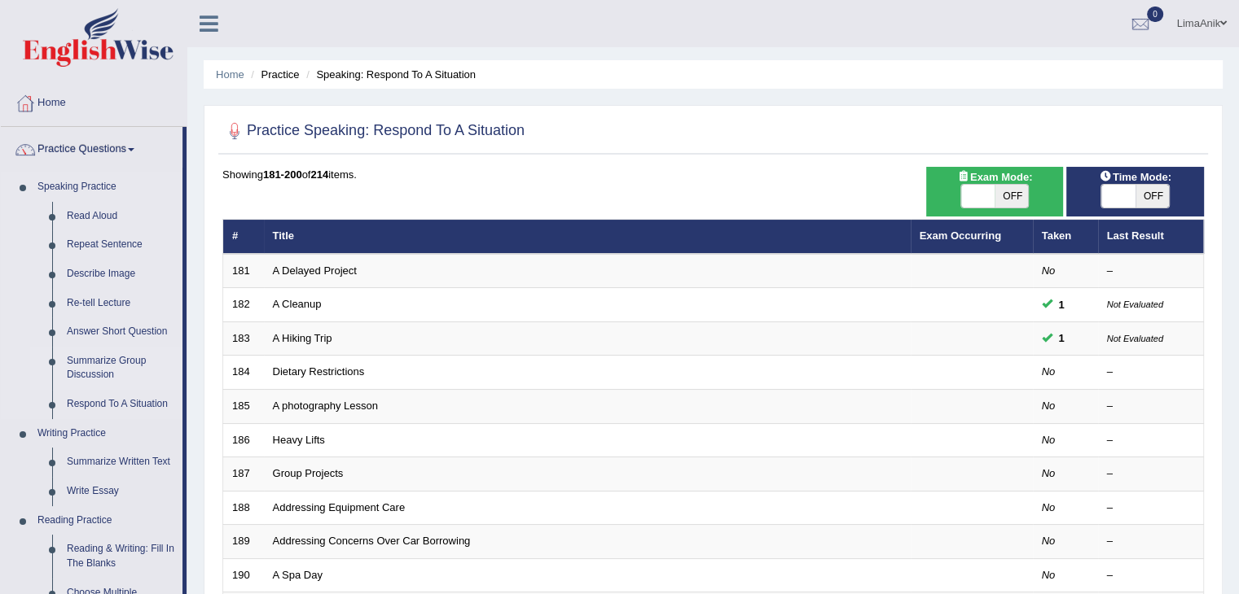
click at [103, 366] on link "Summarize Group Discussion" at bounding box center [120, 368] width 123 height 43
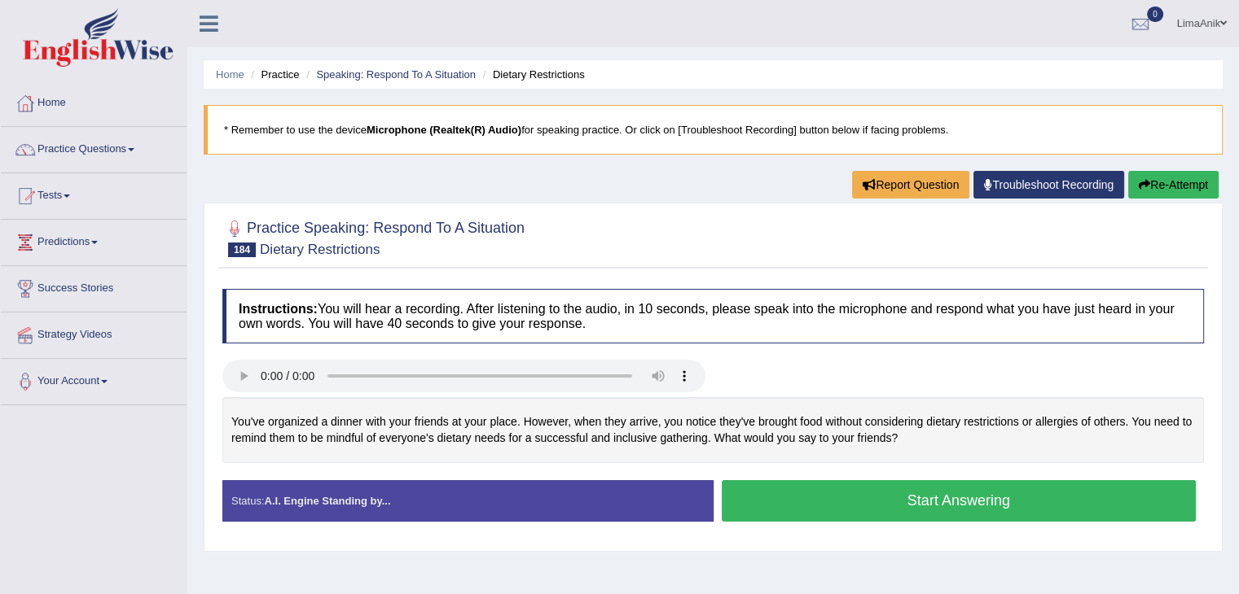
click at [860, 504] on button "Start Answering" at bounding box center [958, 501] width 475 height 42
click at [848, 486] on button "Start Answering" at bounding box center [958, 501] width 475 height 42
click at [934, 494] on button "Start Answering" at bounding box center [958, 501] width 475 height 42
click at [892, 491] on button "Start Answering" at bounding box center [958, 501] width 475 height 42
click at [919, 493] on button "Start Answering" at bounding box center [958, 501] width 475 height 42
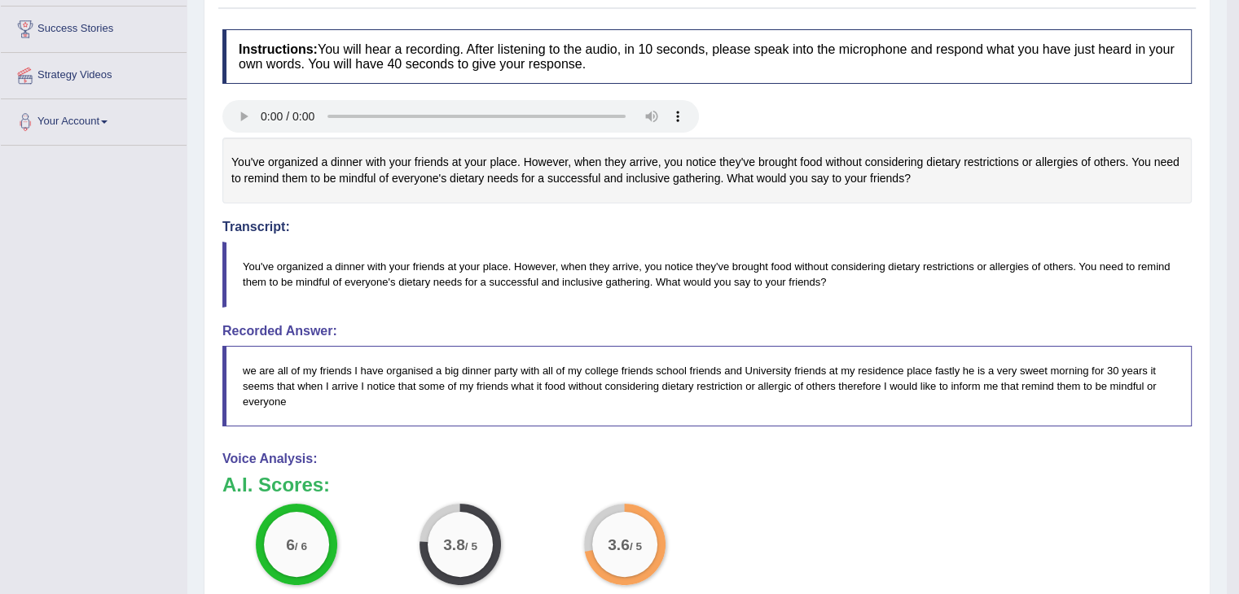
scroll to position [365, 0]
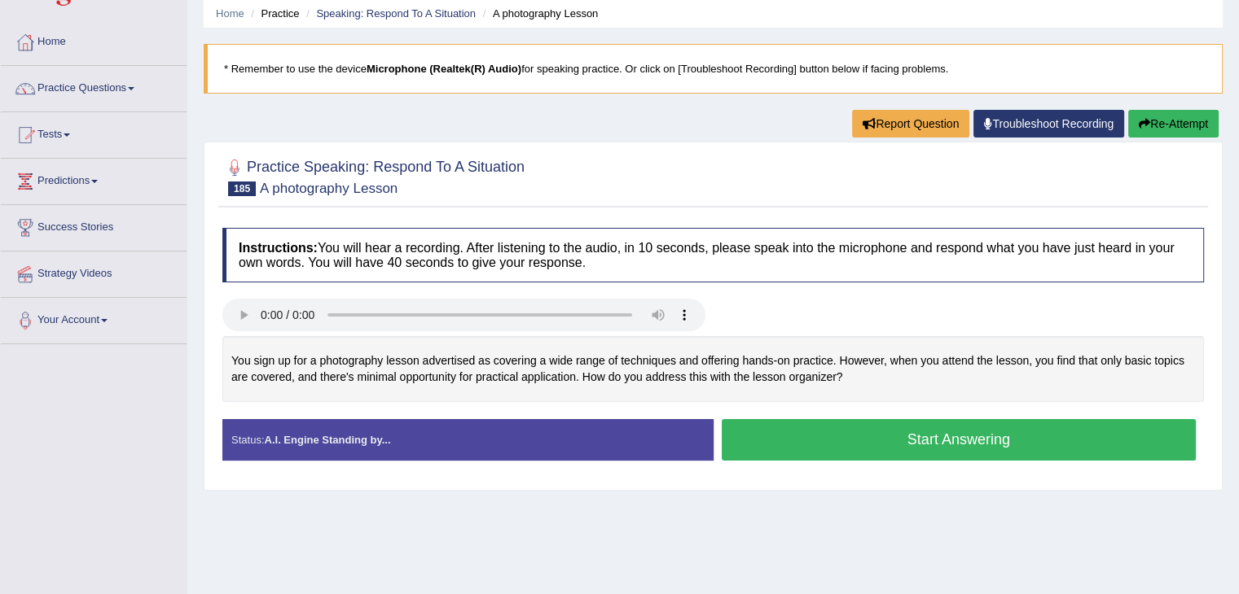
scroll to position [63, 0]
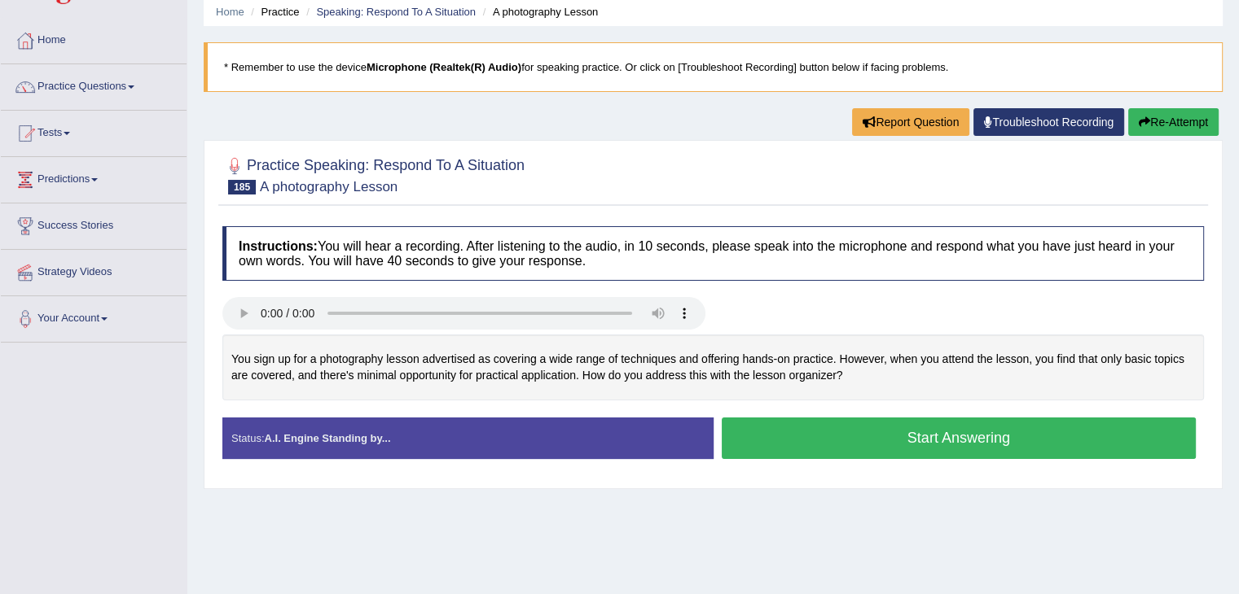
click at [935, 420] on button "Start Answering" at bounding box center [958, 439] width 475 height 42
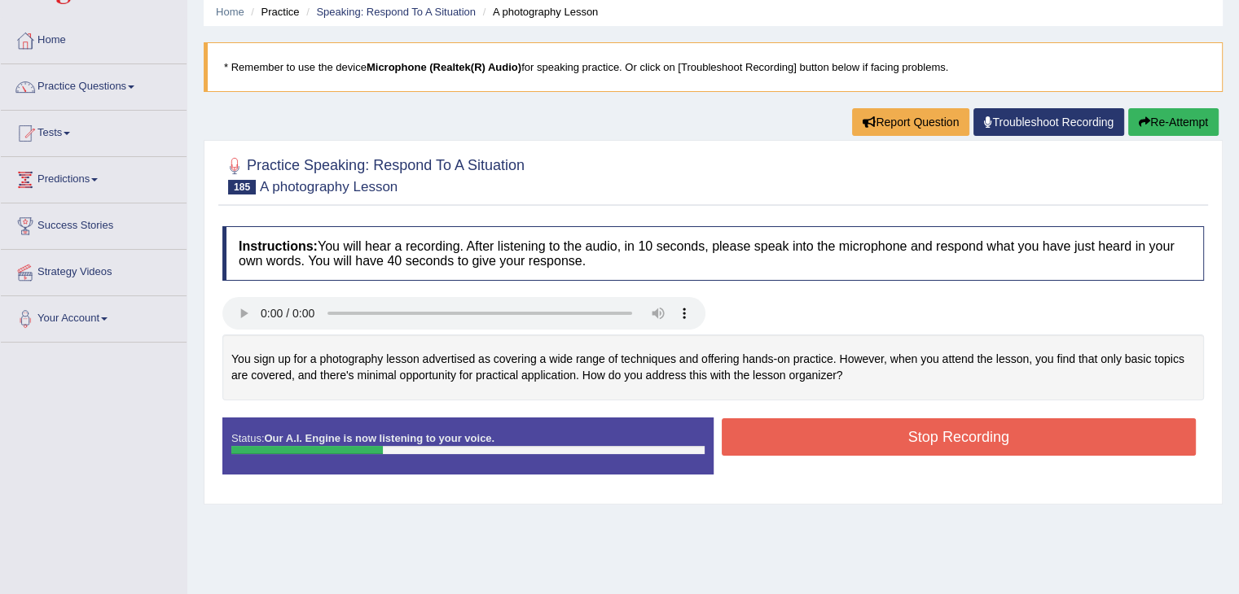
click at [730, 200] on div "Practice Speaking: Respond To A Situation 185 A photography Lesson" at bounding box center [712, 177] width 989 height 57
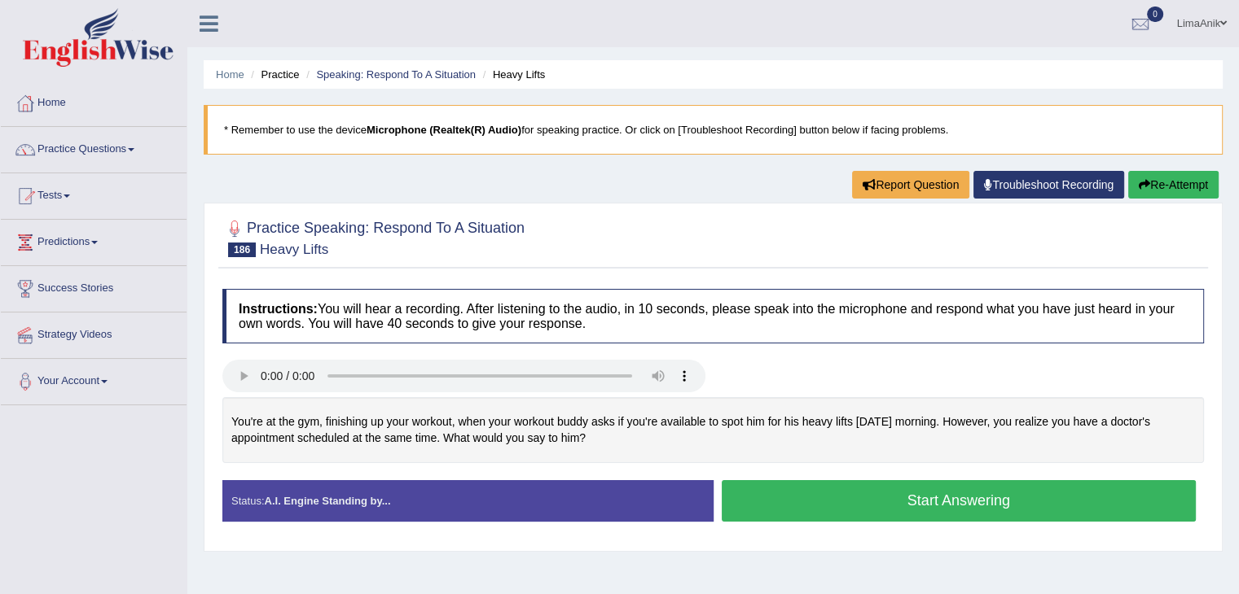
click at [903, 502] on button "Start Answering" at bounding box center [958, 501] width 475 height 42
click at [892, 494] on button "Start Answering" at bounding box center [958, 501] width 475 height 42
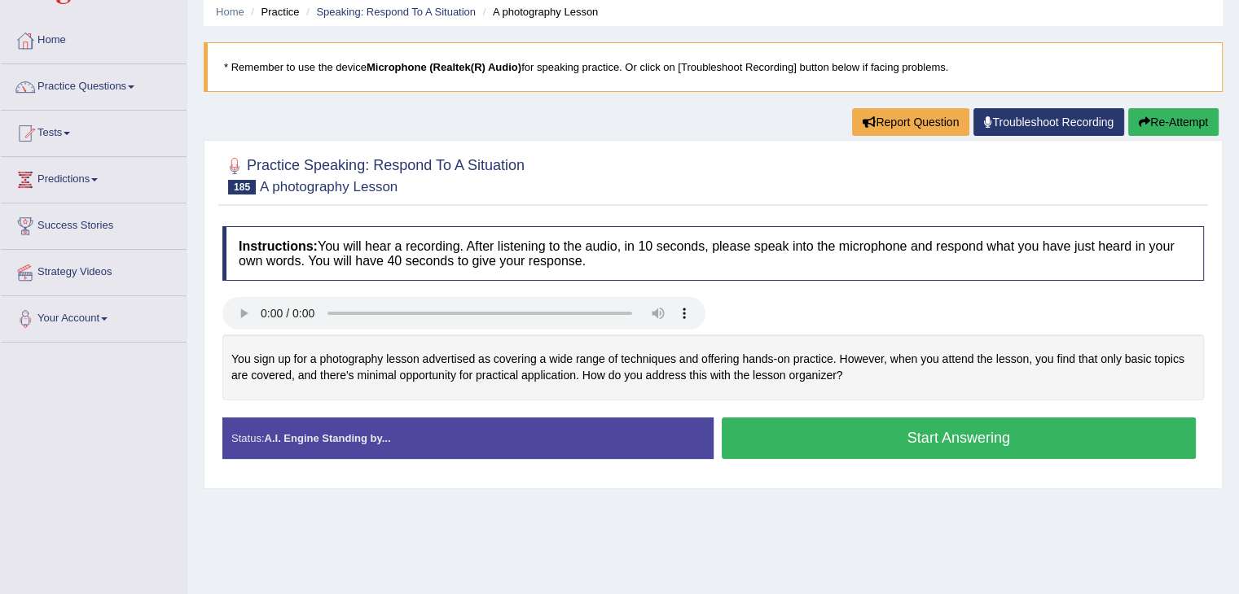
click at [842, 425] on button "Start Answering" at bounding box center [958, 439] width 475 height 42
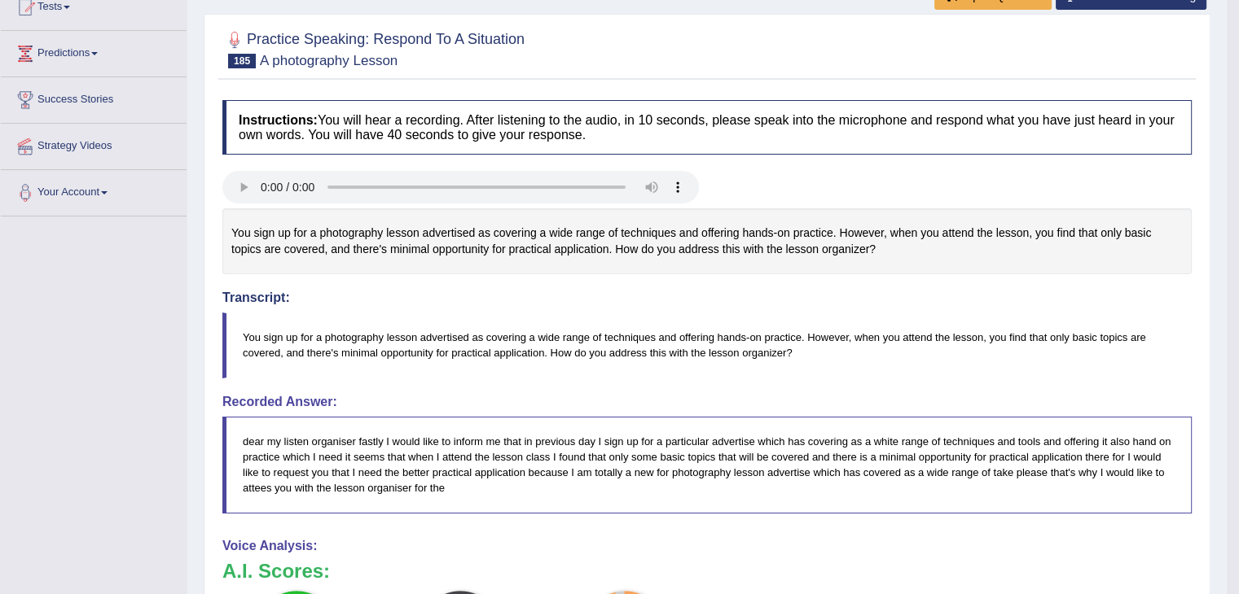
scroll to position [244, 0]
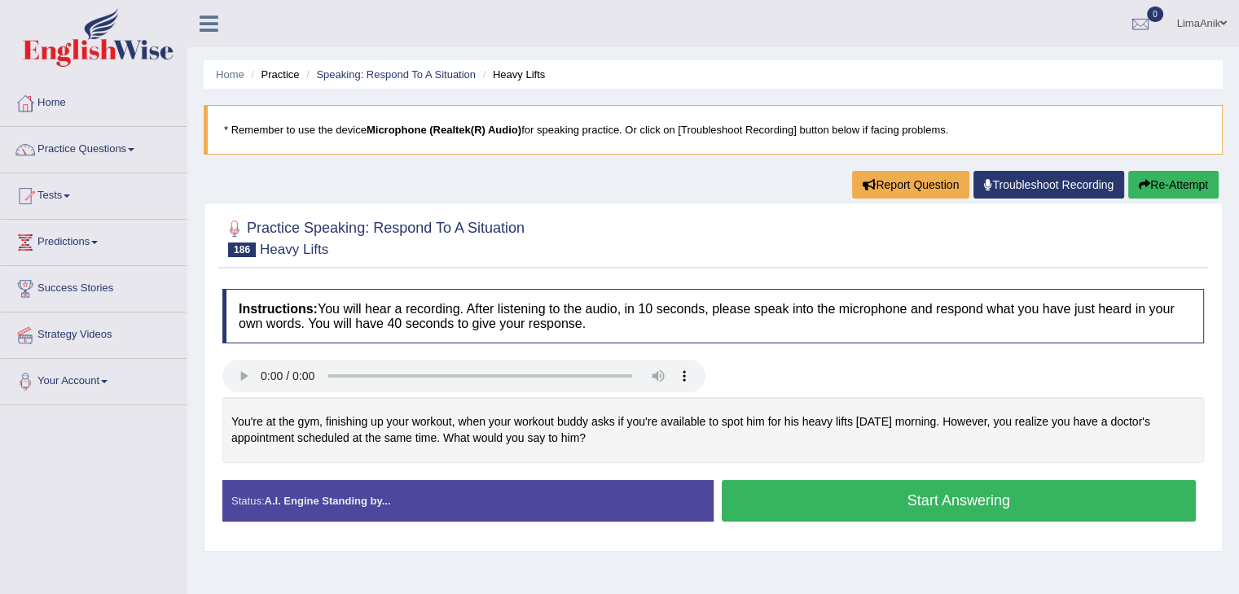
click at [804, 503] on button "Start Answering" at bounding box center [958, 501] width 475 height 42
click at [863, 496] on button "Start Answering" at bounding box center [958, 501] width 475 height 42
click at [791, 482] on button "Start Answering" at bounding box center [958, 501] width 475 height 42
click at [952, 500] on button "Start Answering" at bounding box center [958, 501] width 475 height 42
click at [840, 509] on button "Start Answering" at bounding box center [958, 501] width 475 height 42
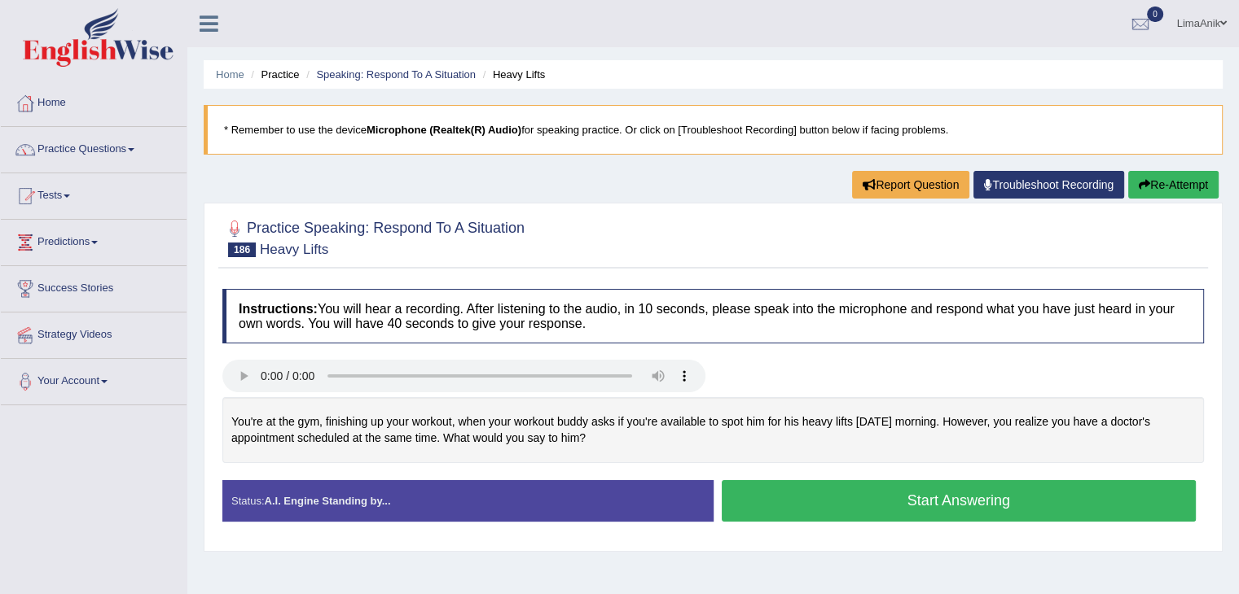
click at [795, 496] on button "Start Answering" at bounding box center [958, 501] width 475 height 42
click at [809, 508] on button "Start Answering" at bounding box center [958, 501] width 475 height 42
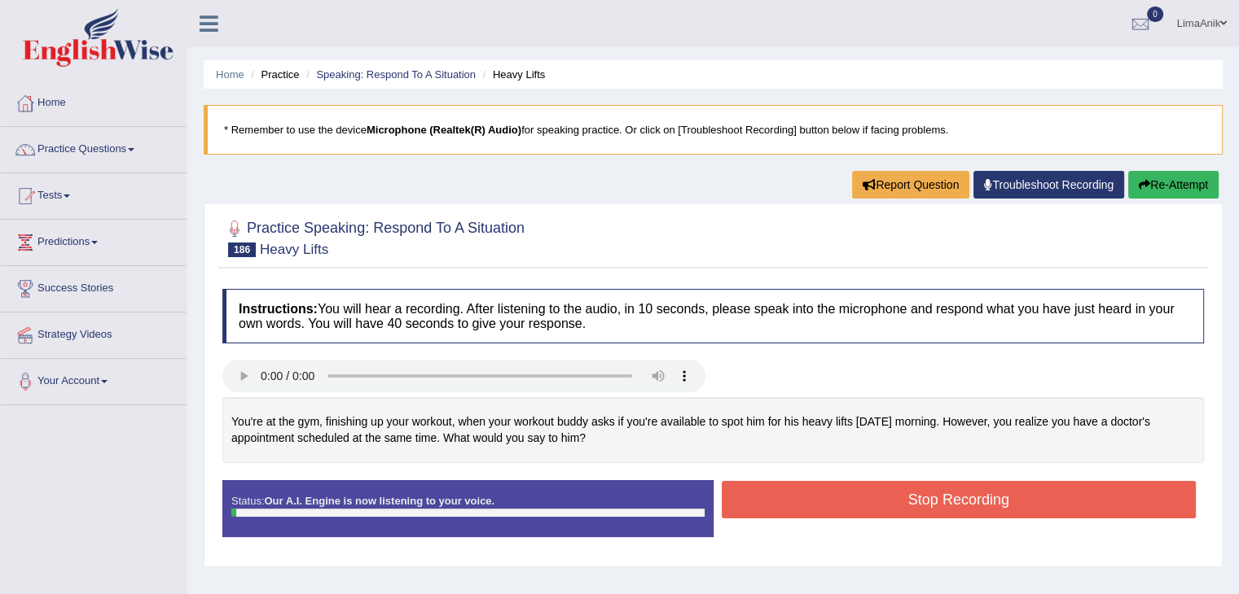
click at [792, 367] on div at bounding box center [713, 378] width 998 height 37
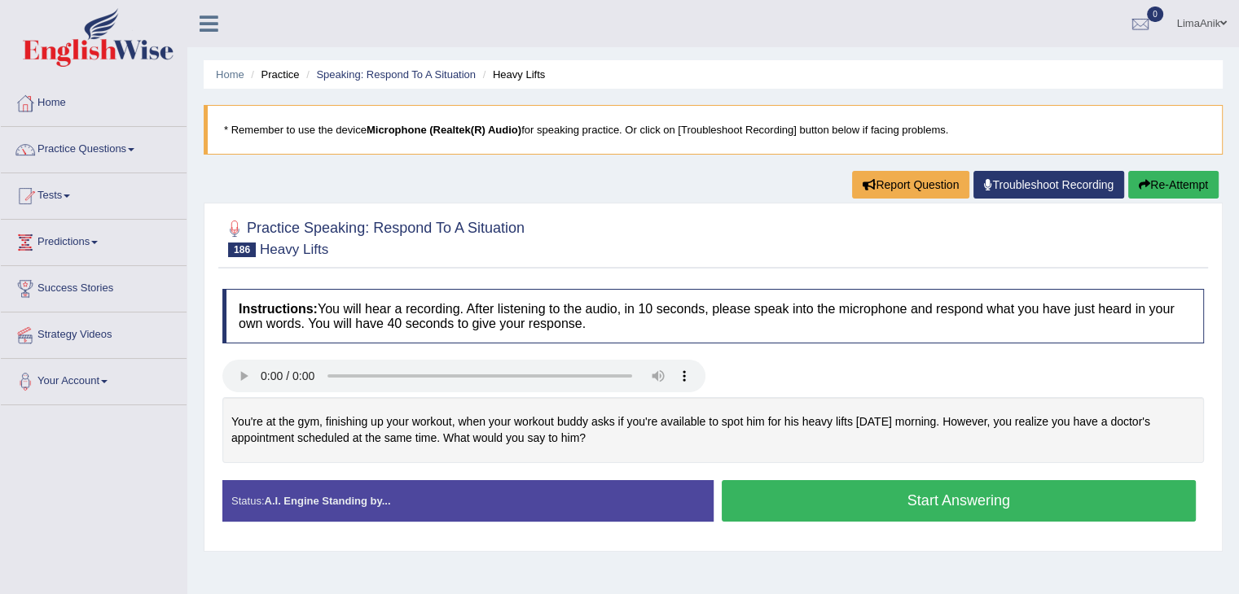
click at [872, 506] on button "Start Answering" at bounding box center [958, 501] width 475 height 42
click at [998, 518] on button "Start Answering" at bounding box center [958, 501] width 475 height 42
click at [837, 501] on button "Start Answering" at bounding box center [958, 501] width 475 height 42
click at [828, 520] on button "Start Answering" at bounding box center [958, 501] width 475 height 42
click at [835, 511] on button "Start Answering" at bounding box center [958, 501] width 475 height 42
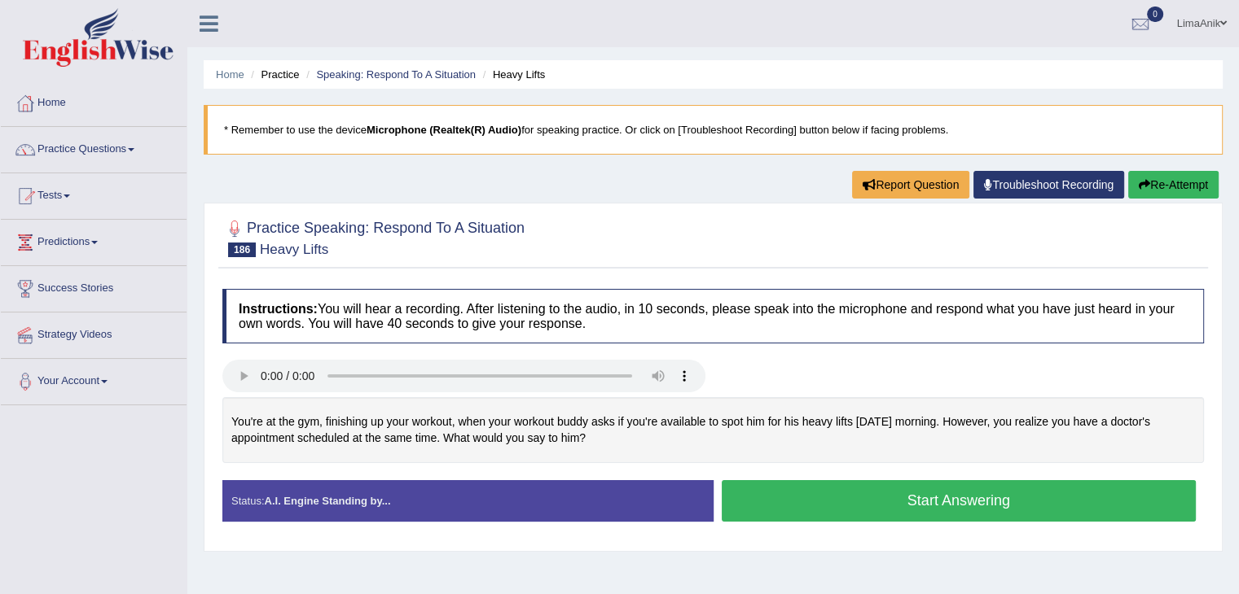
click at [889, 488] on button "Start Answering" at bounding box center [958, 501] width 475 height 42
click at [1007, 502] on button "Start Answering" at bounding box center [958, 501] width 475 height 42
click at [892, 489] on button "Start Answering" at bounding box center [958, 501] width 475 height 42
click at [901, 489] on button "Start Answering" at bounding box center [958, 501] width 475 height 42
click at [824, 482] on button "Start Answering" at bounding box center [958, 501] width 475 height 42
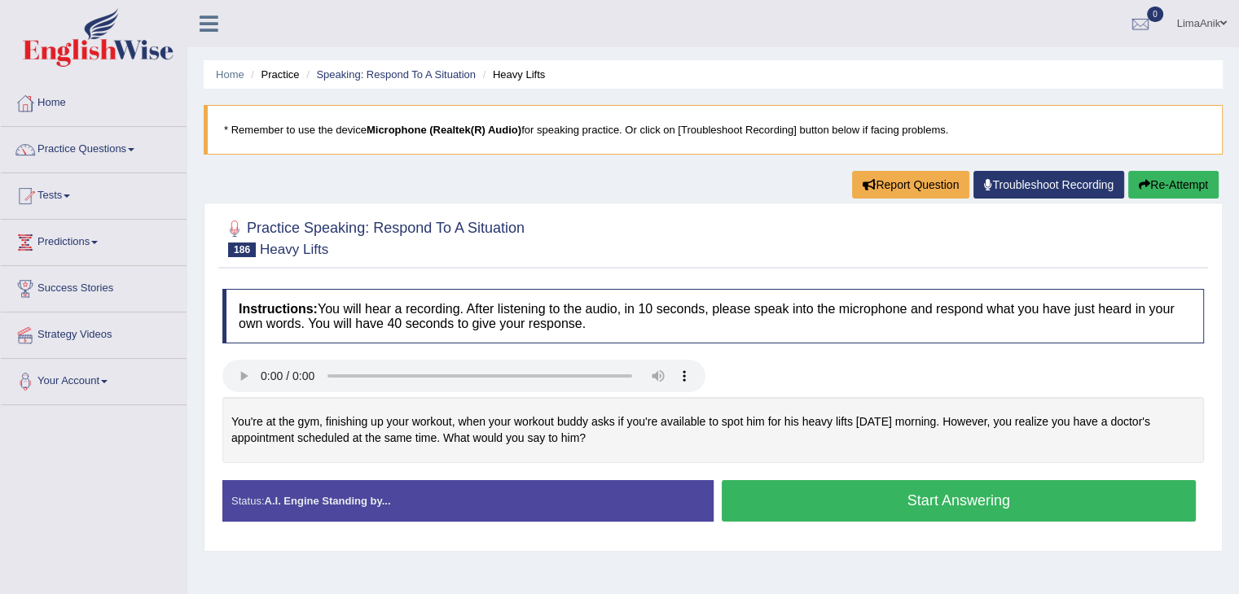
click at [846, 498] on button "Start Answering" at bounding box center [958, 501] width 475 height 42
click at [919, 506] on button "Start Answering" at bounding box center [958, 501] width 475 height 42
click at [862, 501] on button "Start Answering" at bounding box center [958, 501] width 475 height 42
click at [889, 483] on button "Start Answering" at bounding box center [958, 501] width 475 height 42
click at [847, 505] on button "Start Answering" at bounding box center [958, 501] width 475 height 42
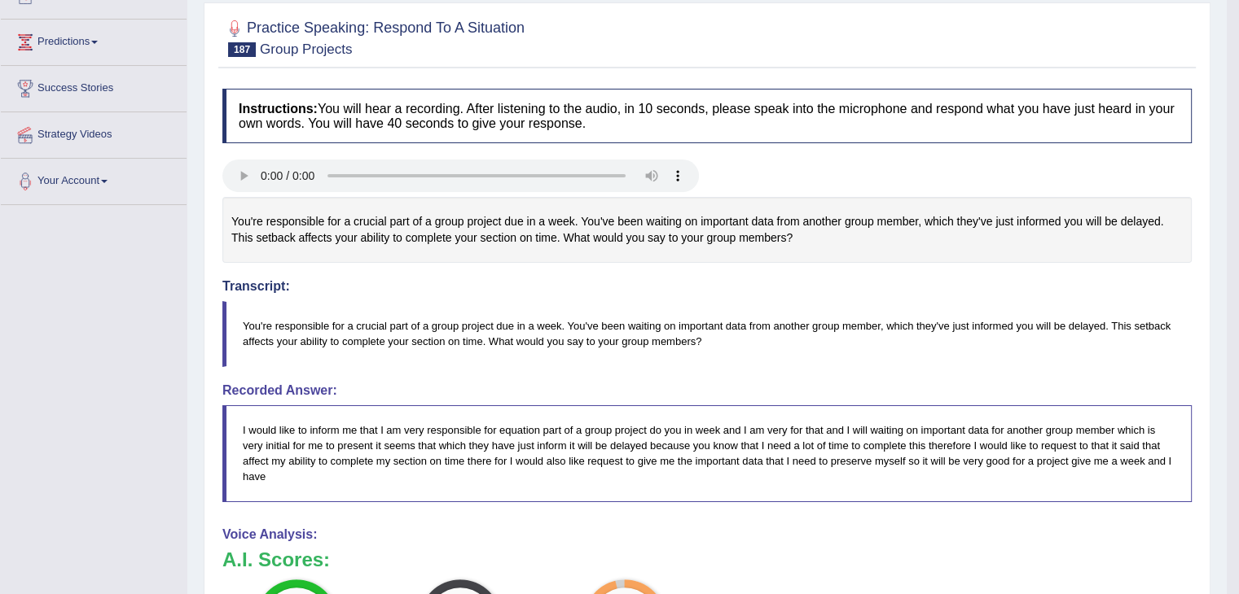
scroll to position [250, 0]
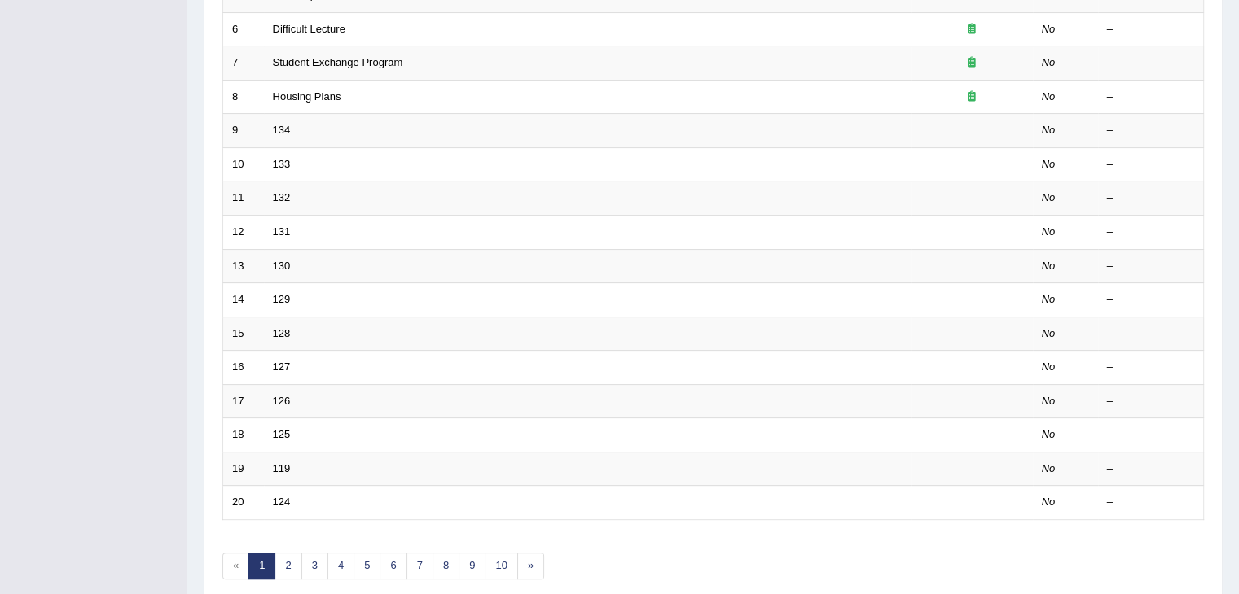
scroll to position [435, 0]
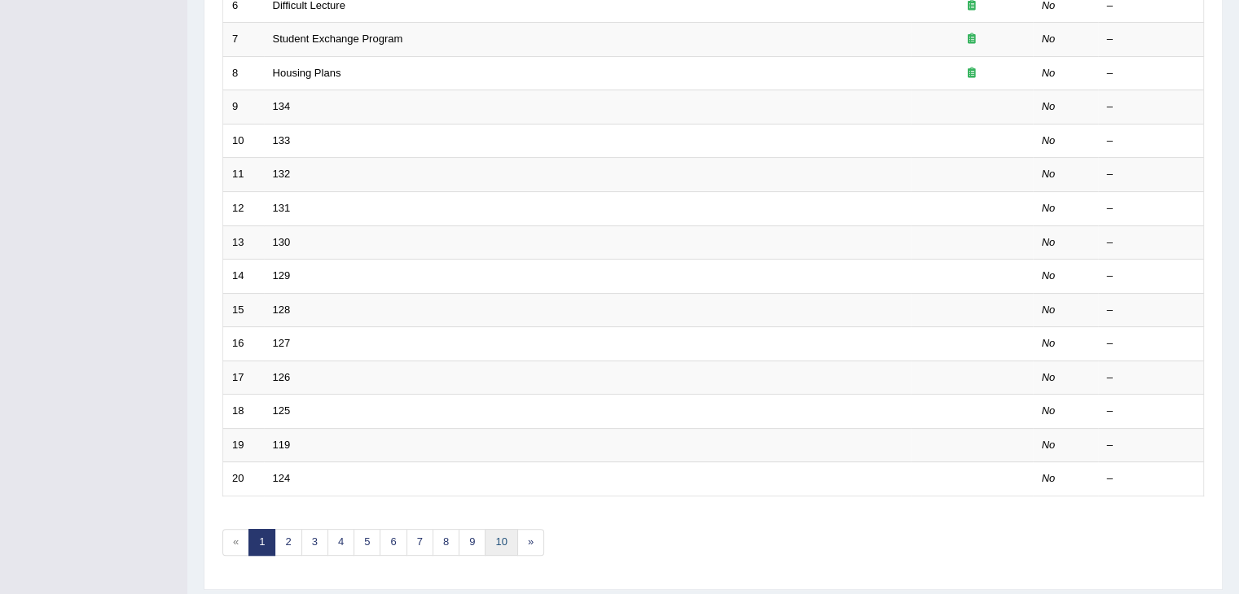
click at [498, 542] on link "10" at bounding box center [501, 542] width 33 height 27
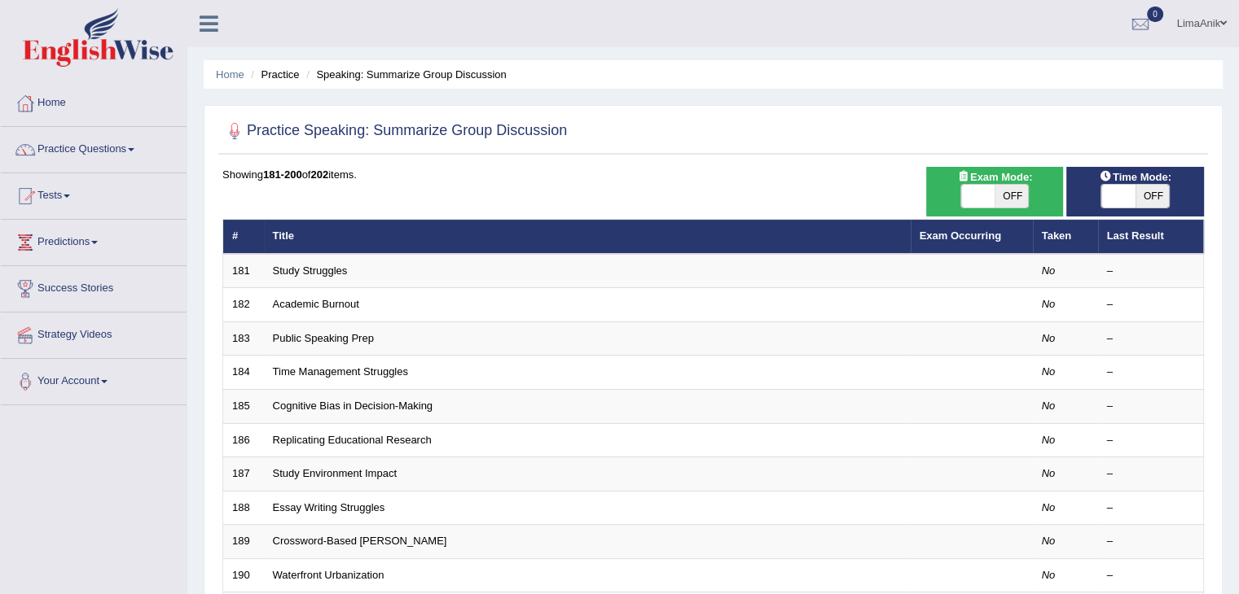
click at [927, 226] on th "Exam Occurring" at bounding box center [971, 237] width 122 height 34
click at [927, 232] on link "Exam Occurring" at bounding box center [959, 236] width 81 height 12
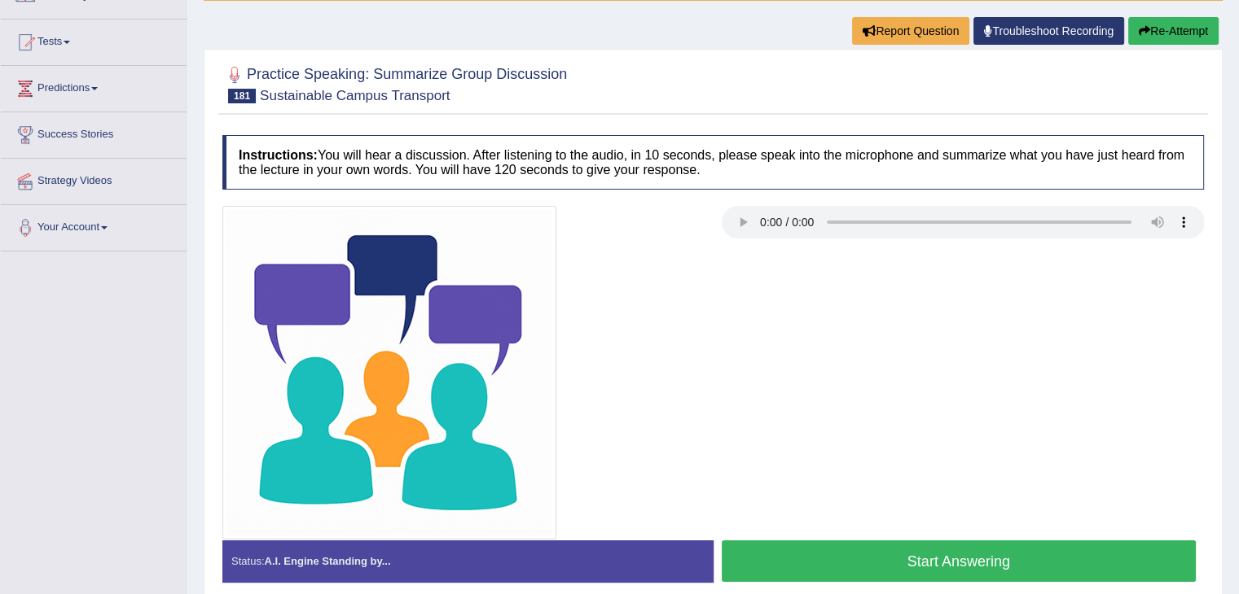
scroll to position [156, 0]
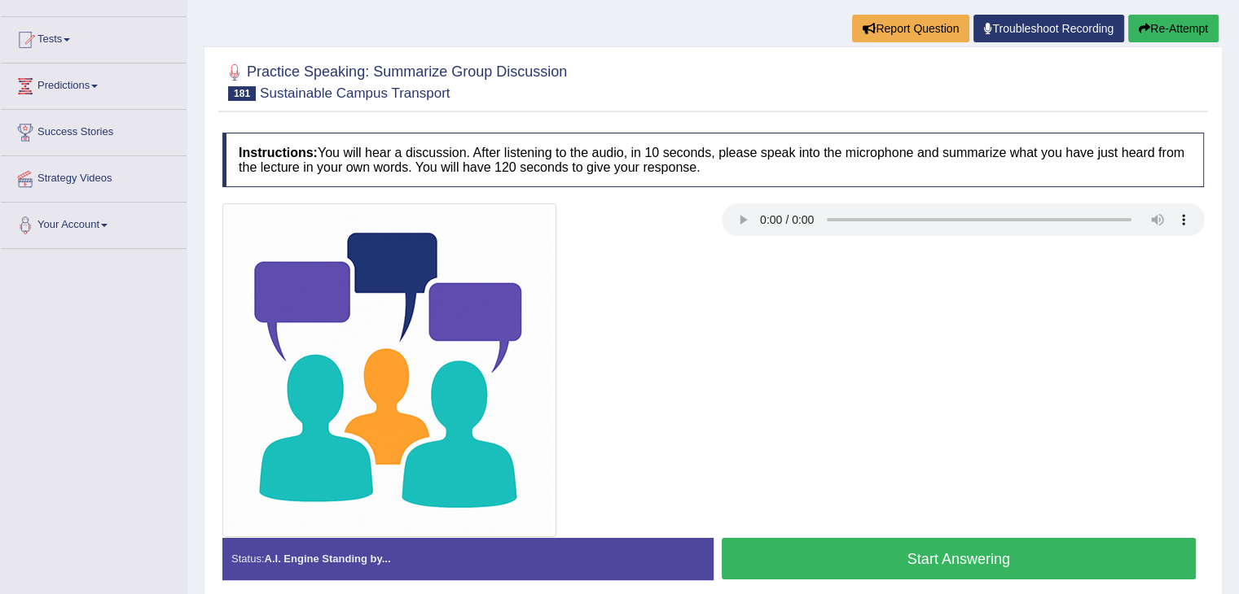
click at [893, 559] on button "Start Answering" at bounding box center [958, 559] width 475 height 42
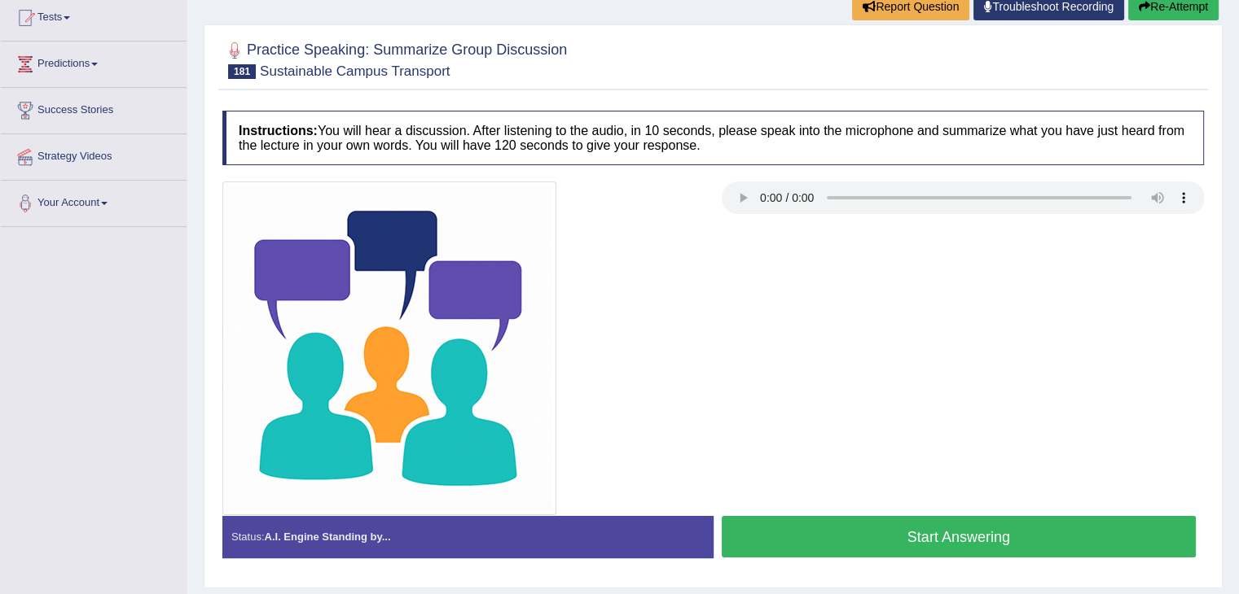
click at [949, 521] on button "Start Answering" at bounding box center [958, 537] width 475 height 42
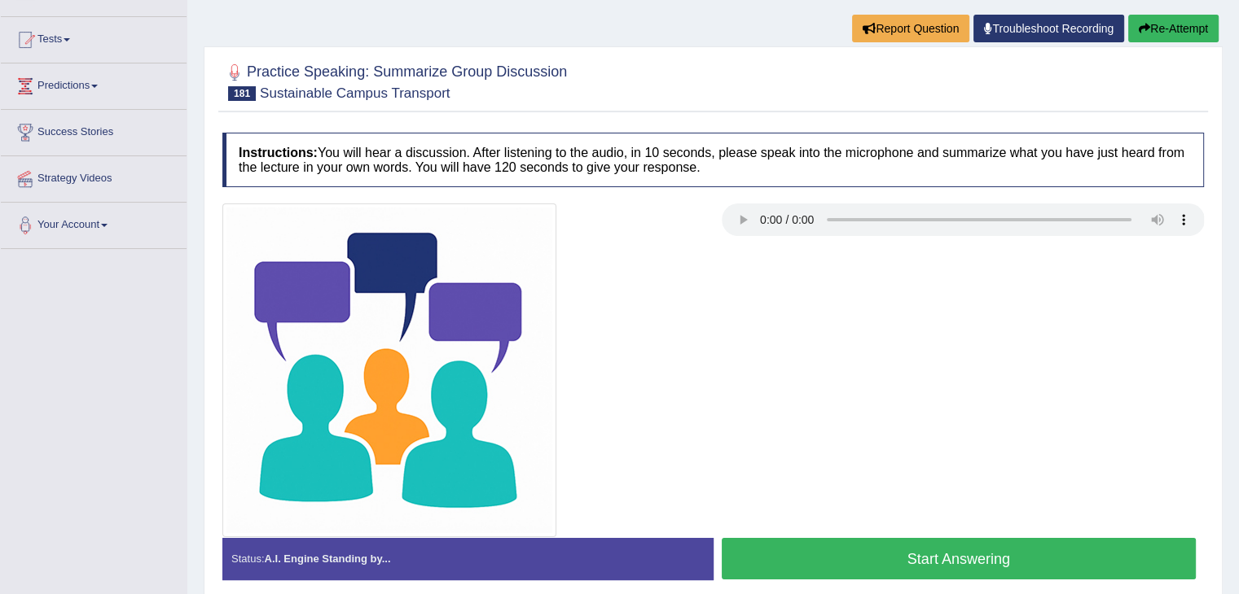
click at [926, 540] on button "Start Answering" at bounding box center [958, 559] width 475 height 42
click at [880, 552] on button "Start Answering" at bounding box center [958, 559] width 475 height 42
click at [963, 577] on button "Start Answering" at bounding box center [958, 559] width 475 height 42
click at [892, 539] on button "Start Answering" at bounding box center [958, 559] width 475 height 42
click at [931, 575] on button "Start Answering" at bounding box center [958, 559] width 475 height 42
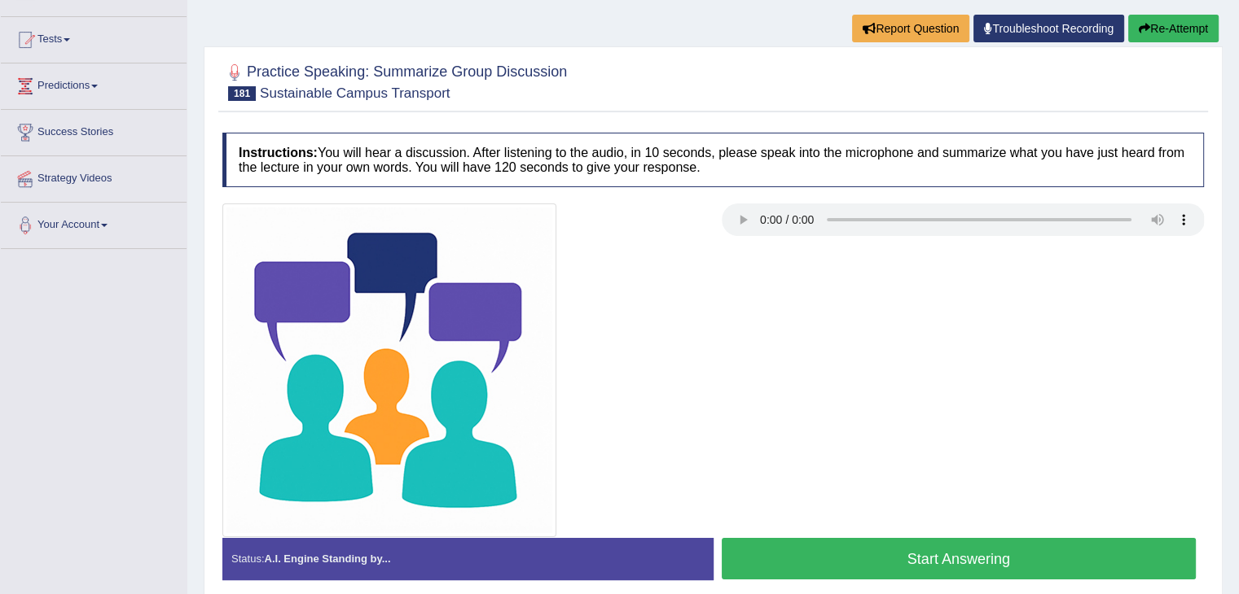
click at [872, 574] on button "Start Answering" at bounding box center [958, 559] width 475 height 42
click at [861, 545] on button "Start Answering" at bounding box center [958, 559] width 475 height 42
click at [930, 543] on button "Start Answering" at bounding box center [958, 559] width 475 height 42
drag, startPoint x: 827, startPoint y: 531, endPoint x: 825, endPoint y: 550, distance: 19.6
click at [825, 550] on div "Instructions: You will hear a discussion. After listening to the audio, in 10 s…" at bounding box center [712, 363] width 989 height 476
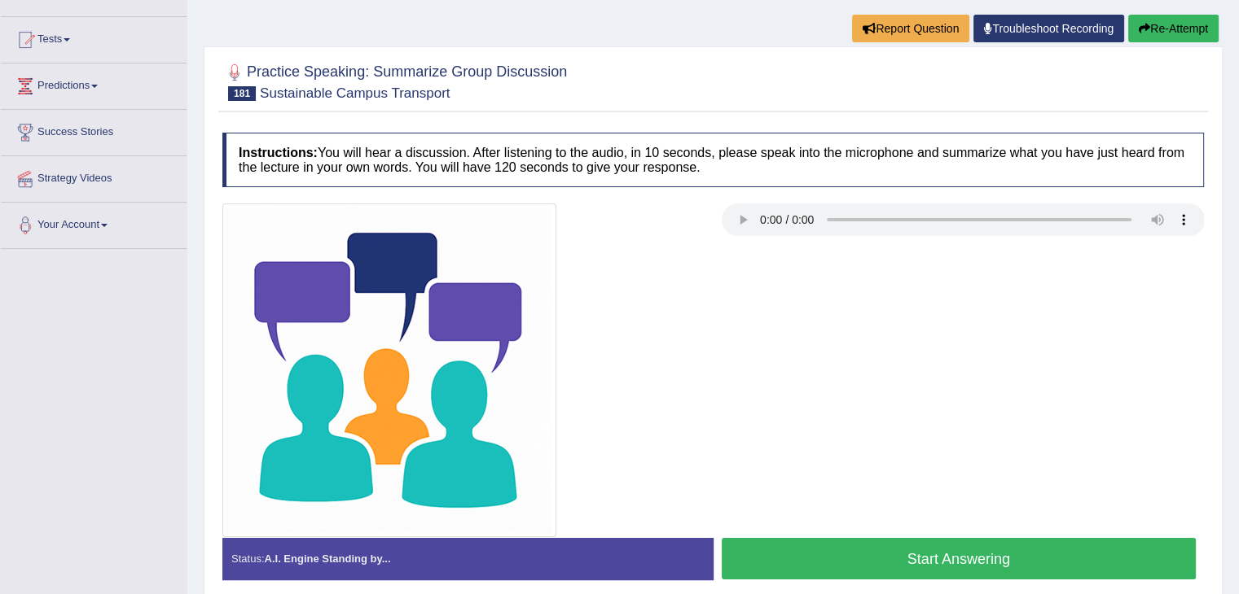
click at [825, 550] on button "Start Answering" at bounding box center [958, 559] width 475 height 42
click at [892, 547] on button "Start Answering" at bounding box center [958, 559] width 475 height 42
click at [786, 546] on button "Start Answering" at bounding box center [958, 559] width 475 height 42
click at [959, 551] on button "Start Answering" at bounding box center [958, 559] width 475 height 42
click at [904, 546] on button "Start Answering" at bounding box center [958, 559] width 475 height 42
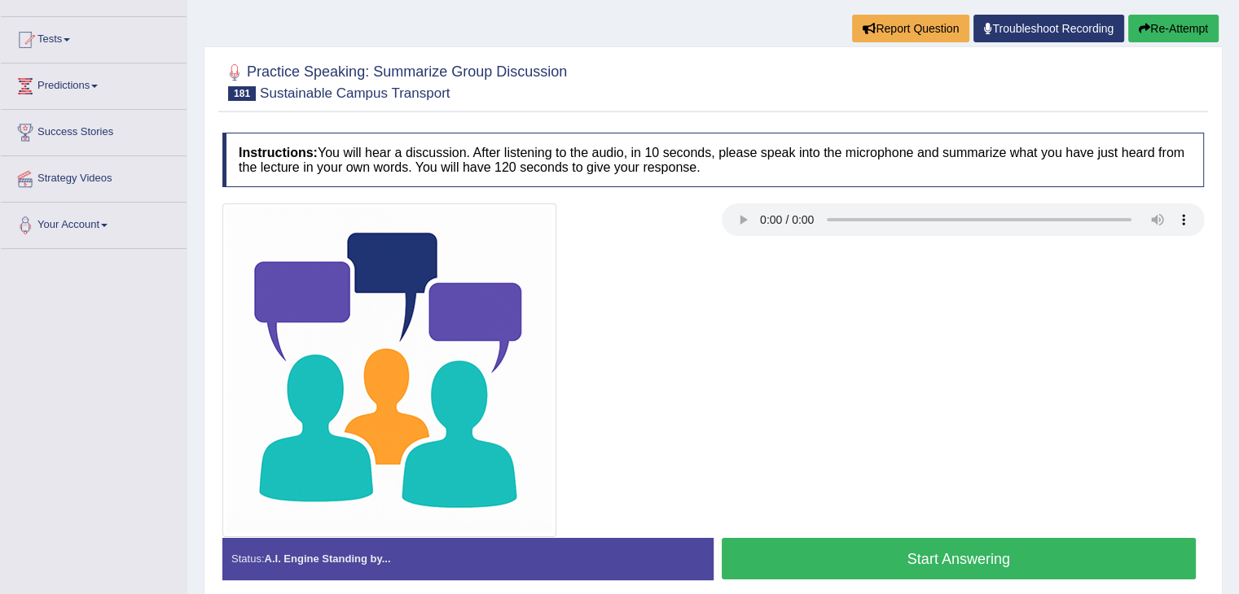
scroll to position [156, 0]
click at [906, 557] on button "Start Answering" at bounding box center [958, 559] width 475 height 42
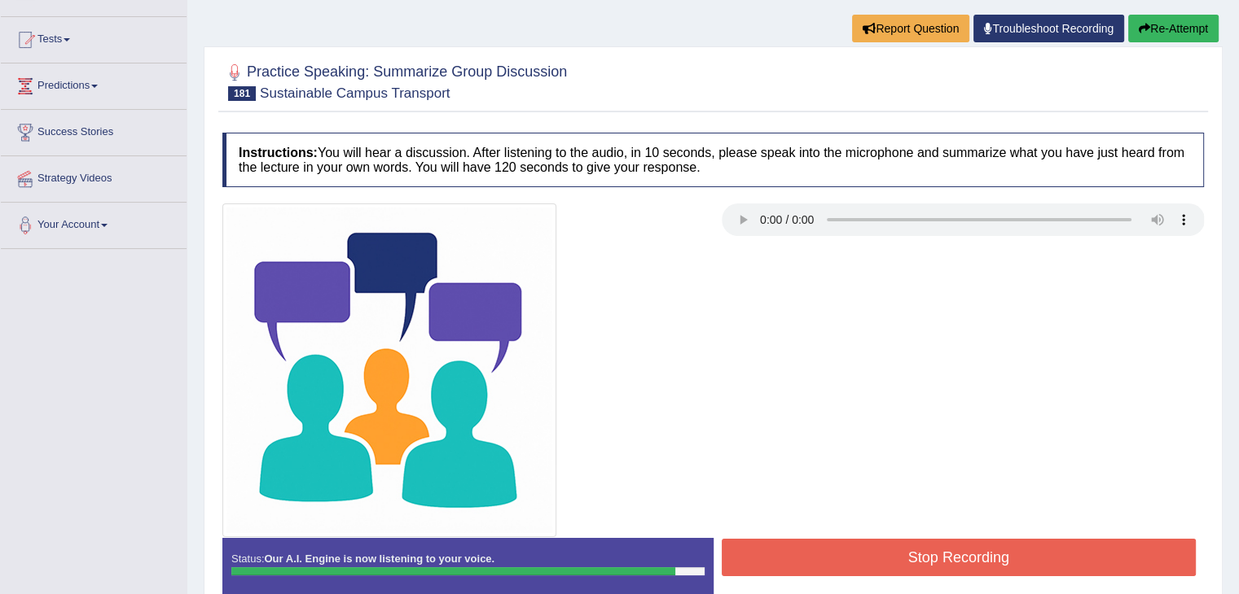
click at [971, 547] on button "Stop Recording" at bounding box center [958, 557] width 475 height 37
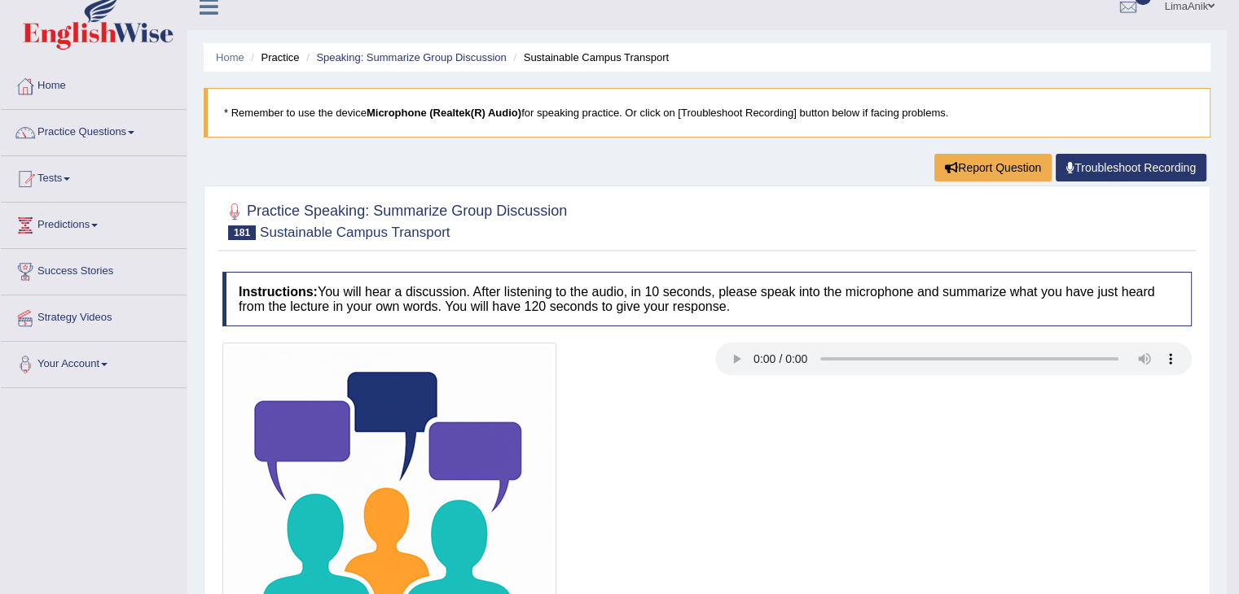
scroll to position [0, 0]
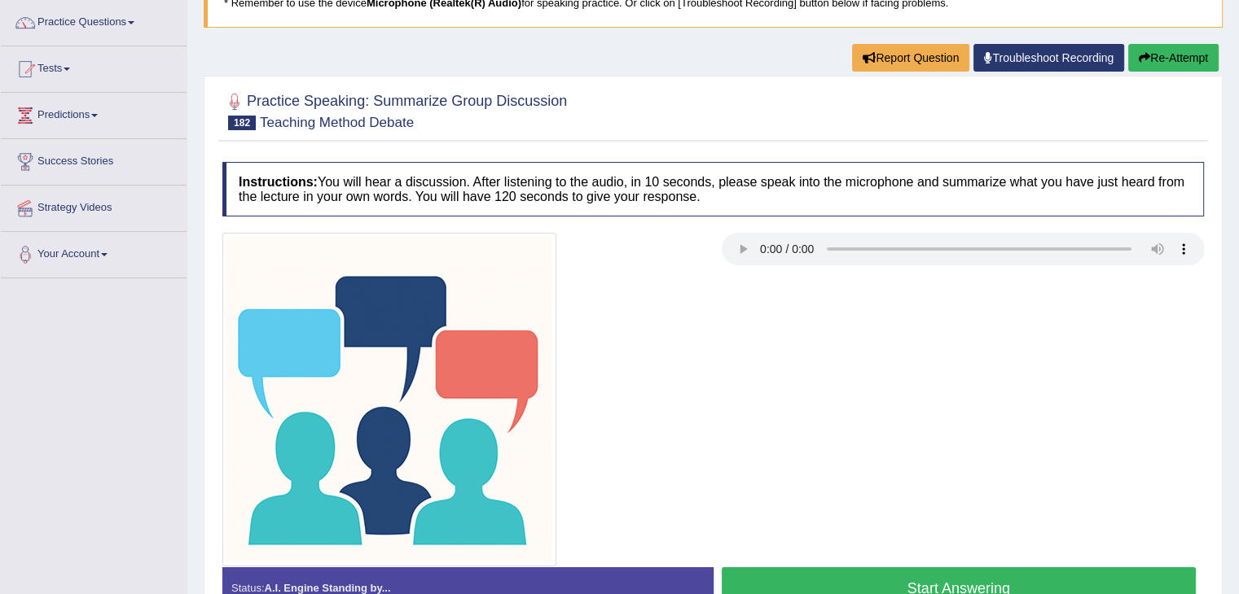
scroll to position [193, 0]
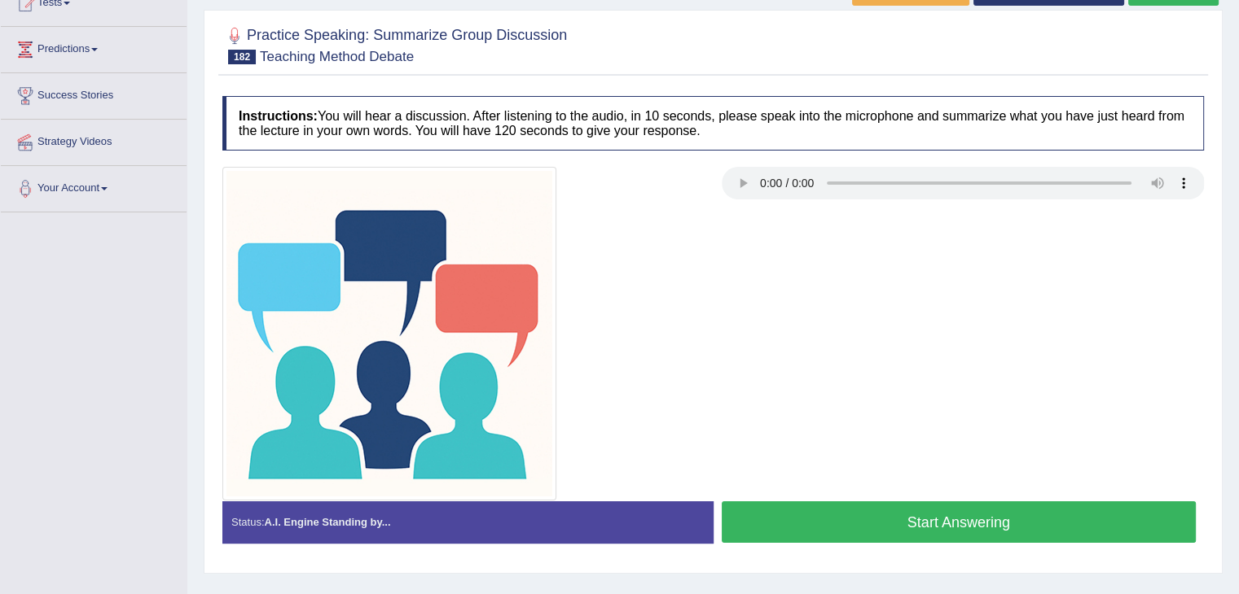
click at [997, 517] on button "Start Answering" at bounding box center [958, 523] width 475 height 42
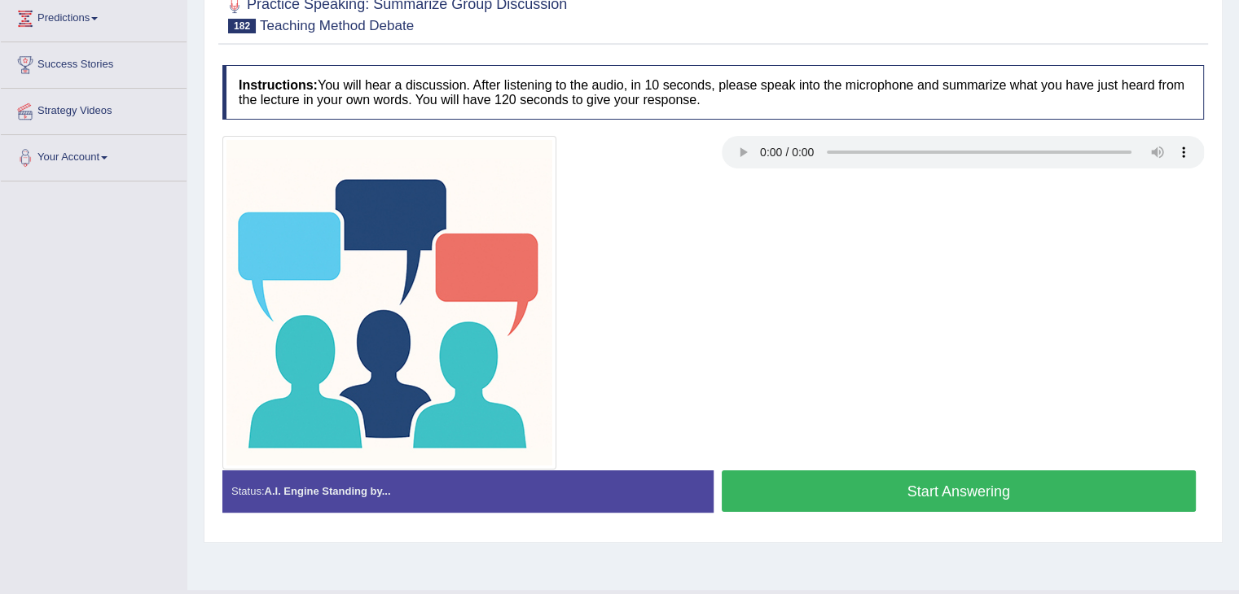
scroll to position [193, 0]
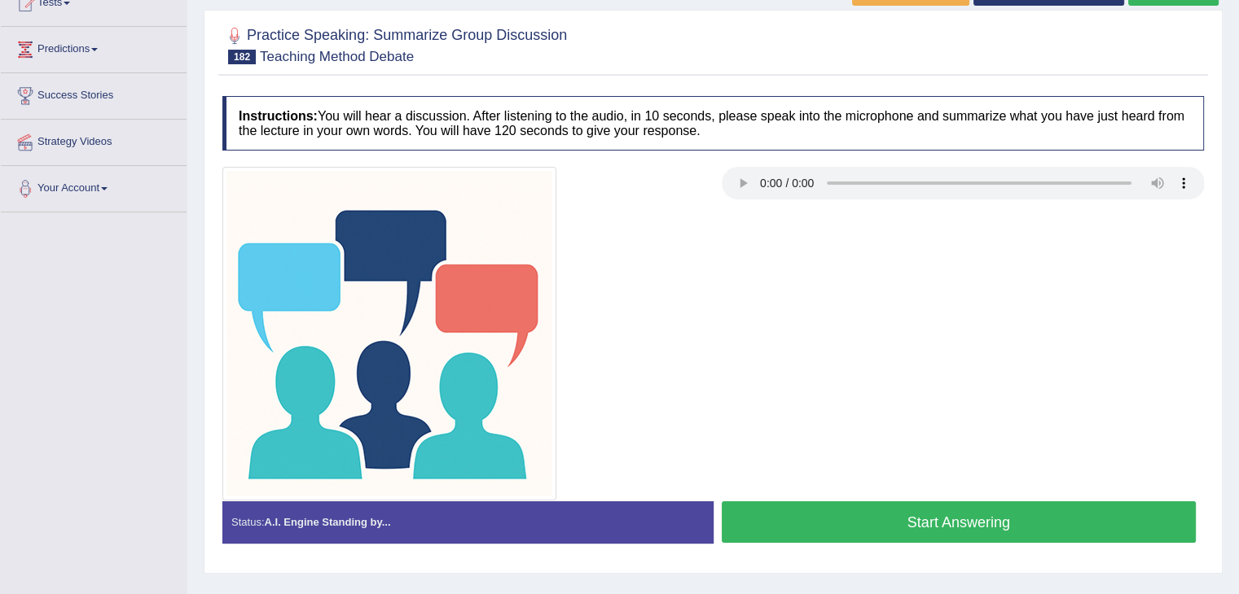
click at [1017, 506] on button "Start Answering" at bounding box center [958, 523] width 475 height 42
click at [900, 506] on button "Start Answering" at bounding box center [958, 523] width 475 height 42
click at [871, 511] on button "Start Answering" at bounding box center [958, 523] width 475 height 42
click at [885, 532] on button "Start Answering" at bounding box center [958, 523] width 475 height 42
click at [923, 518] on button "Start Answering" at bounding box center [958, 523] width 475 height 42
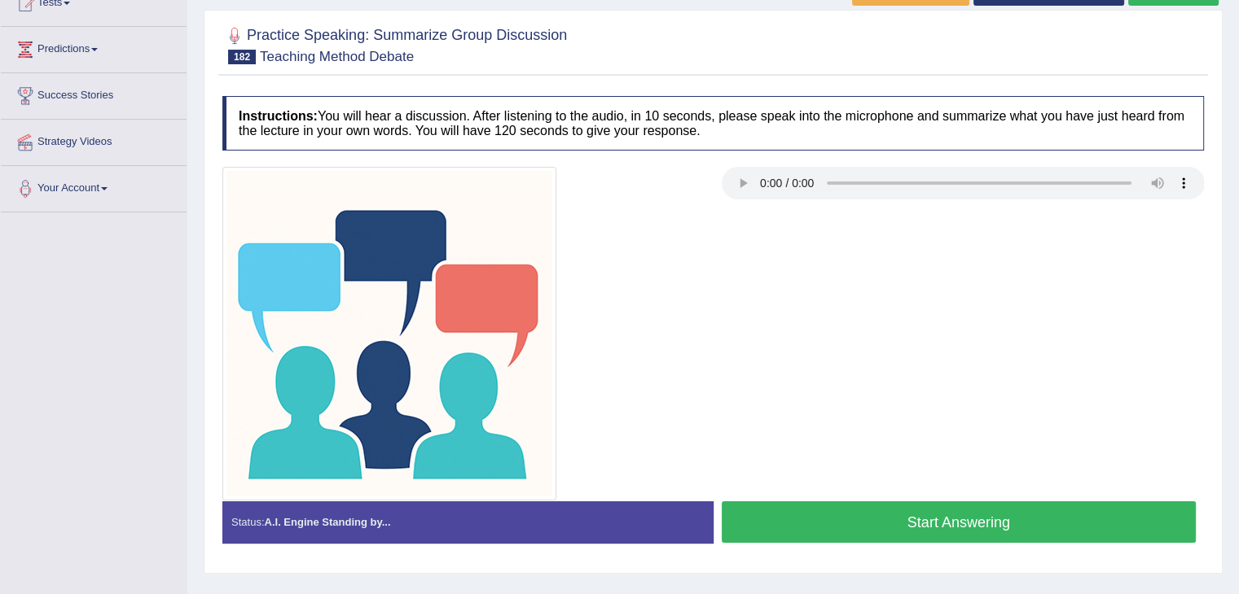
click at [943, 519] on button "Start Answering" at bounding box center [958, 523] width 475 height 42
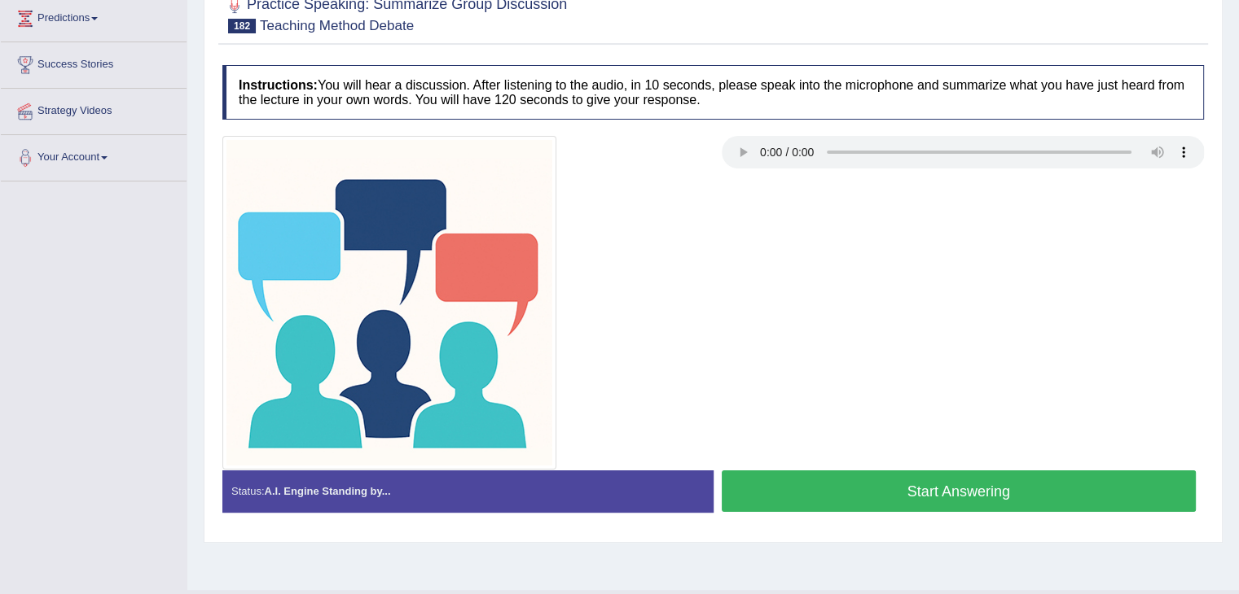
scroll to position [193, 0]
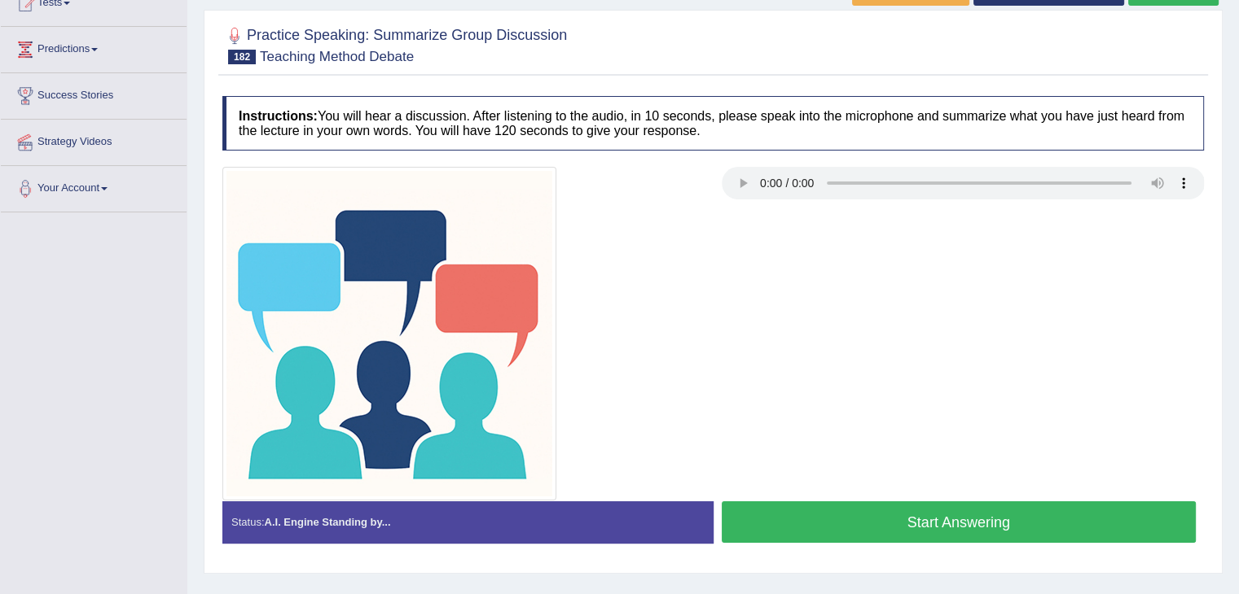
click at [899, 502] on button "Start Answering" at bounding box center [958, 523] width 475 height 42
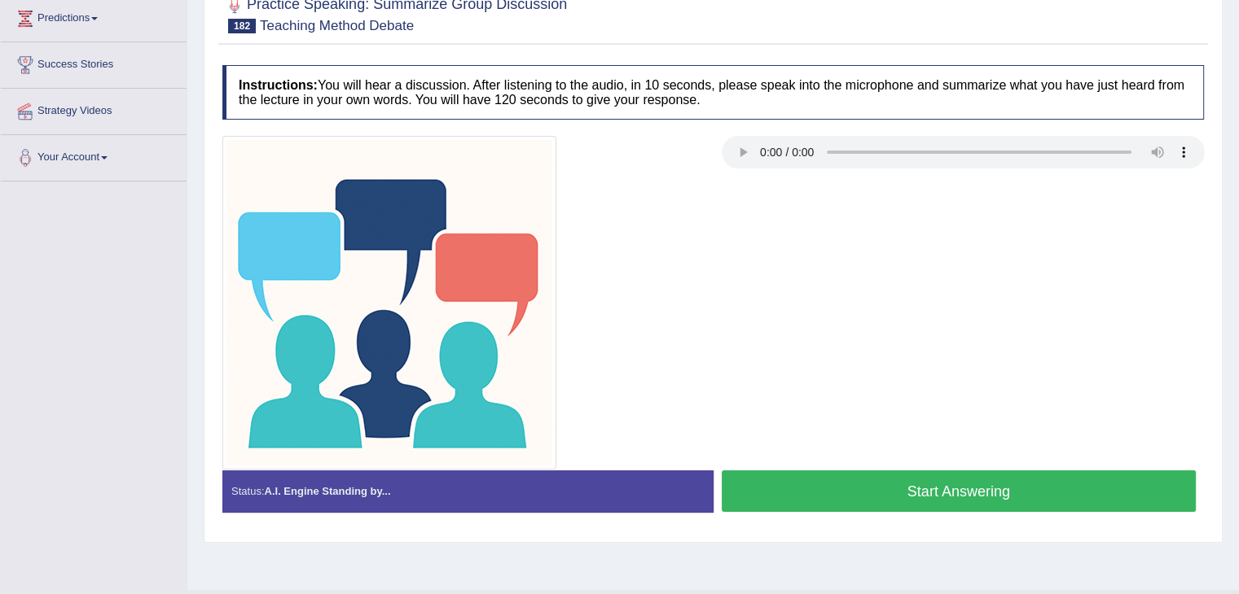
scroll to position [193, 0]
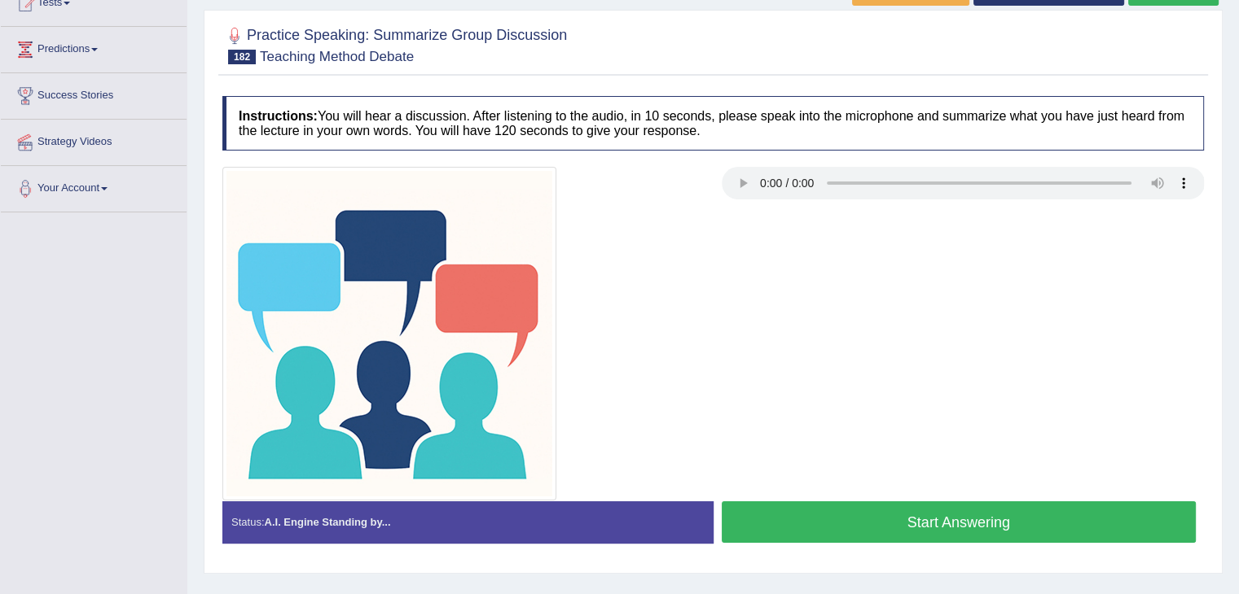
click at [925, 506] on button "Start Answering" at bounding box center [958, 523] width 475 height 42
click at [892, 524] on button "Start Answering" at bounding box center [958, 523] width 475 height 42
click at [922, 506] on button "Start Answering" at bounding box center [958, 523] width 475 height 42
click at [918, 540] on button "Start Answering" at bounding box center [958, 523] width 475 height 42
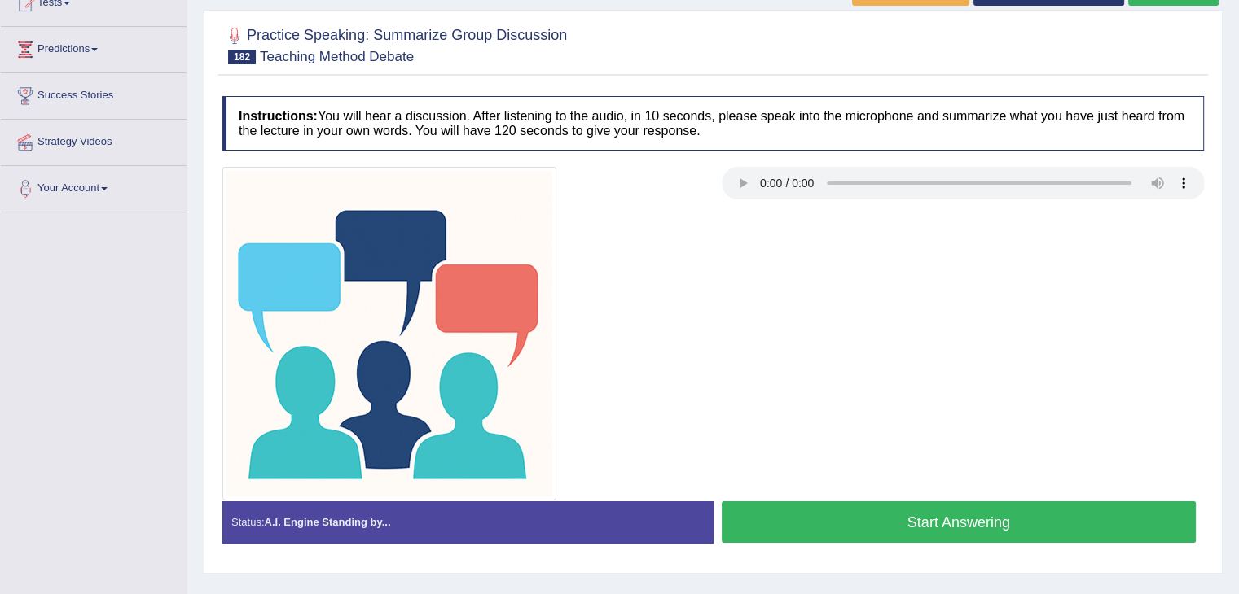
scroll to position [193, 0]
click at [879, 504] on button "Start Answering" at bounding box center [958, 523] width 475 height 42
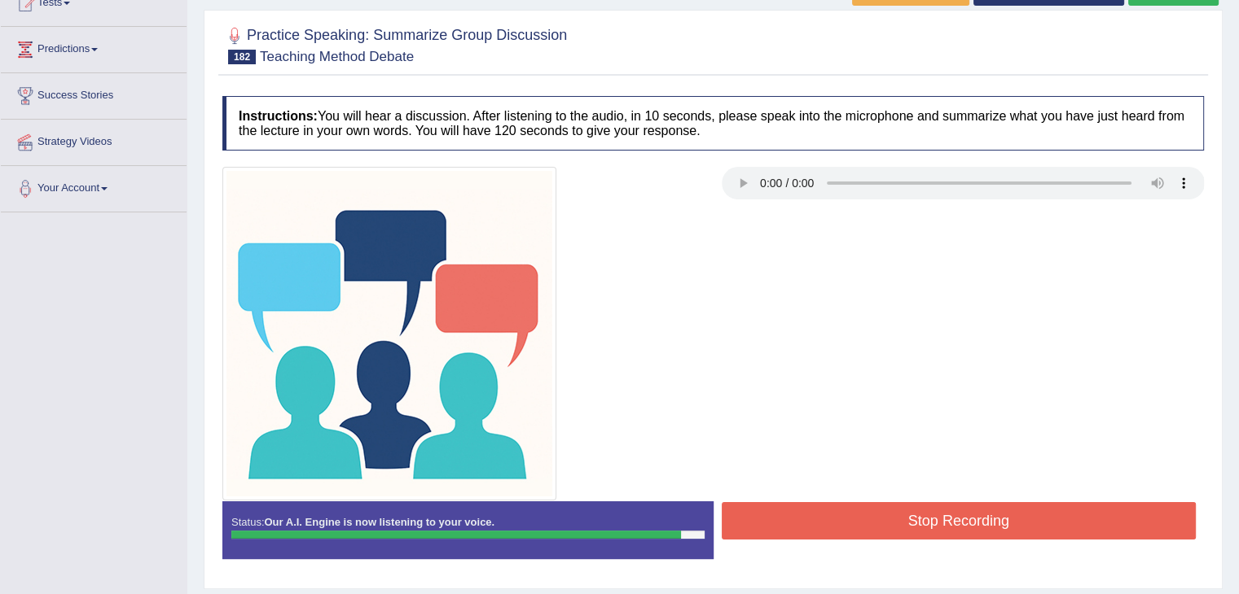
click at [958, 518] on button "Stop Recording" at bounding box center [958, 520] width 475 height 37
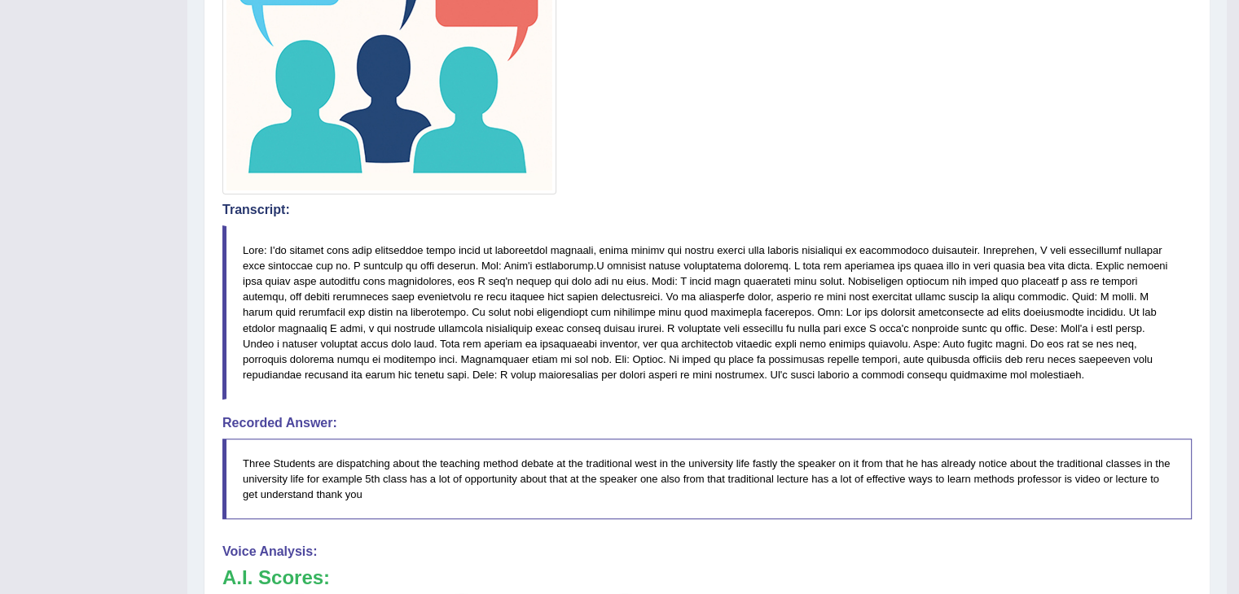
scroll to position [572, 0]
